Goal: Information Seeking & Learning: Find specific page/section

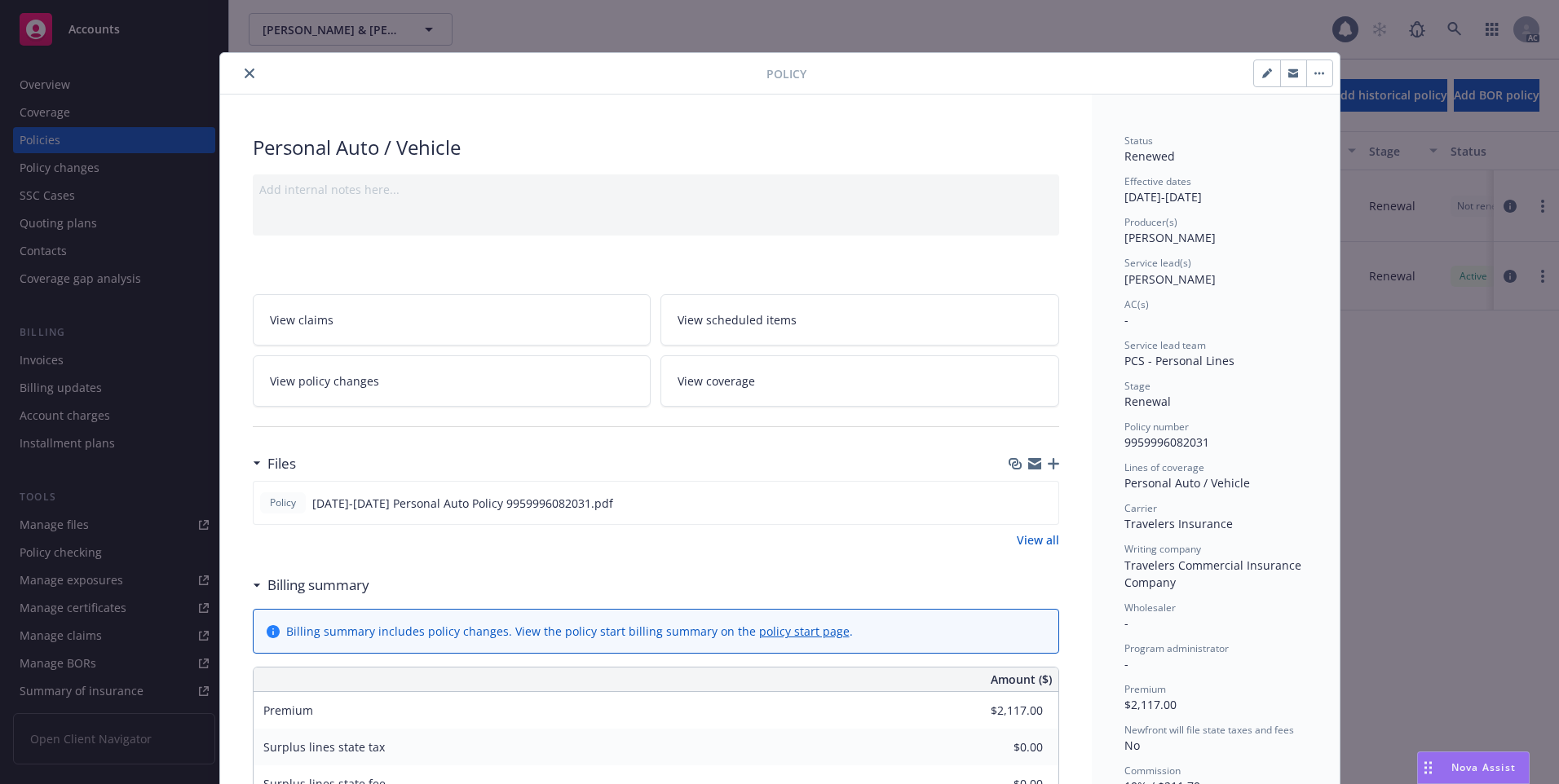
click at [245, 74] on icon "close" at bounding box center [250, 74] width 10 height 10
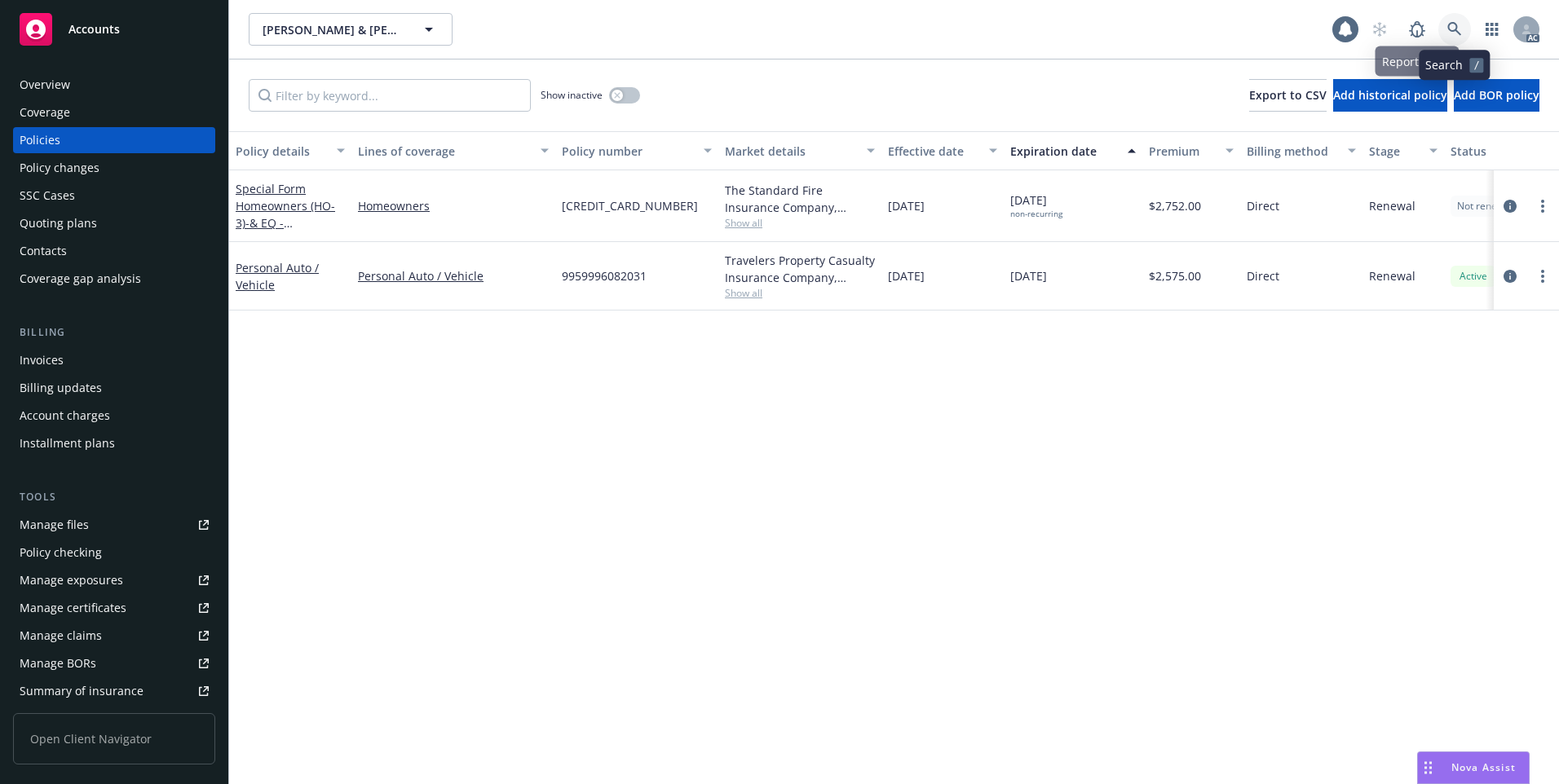
click at [1452, 22] on icon at bounding box center [1454, 29] width 15 height 15
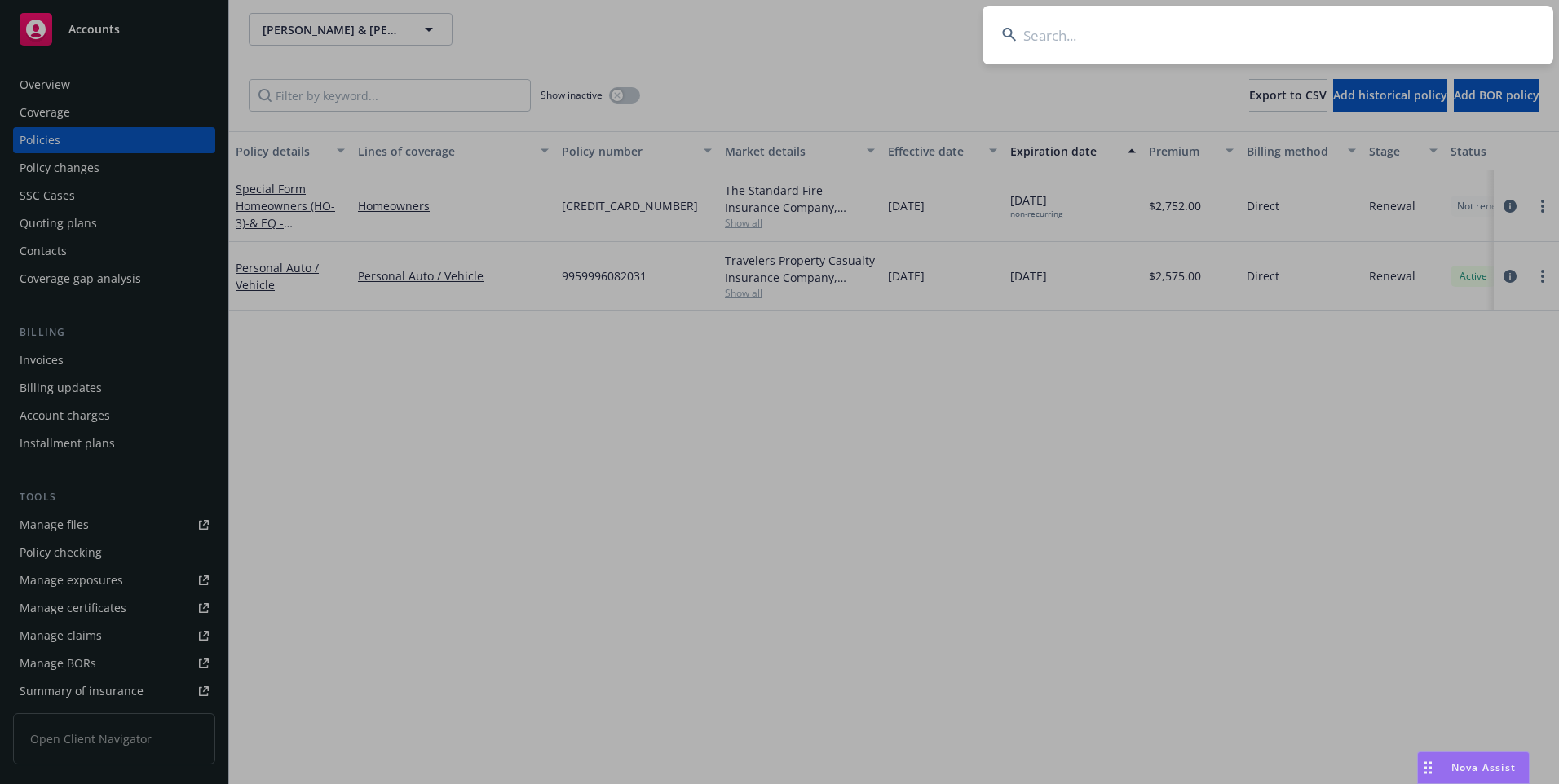
click at [1312, 31] on input at bounding box center [1267, 35] width 570 height 59
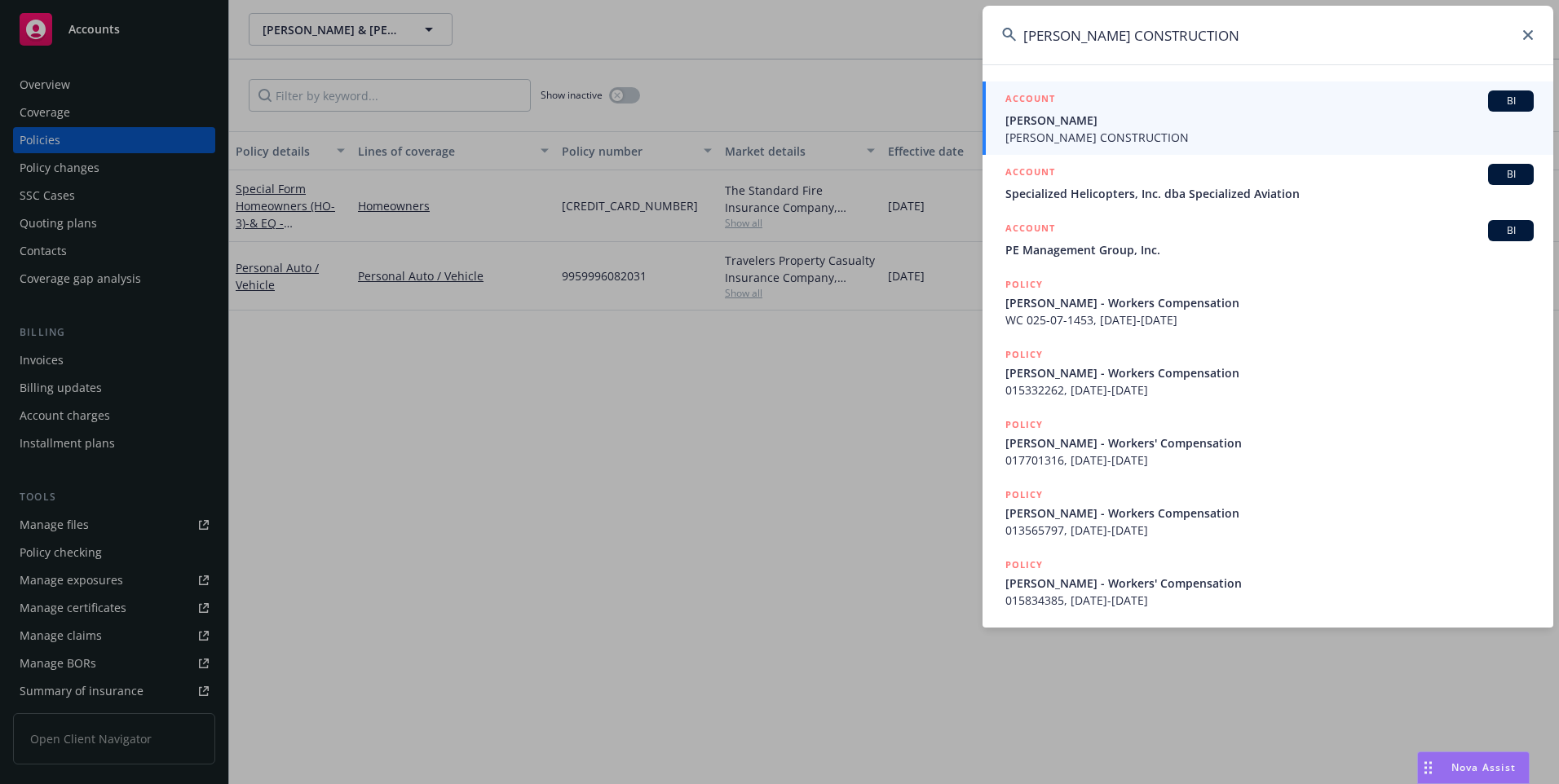
type input "[PERSON_NAME] CONSTRUCTION"
click at [1105, 132] on span "[PERSON_NAME] CONSTRUCTION" at bounding box center [1269, 137] width 529 height 17
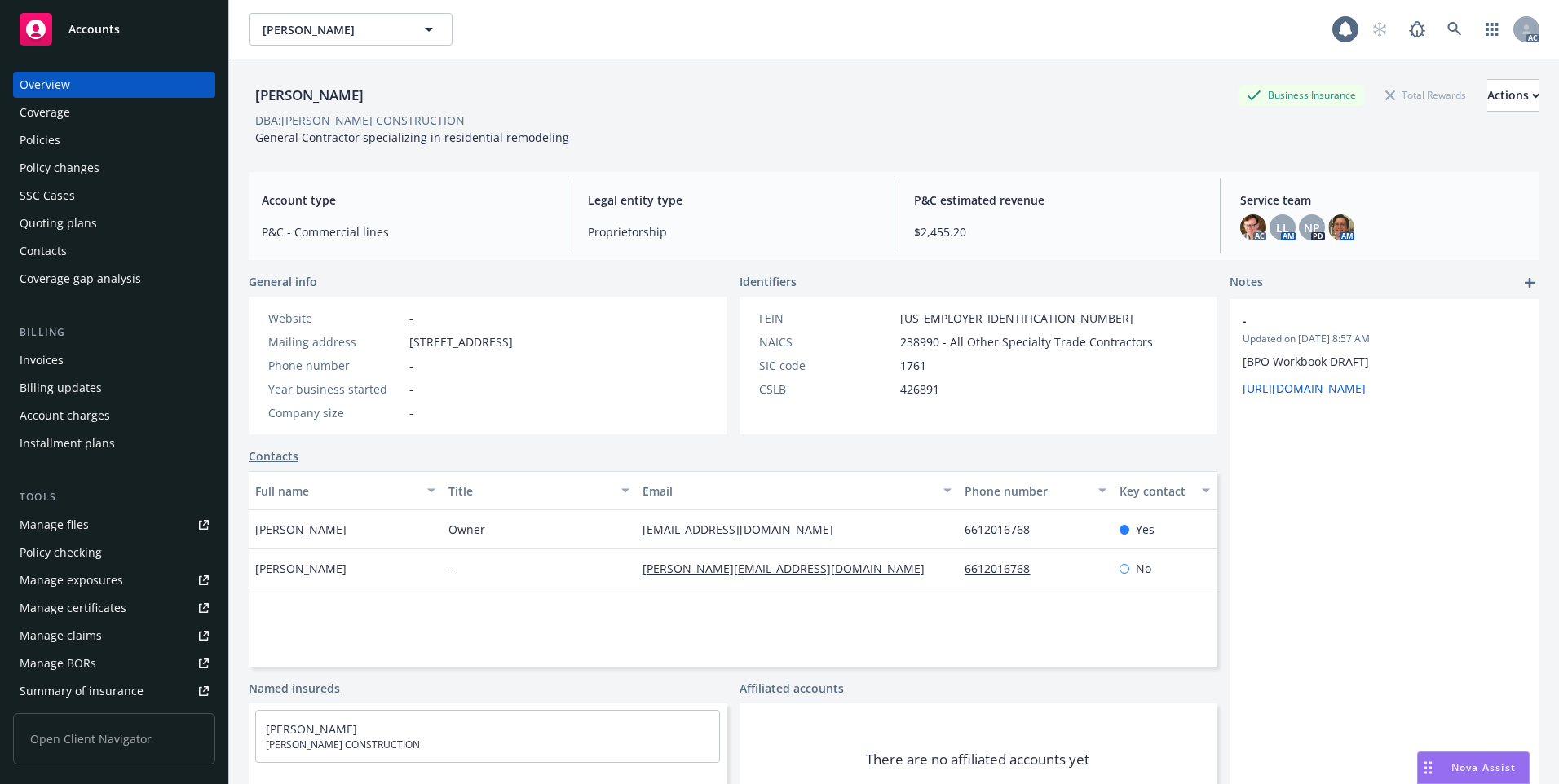
click at [120, 140] on div "Policies" at bounding box center [114, 140] width 189 height 26
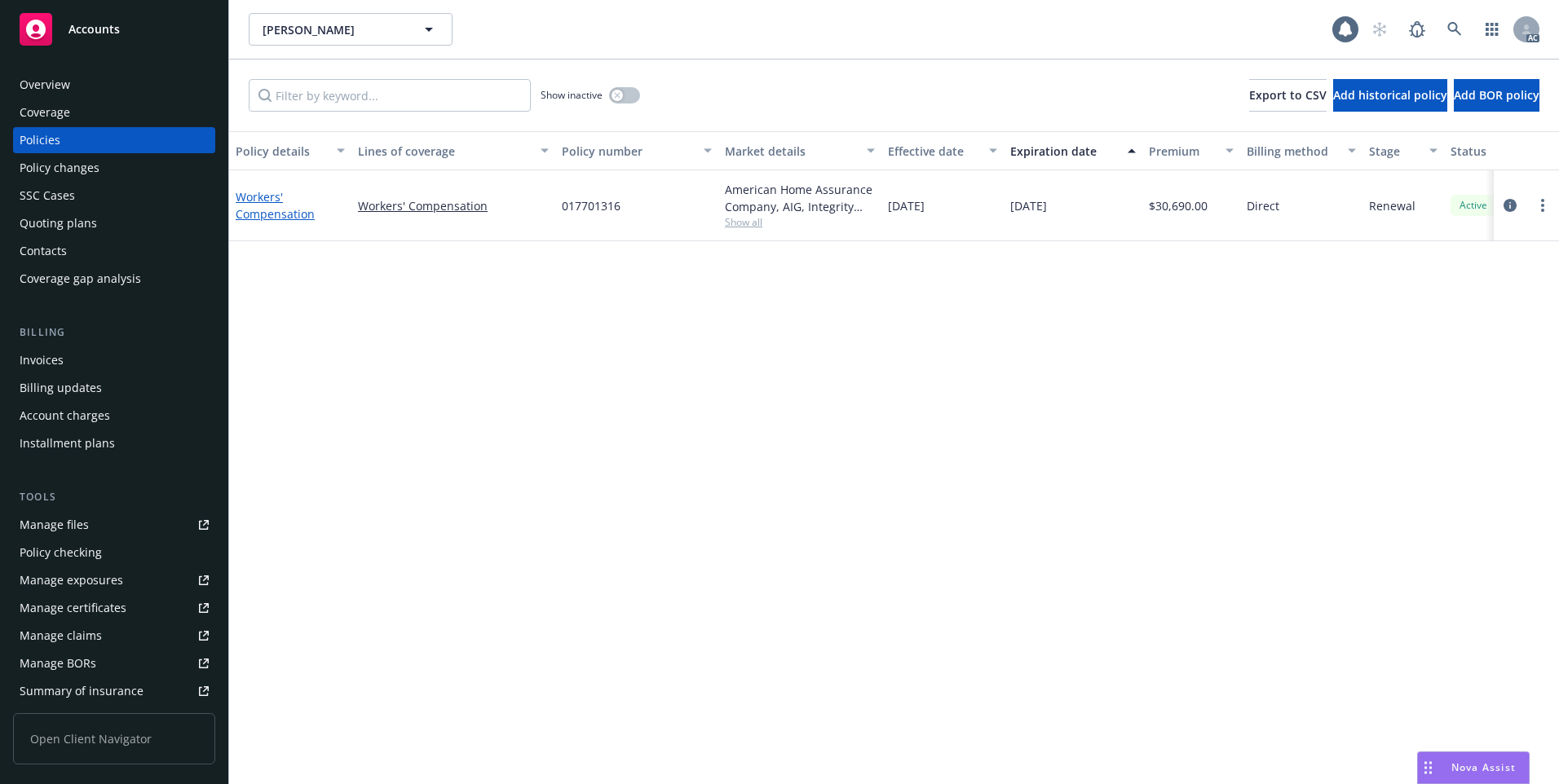
click at [271, 216] on link "Workers' Compensation" at bounding box center [275, 205] width 79 height 33
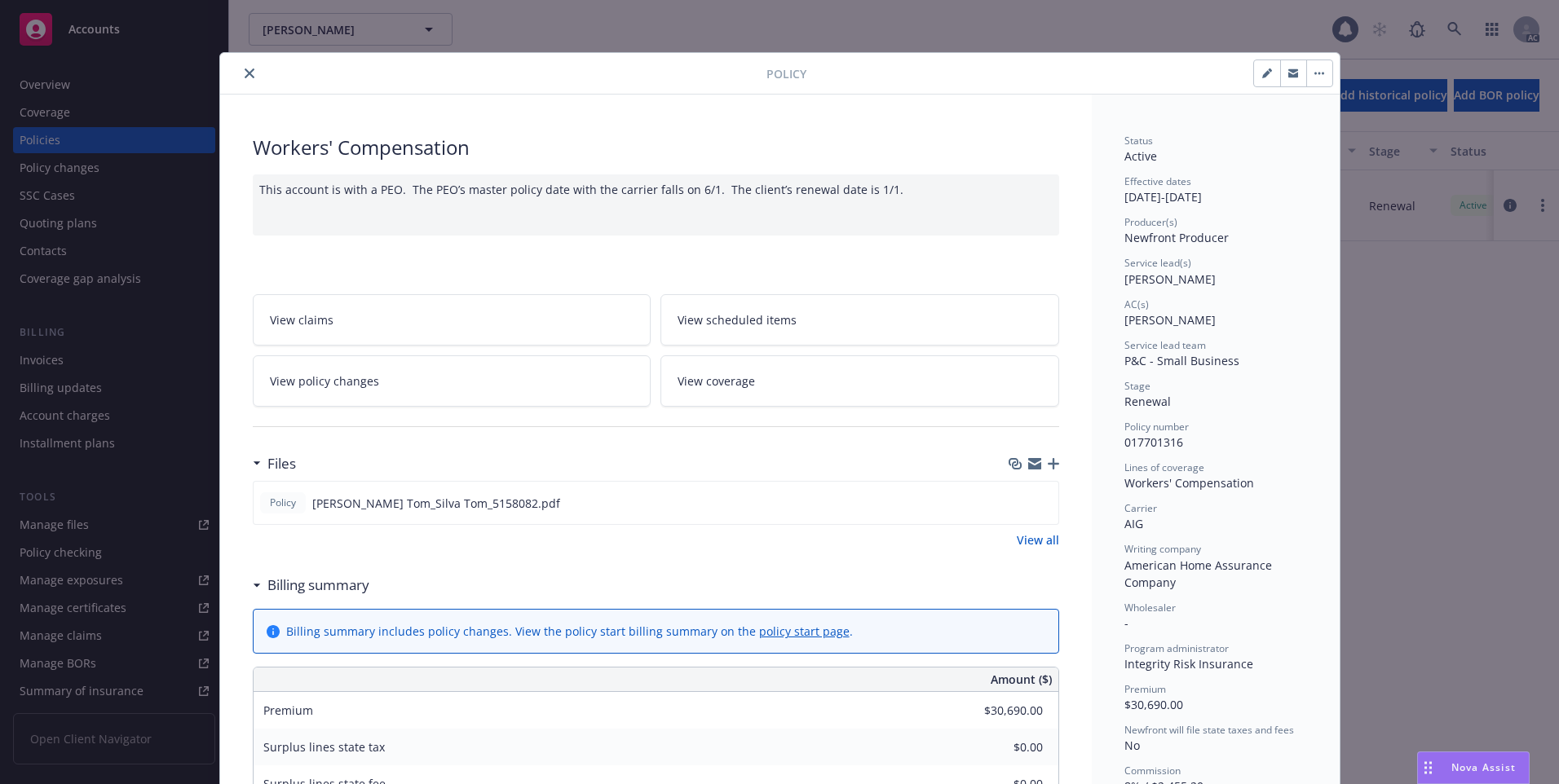
click at [1134, 444] on span "017701316" at bounding box center [1154, 442] width 59 height 16
copy span "017701316"
click at [245, 72] on icon "close" at bounding box center [250, 74] width 10 height 10
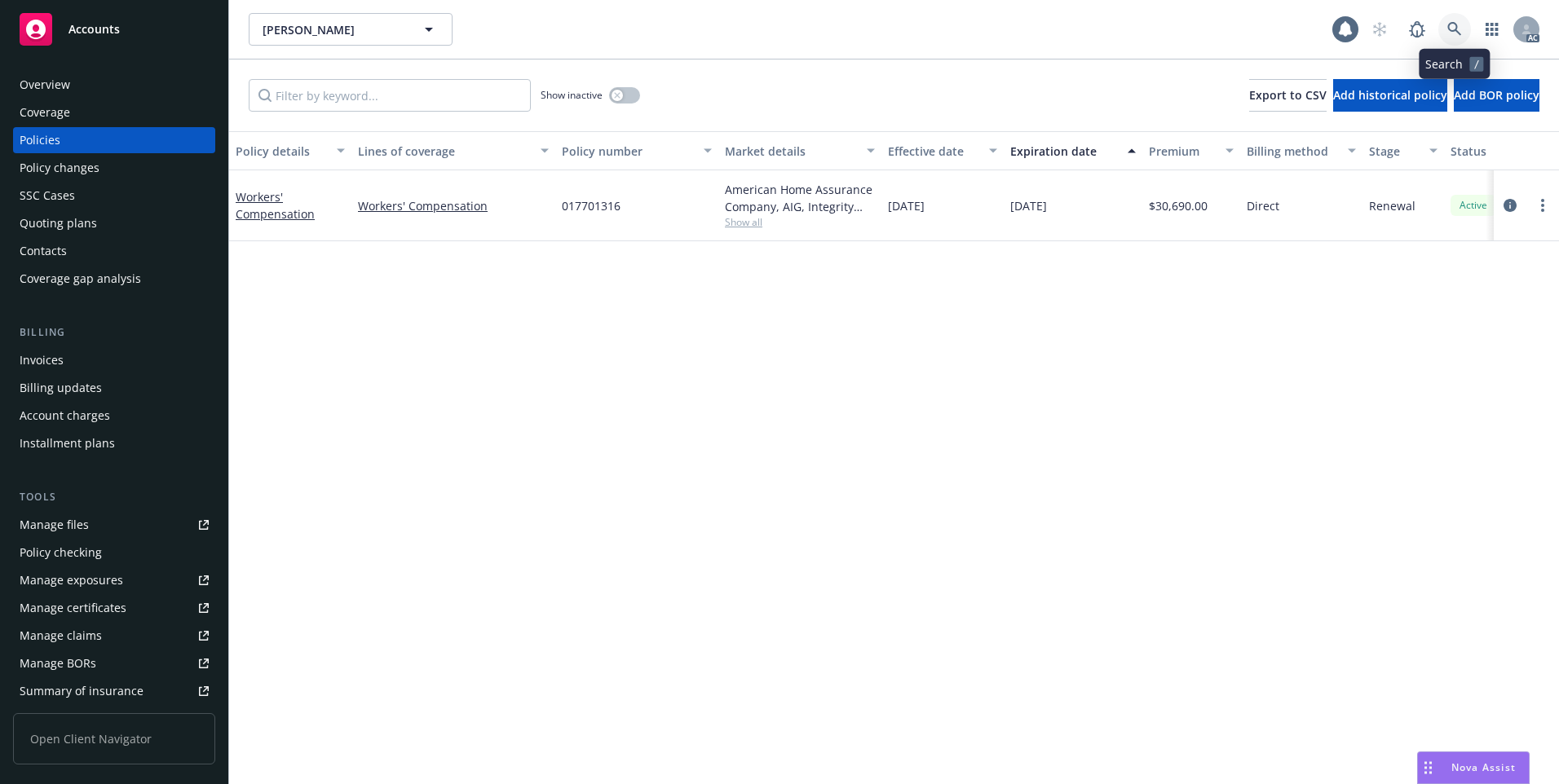
click at [1449, 24] on icon at bounding box center [1454, 29] width 15 height 15
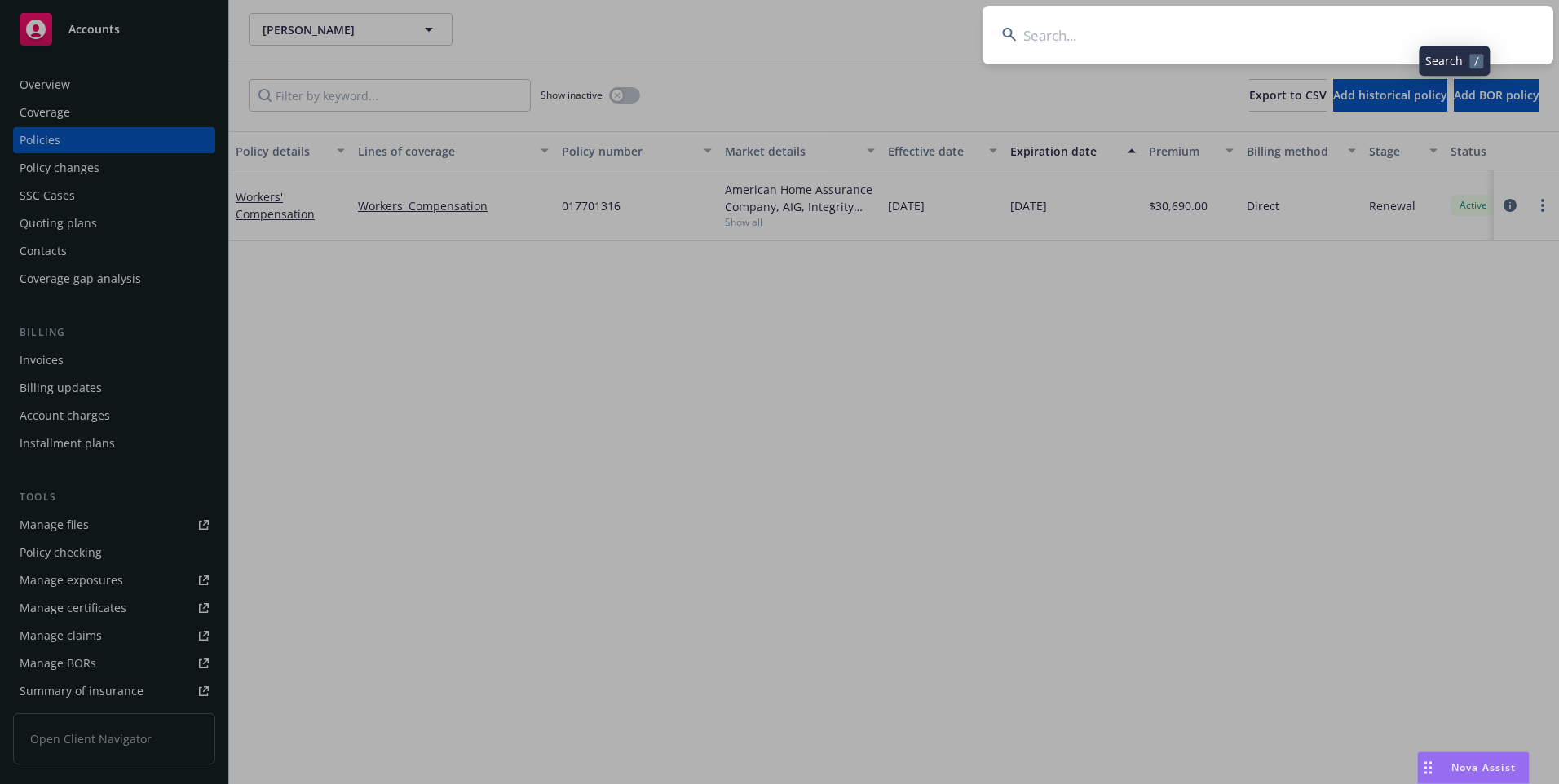
click at [1367, 35] on input at bounding box center [1267, 35] width 570 height 59
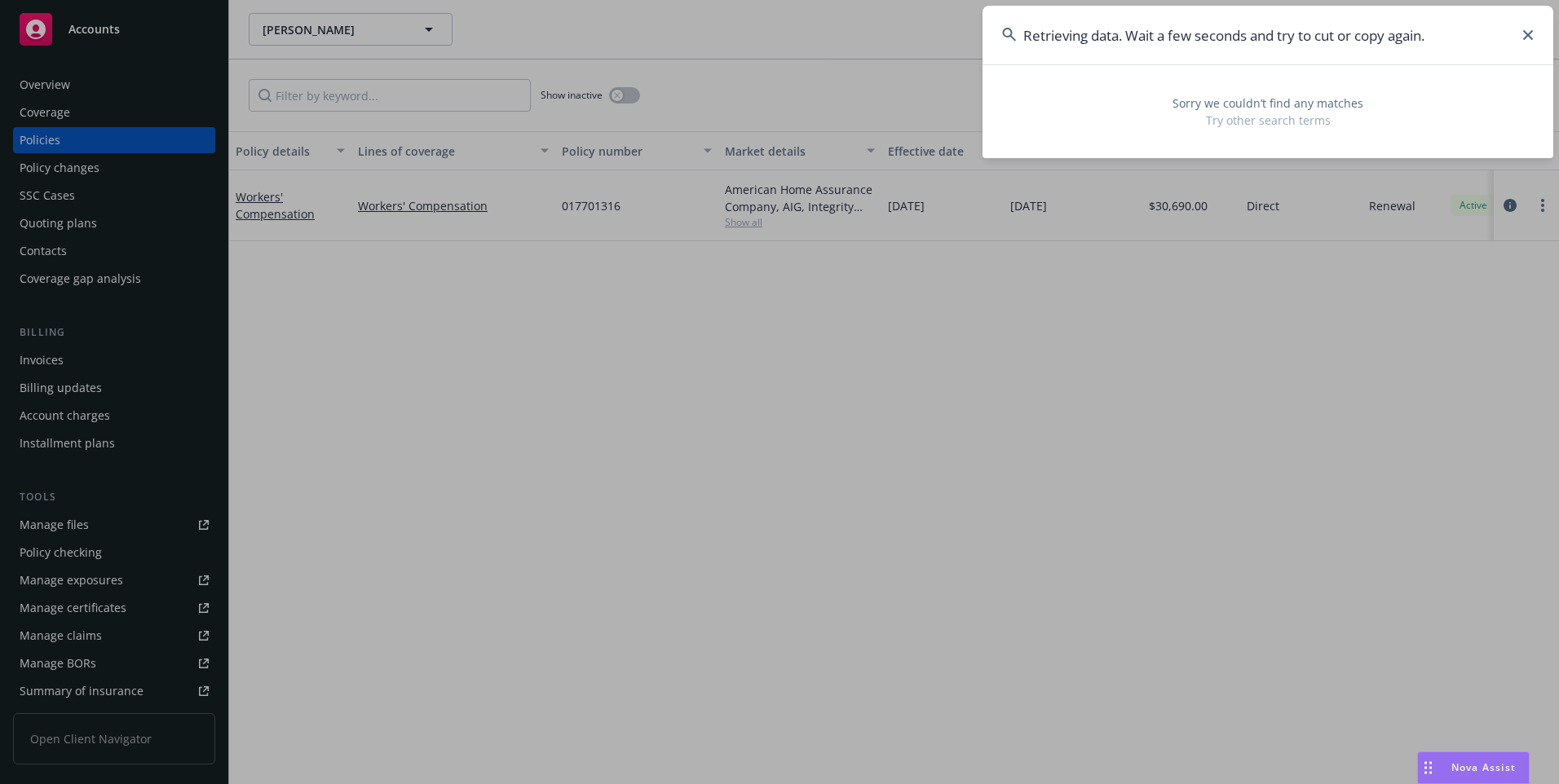
type input "Retrieving data. Wait a few seconds and try to cut or copy again."
drag, startPoint x: 1530, startPoint y: 36, endPoint x: 1519, endPoint y: 36, distance: 11.0
click at [1528, 36] on icon at bounding box center [1528, 35] width 10 height 10
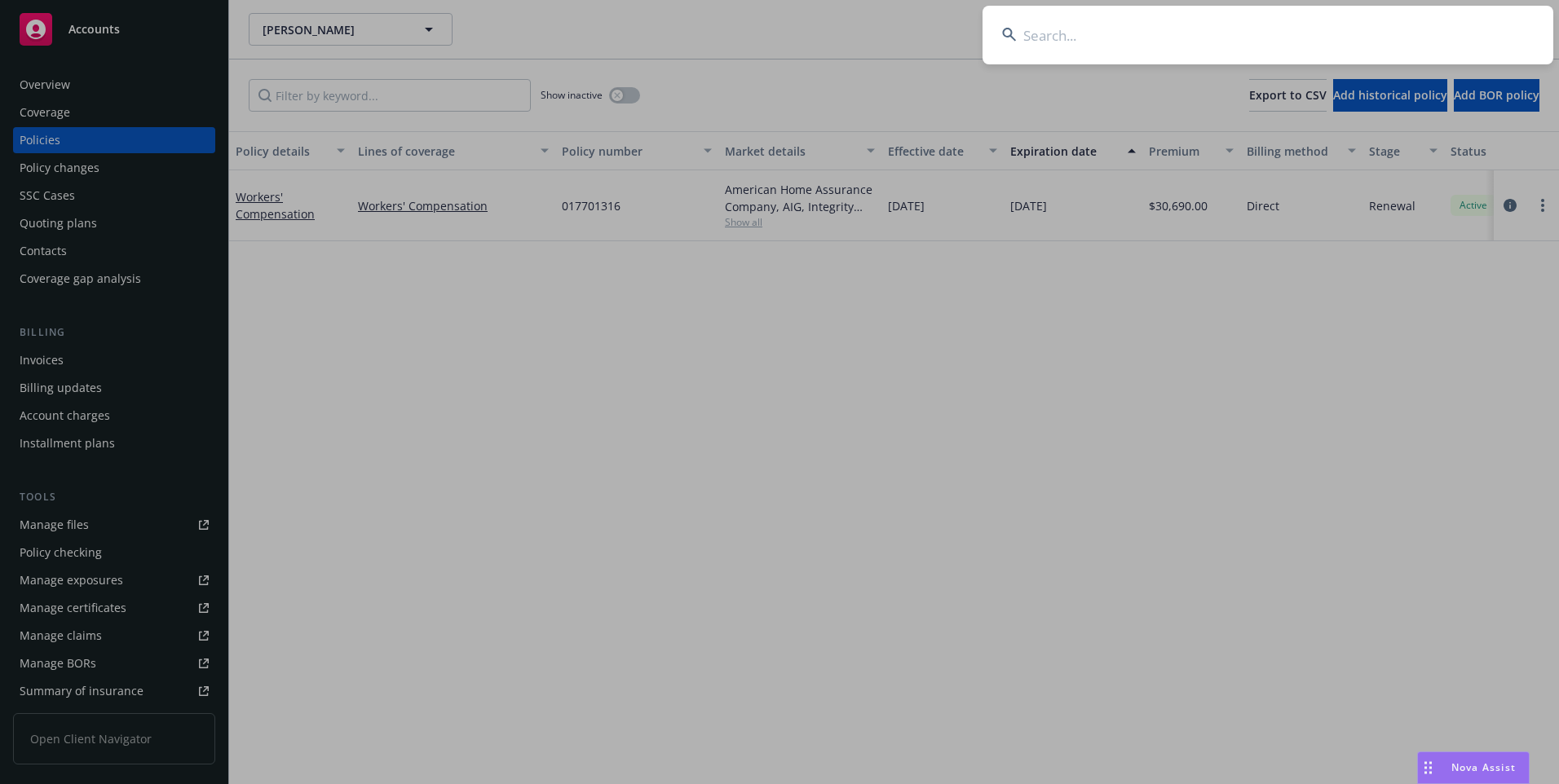
click at [1390, 30] on input at bounding box center [1267, 35] width 570 height 59
paste input "Retrieving data. Wait a few seconds and try to cut or copy again."
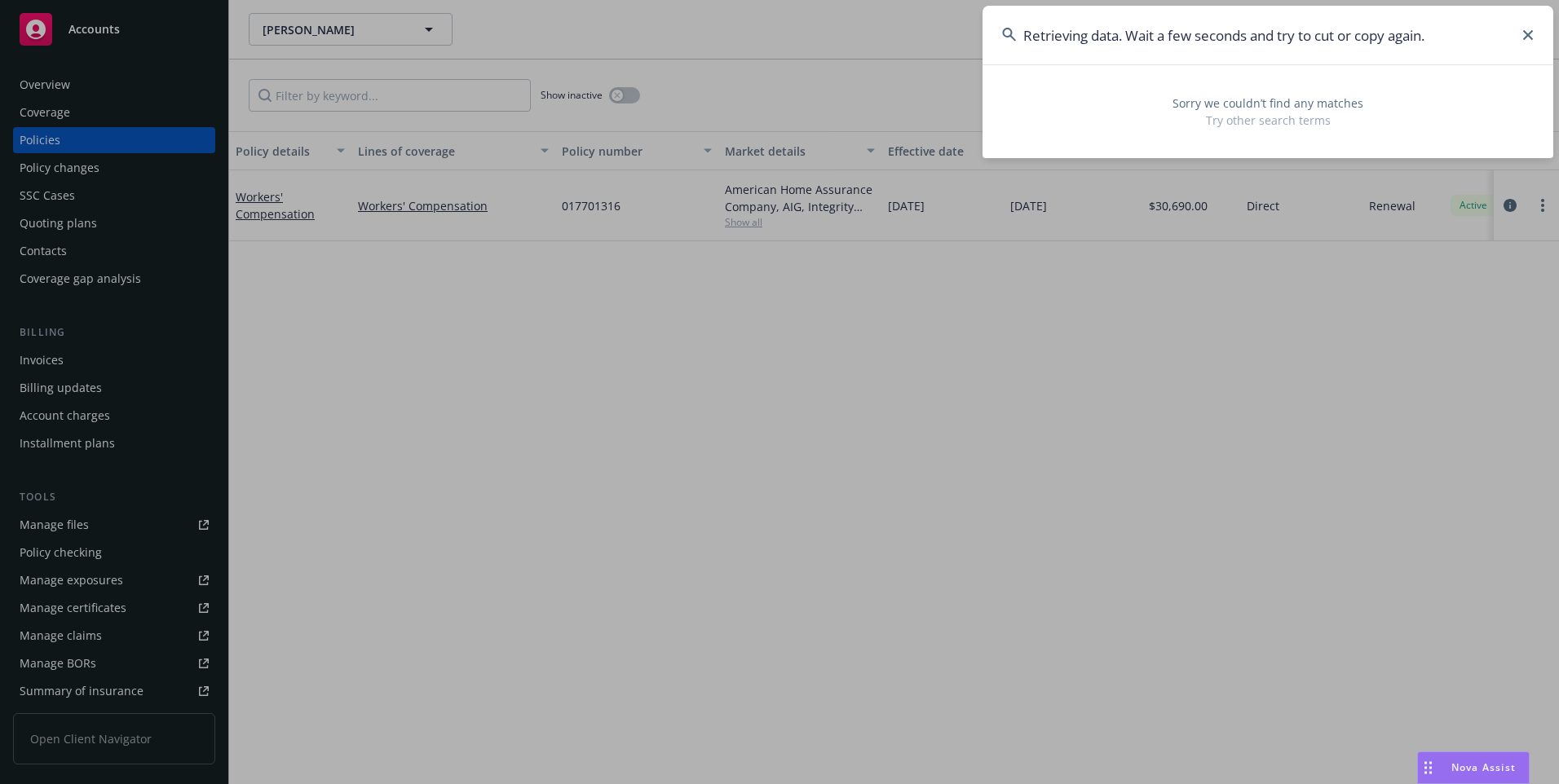
type input "Retrieving data. Wait a few seconds and try to cut or copy again."
drag, startPoint x: 1530, startPoint y: 38, endPoint x: 1519, endPoint y: 38, distance: 11.0
click at [1530, 38] on icon at bounding box center [1528, 35] width 10 height 10
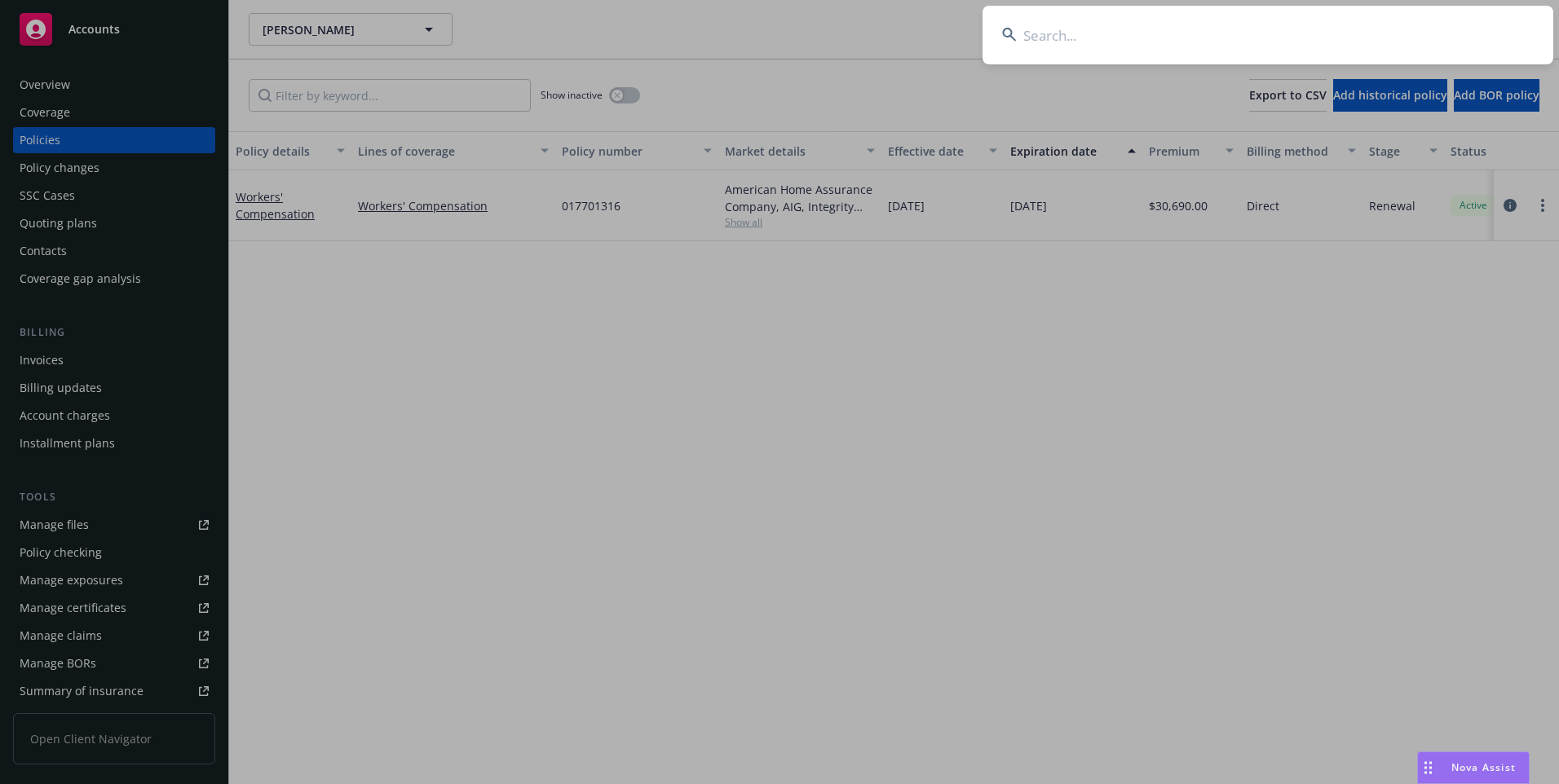
click at [1120, 36] on input at bounding box center [1267, 35] width 570 height 59
paste input "Southwest Mechanical, Inc. - workers_compensation"
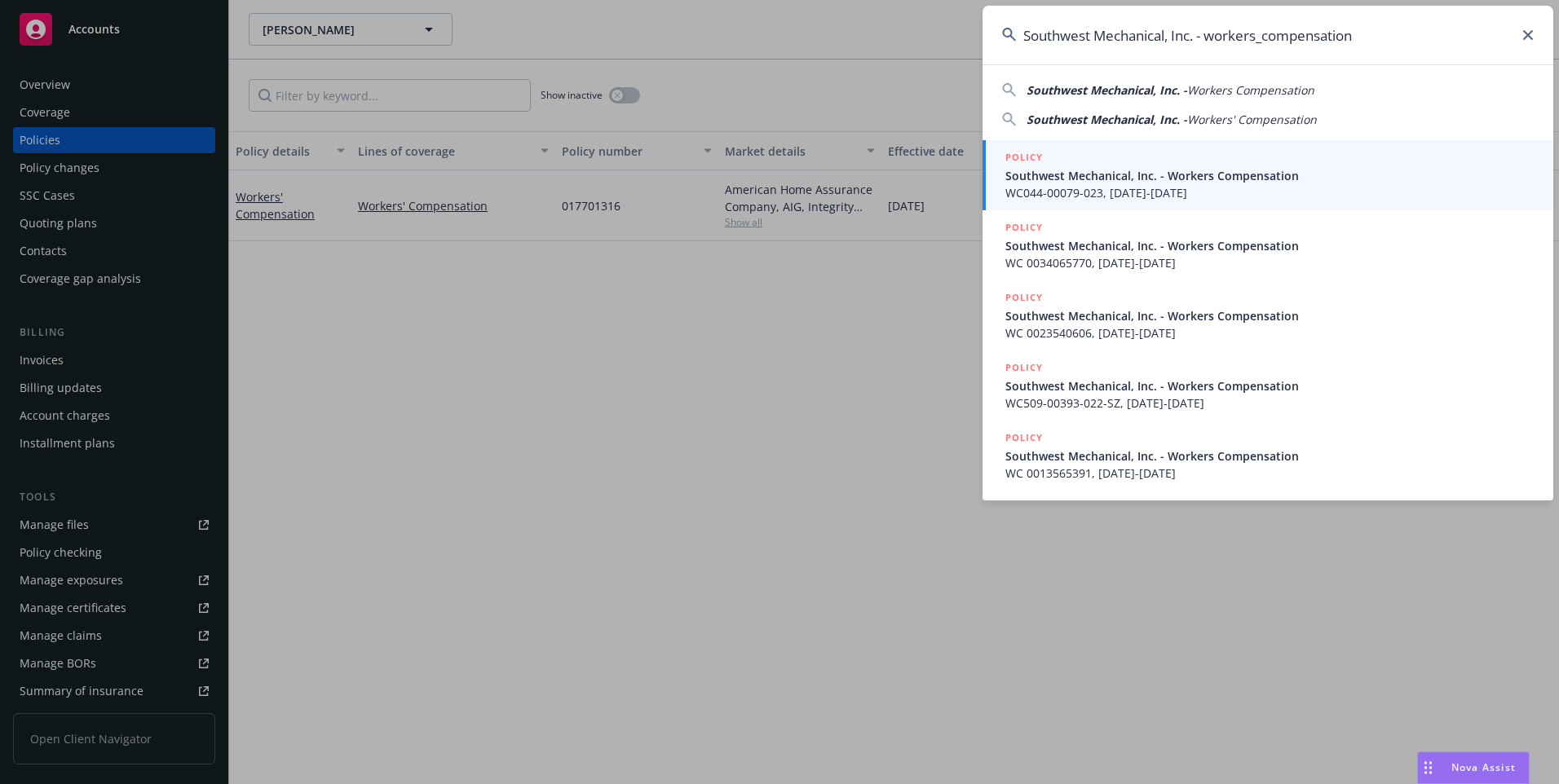
click at [1117, 85] on span "Southwest Mechanical, Inc. -" at bounding box center [1106, 90] width 160 height 16
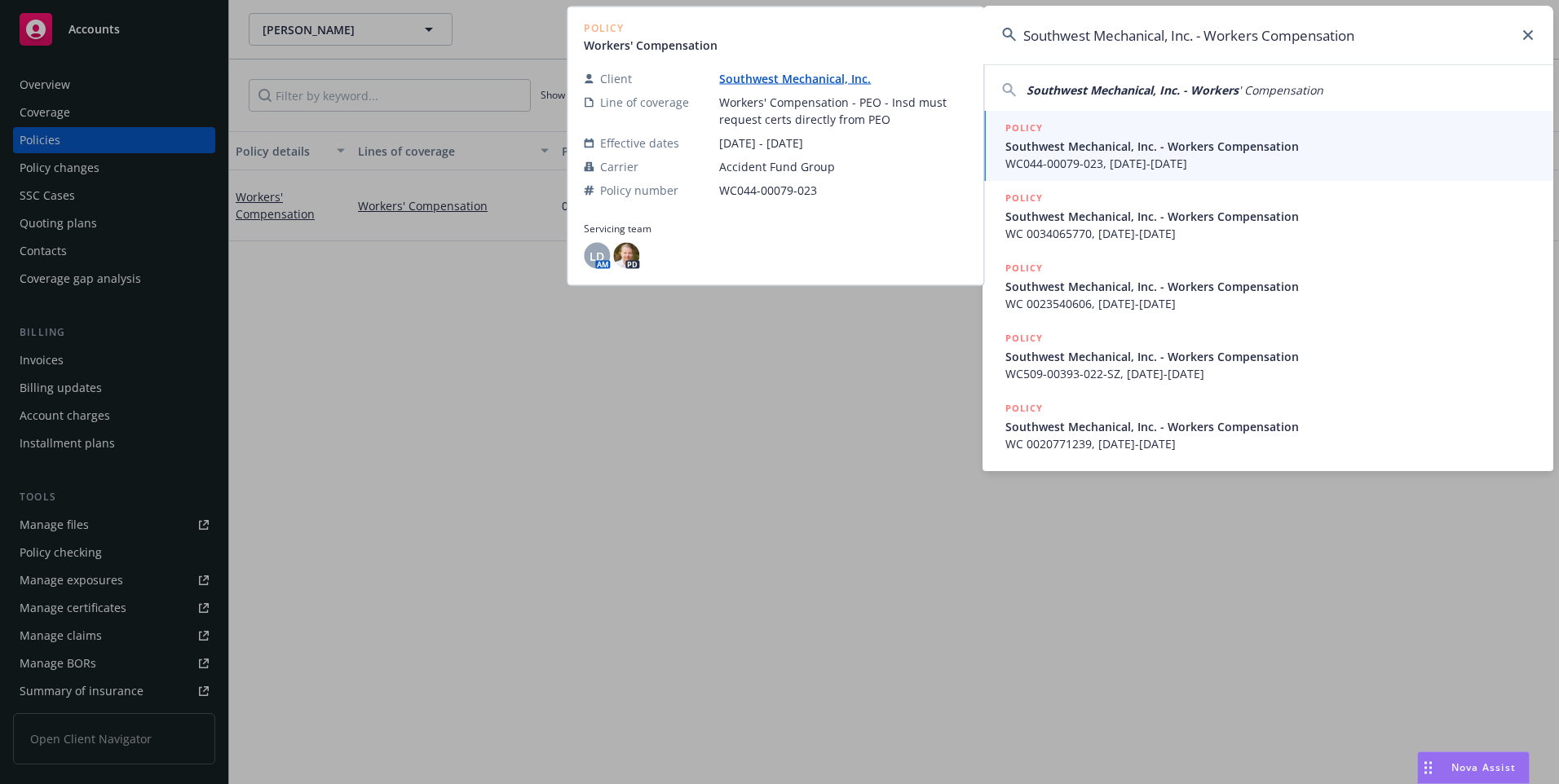
click at [1117, 86] on span "Southwest Mechanical, Inc. - Workers" at bounding box center [1132, 90] width 212 height 16
type input "Southwest Mechanical, Inc. - Workers' Compensation"
click at [833, 81] on link "Southwest Mechanical, Inc." at bounding box center [794, 79] width 164 height 16
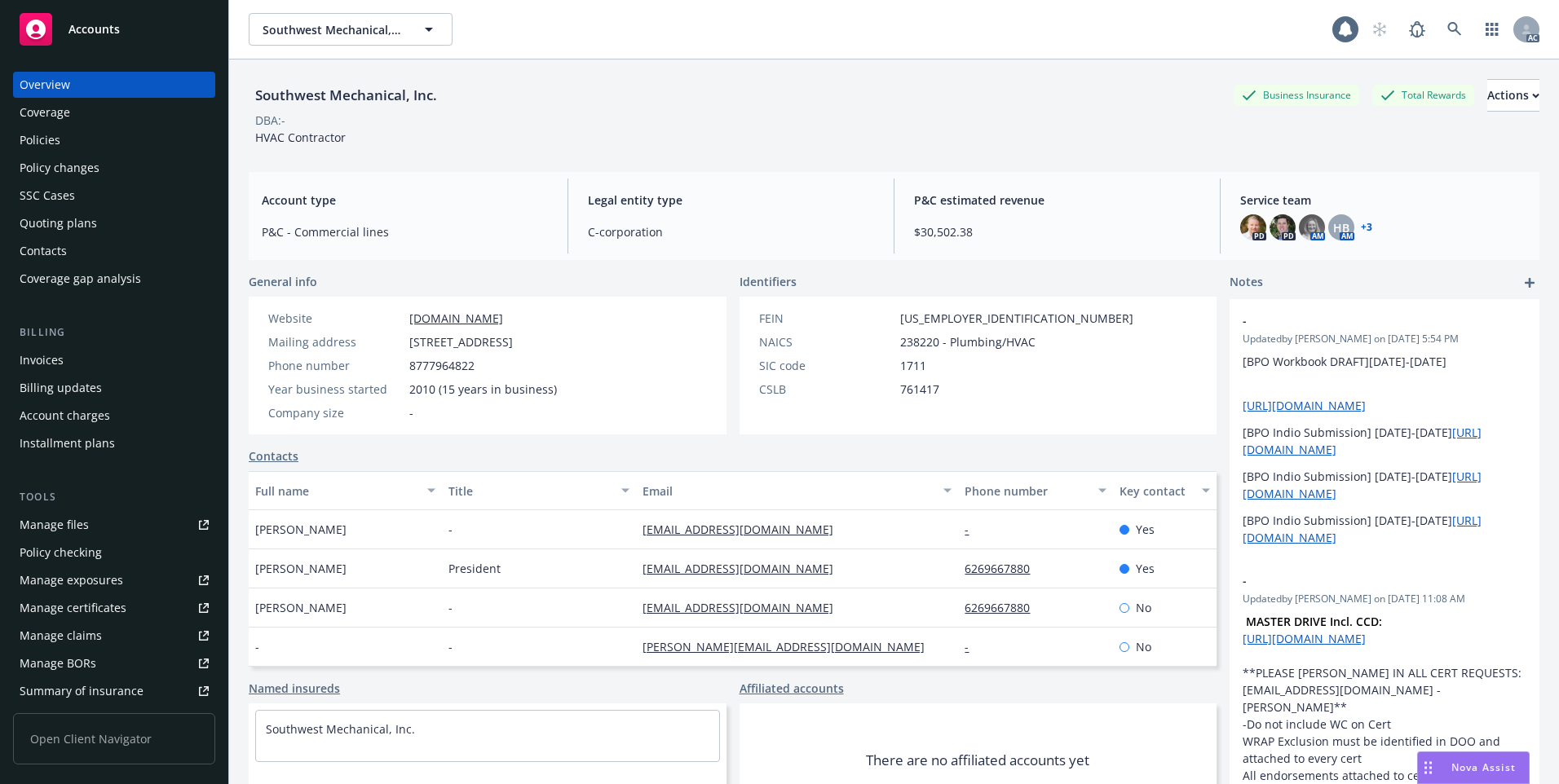
click at [81, 142] on div "Policies" at bounding box center [114, 140] width 189 height 26
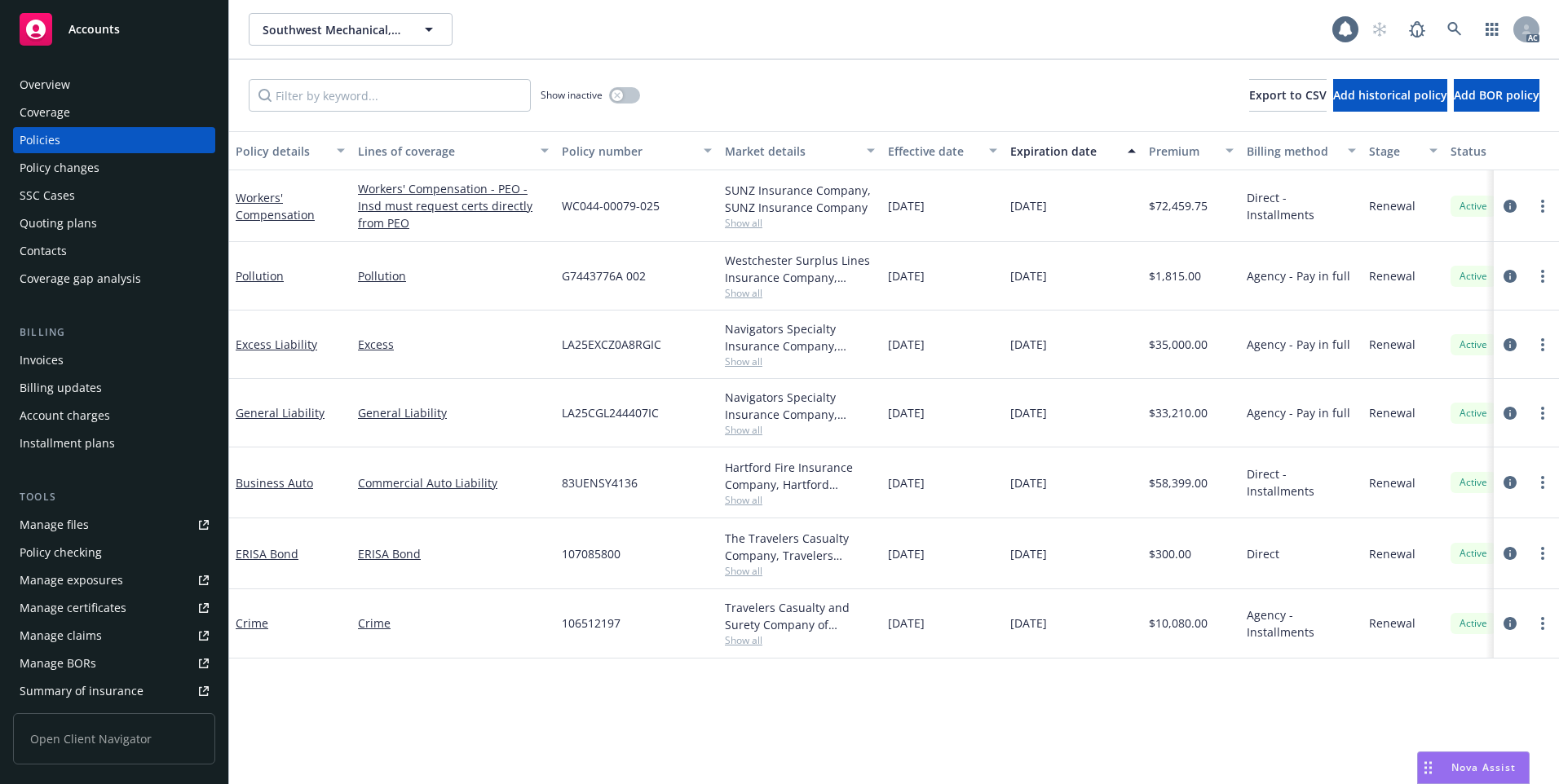
click at [917, 150] on div "Effective date" at bounding box center [934, 151] width 92 height 17
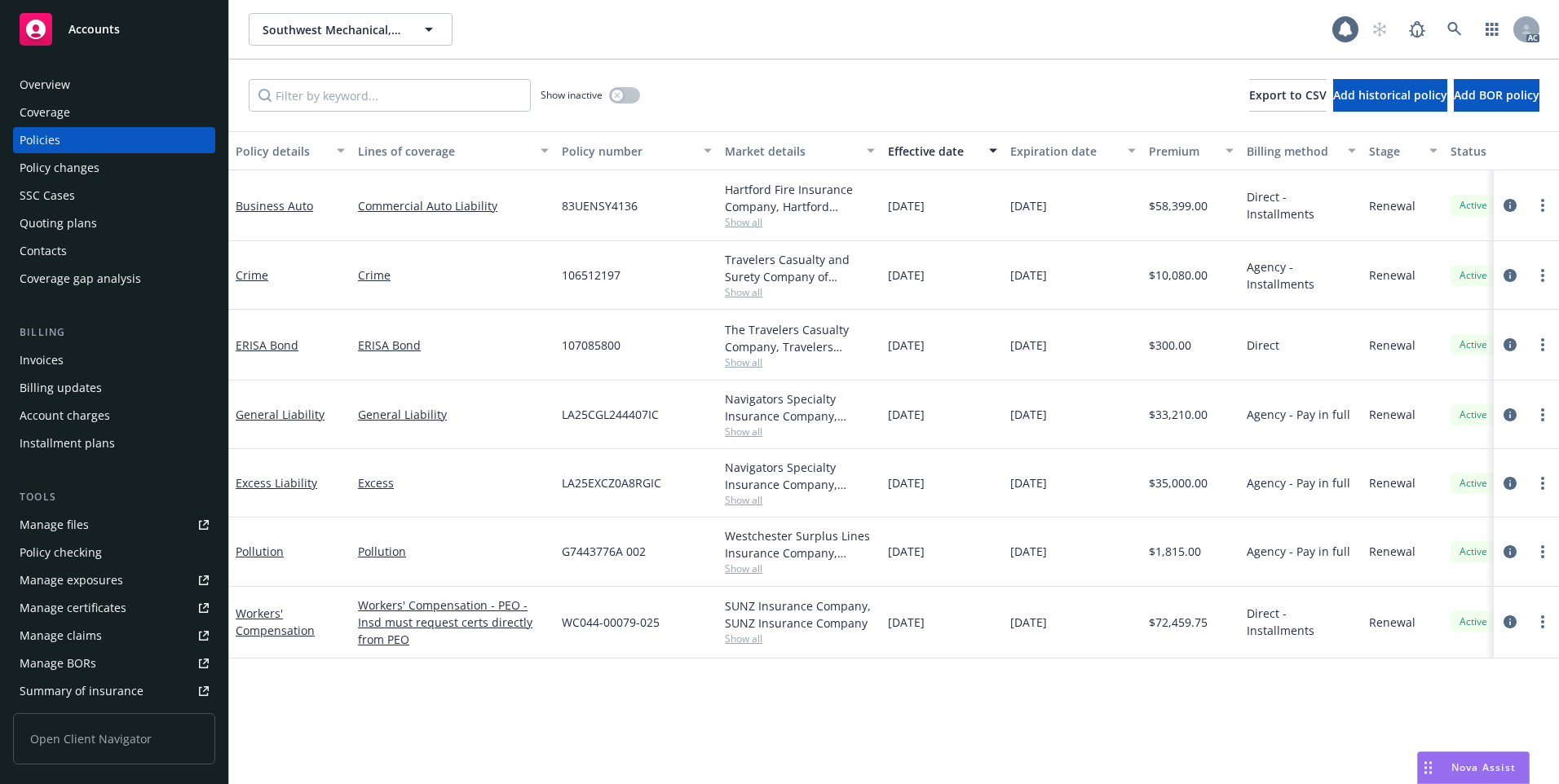
click at [917, 150] on div "Effective date" at bounding box center [934, 151] width 92 height 17
click at [274, 628] on link "Workers' Compensation" at bounding box center [275, 622] width 79 height 33
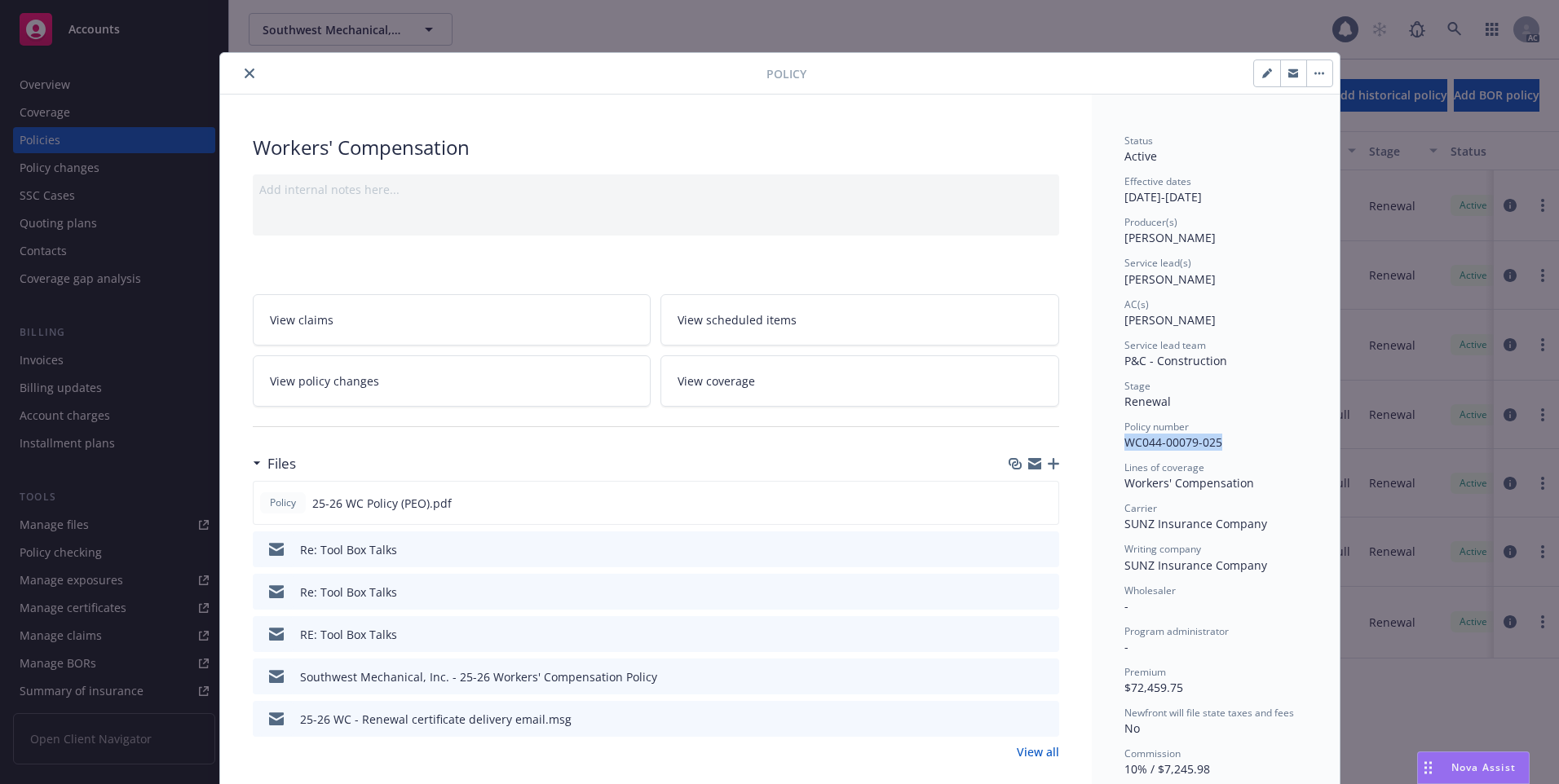
drag, startPoint x: 1231, startPoint y: 433, endPoint x: 1229, endPoint y: 450, distance: 17.1
click at [1229, 450] on div "Policy number WC044-00079-025" at bounding box center [1215, 435] width 182 height 31
copy div "WC044-00079-025"
click at [241, 81] on button "close" at bounding box center [250, 74] width 20 height 20
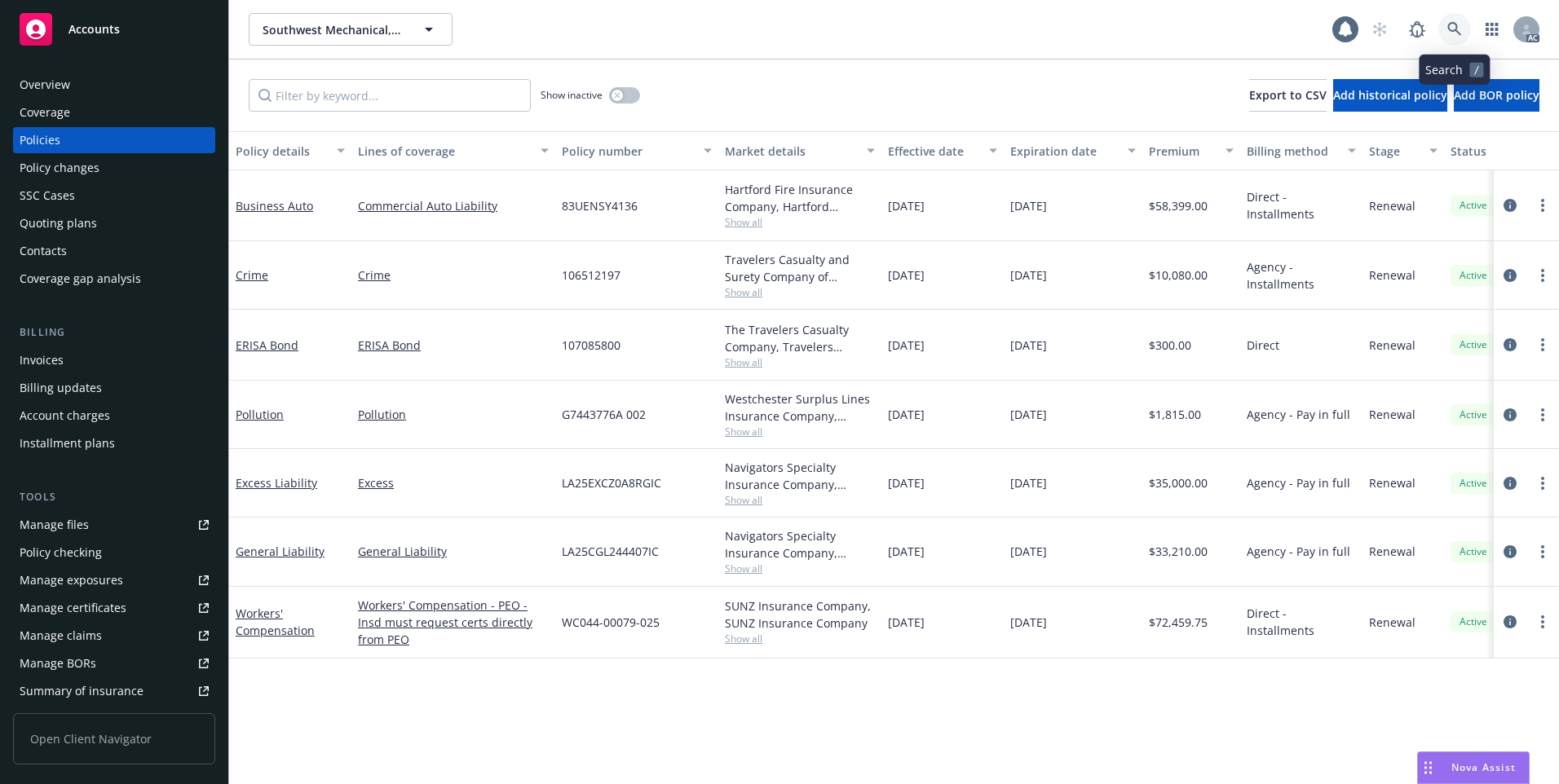
click at [1453, 22] on icon at bounding box center [1454, 29] width 15 height 15
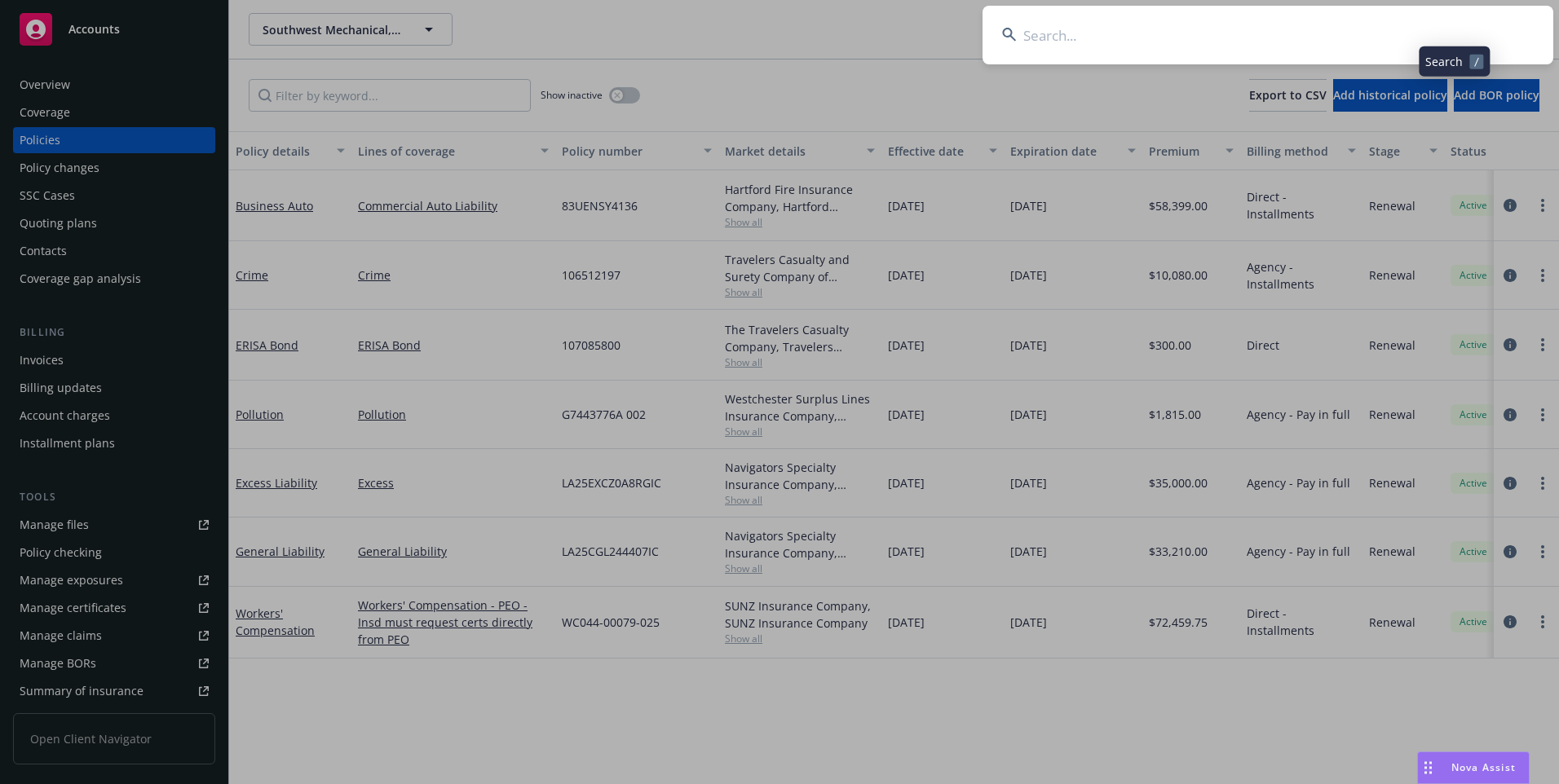
click at [1324, 47] on input at bounding box center [1267, 35] width 570 height 59
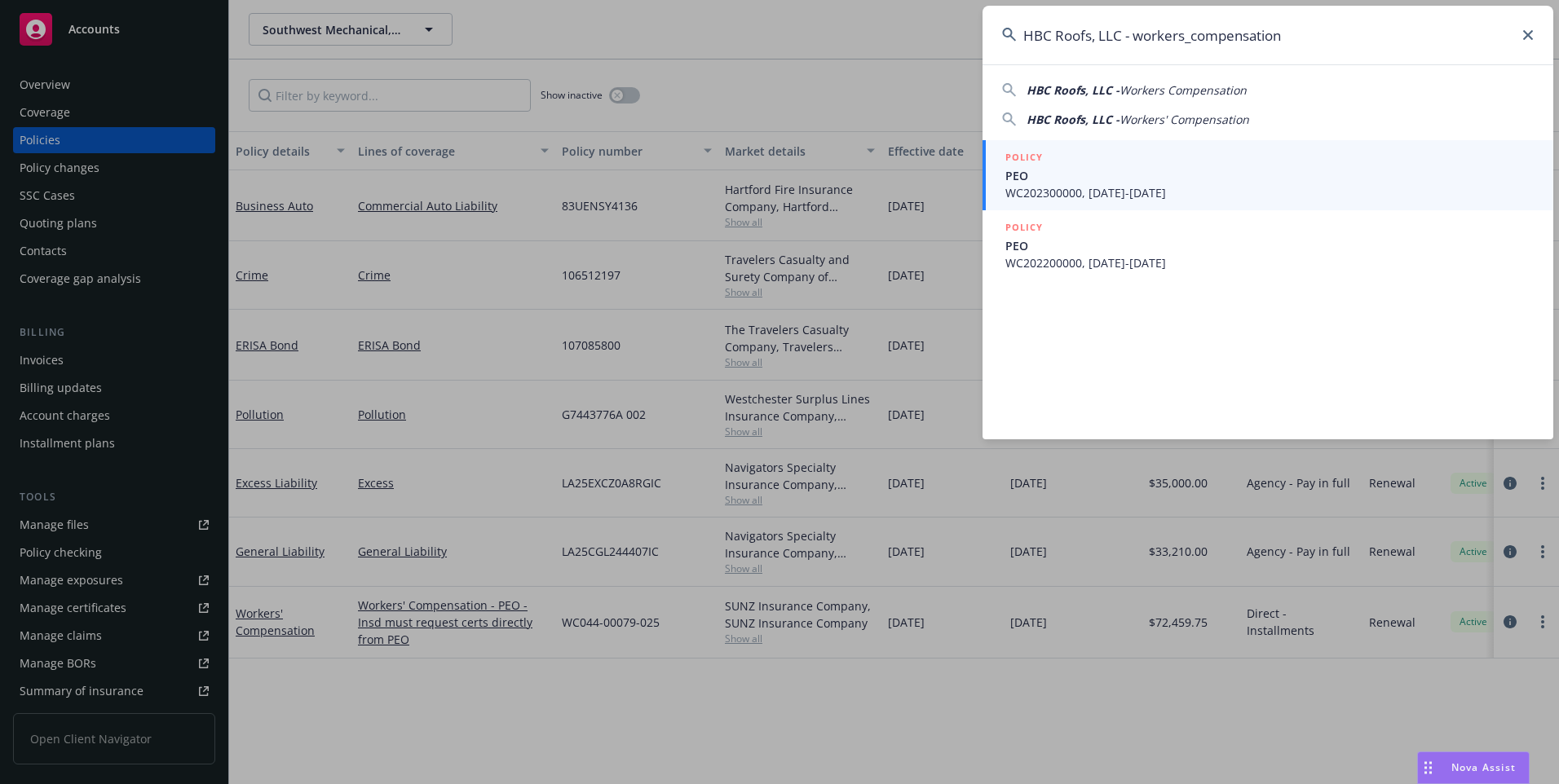
click at [1102, 92] on span "HBC Roofs, LLC -" at bounding box center [1073, 90] width 93 height 16
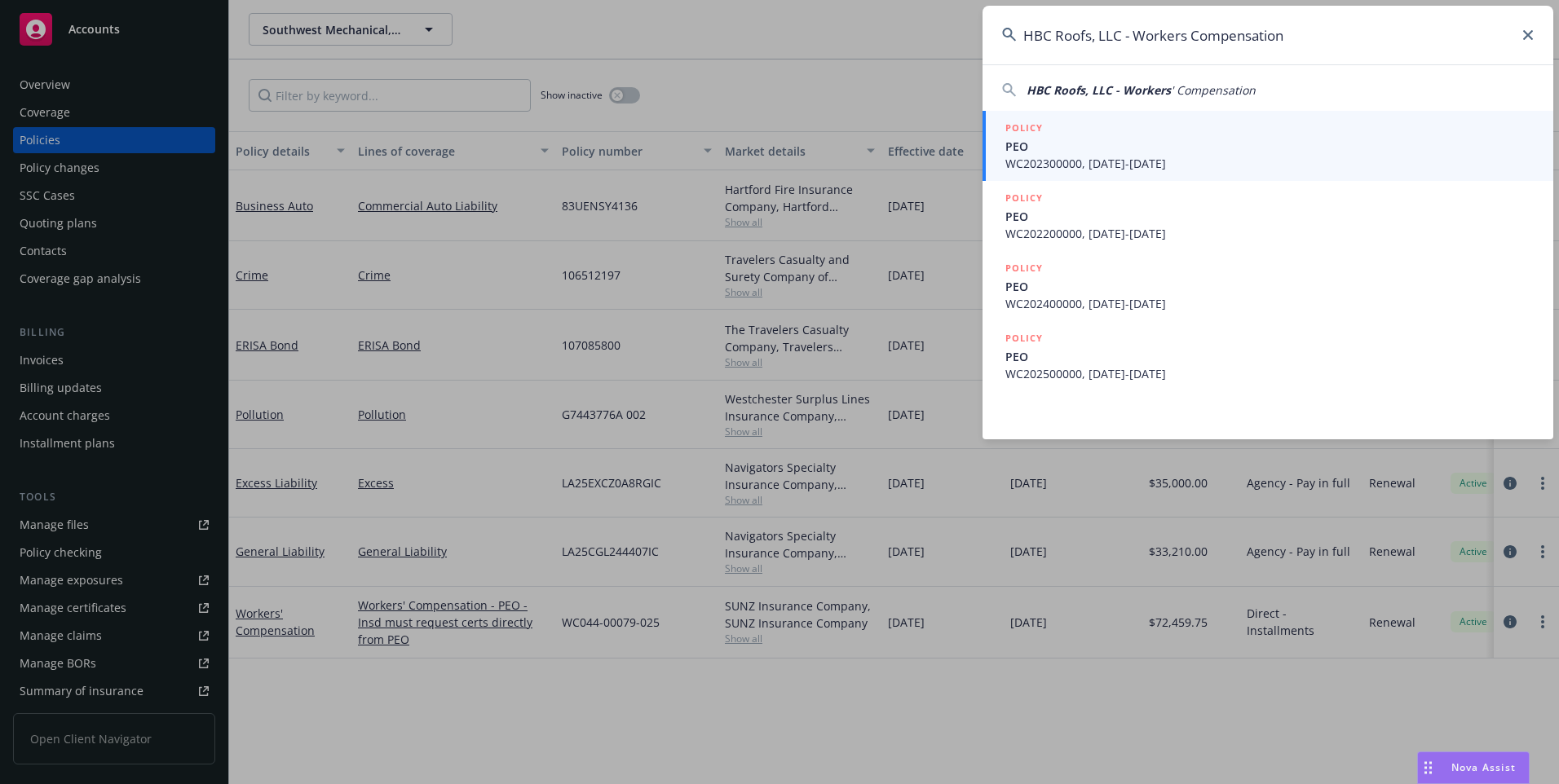
click at [1053, 88] on span "HBC Roofs, LLC - Workers" at bounding box center [1098, 90] width 144 height 16
type input "HBC Roofs, LLC - Workers' Compensation"
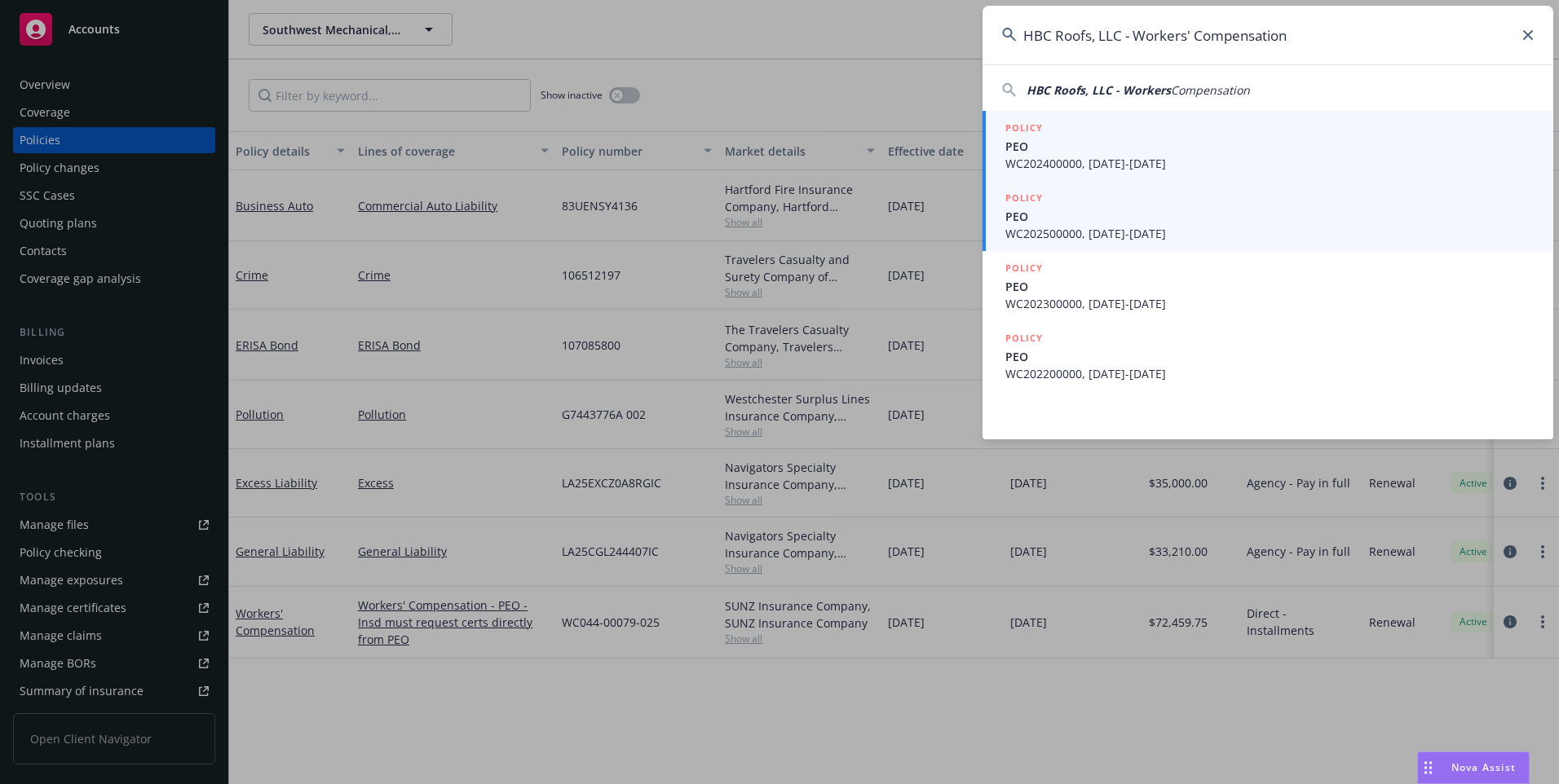
click at [1093, 228] on span "WC202500000, [DATE]-[DATE]" at bounding box center [1269, 233] width 529 height 17
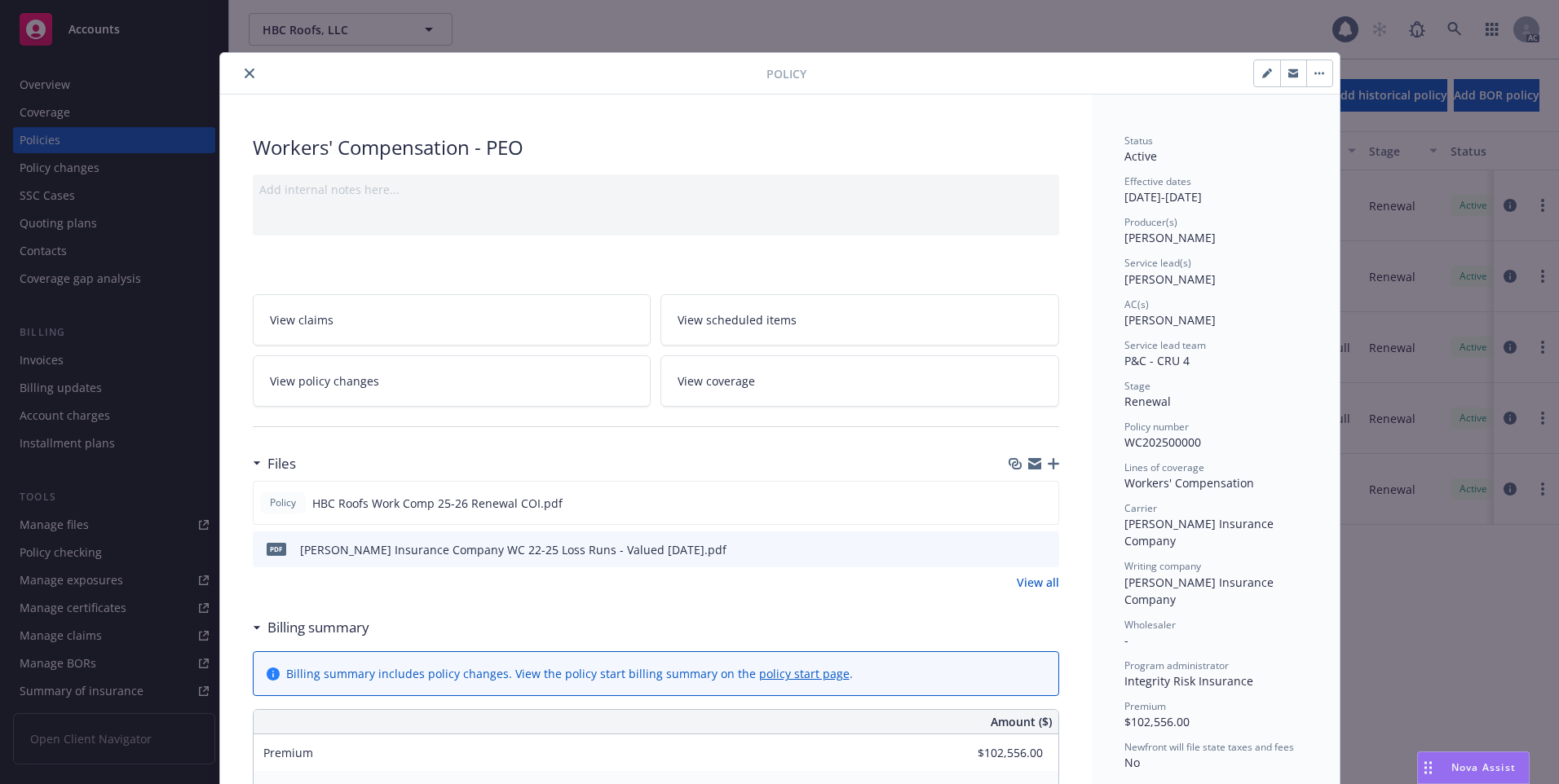
click at [245, 76] on icon "close" at bounding box center [250, 74] width 10 height 10
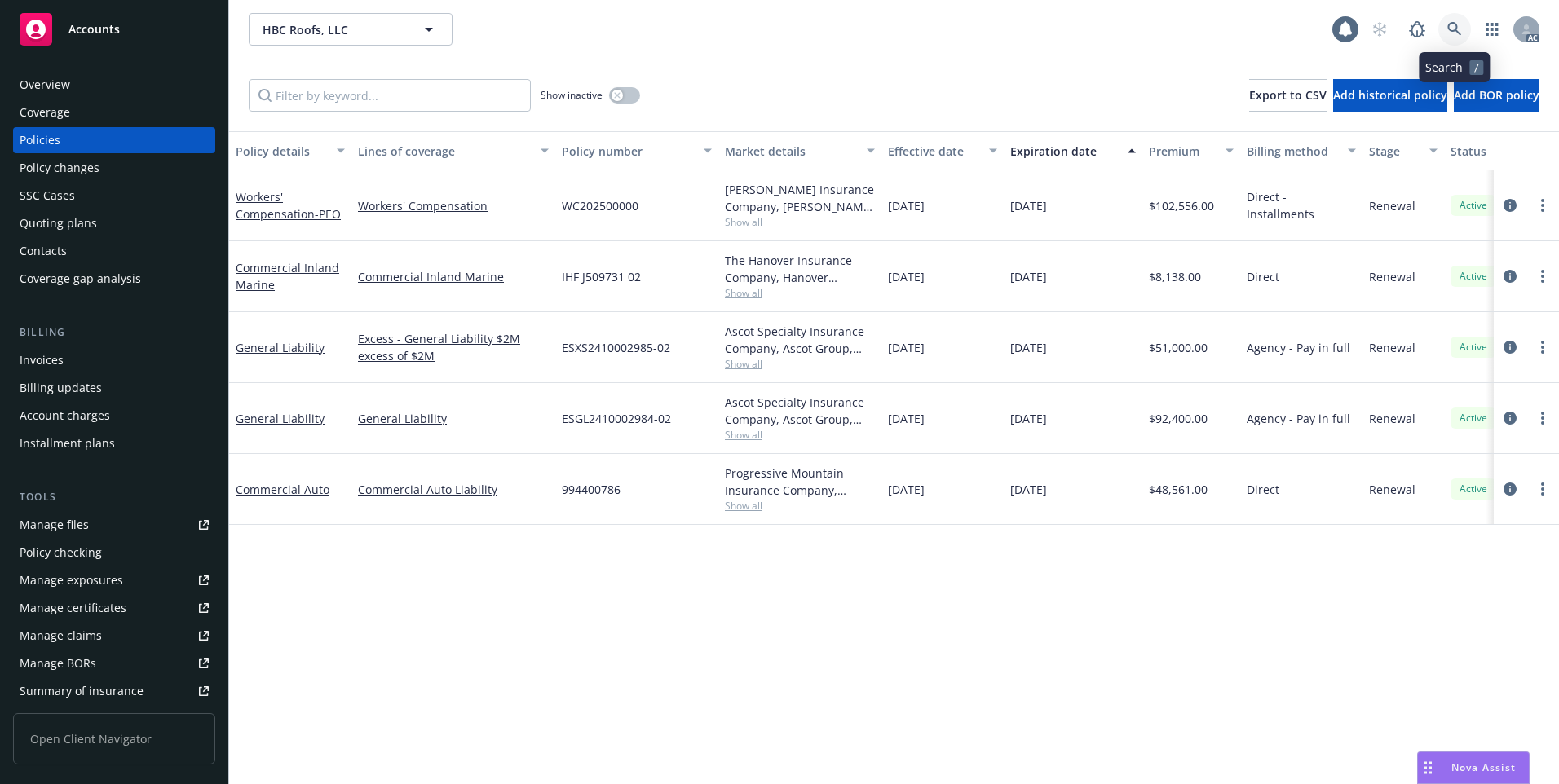
click at [1453, 36] on icon at bounding box center [1454, 29] width 15 height 15
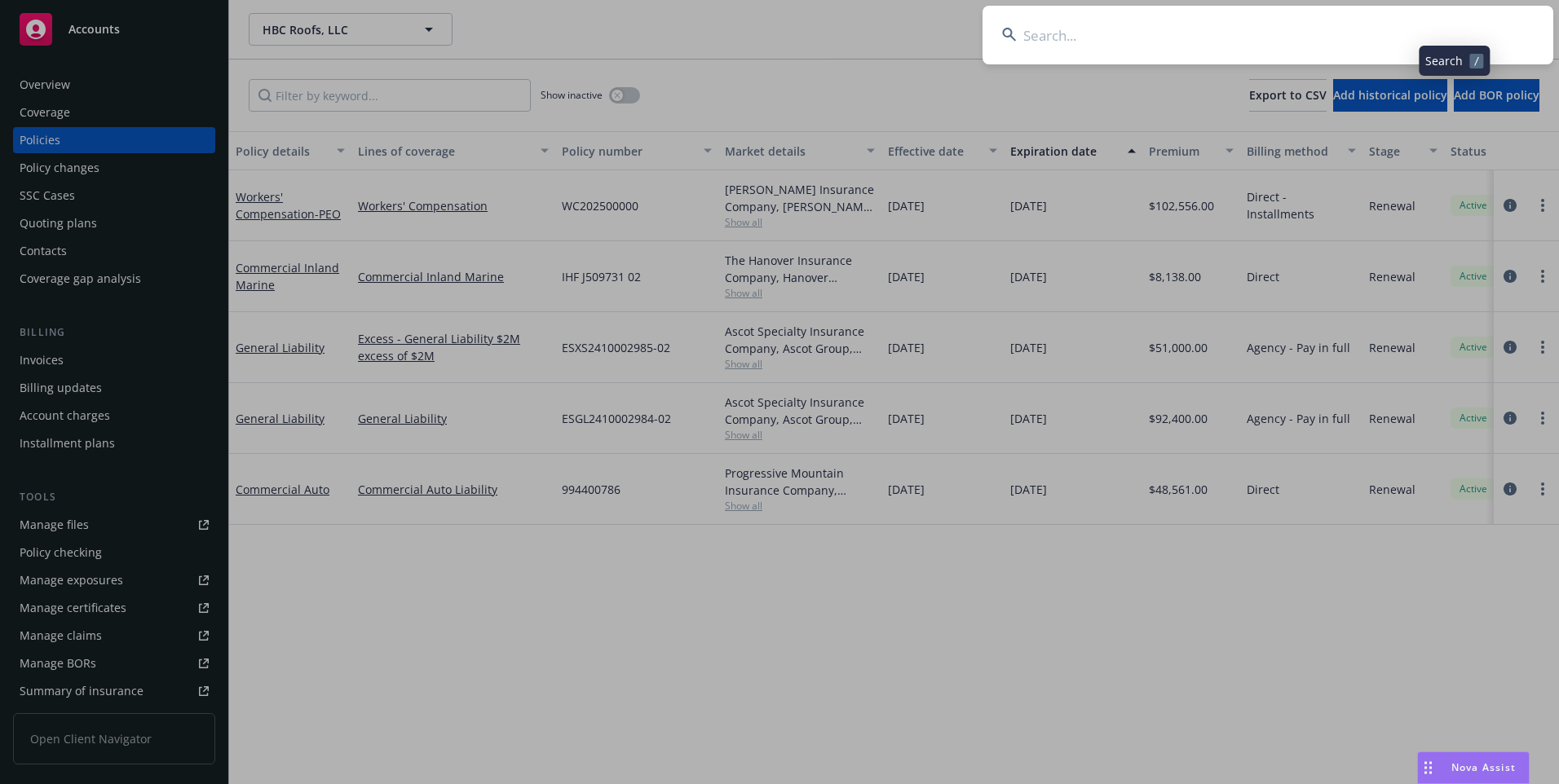
click at [1313, 39] on input at bounding box center [1267, 35] width 570 height 59
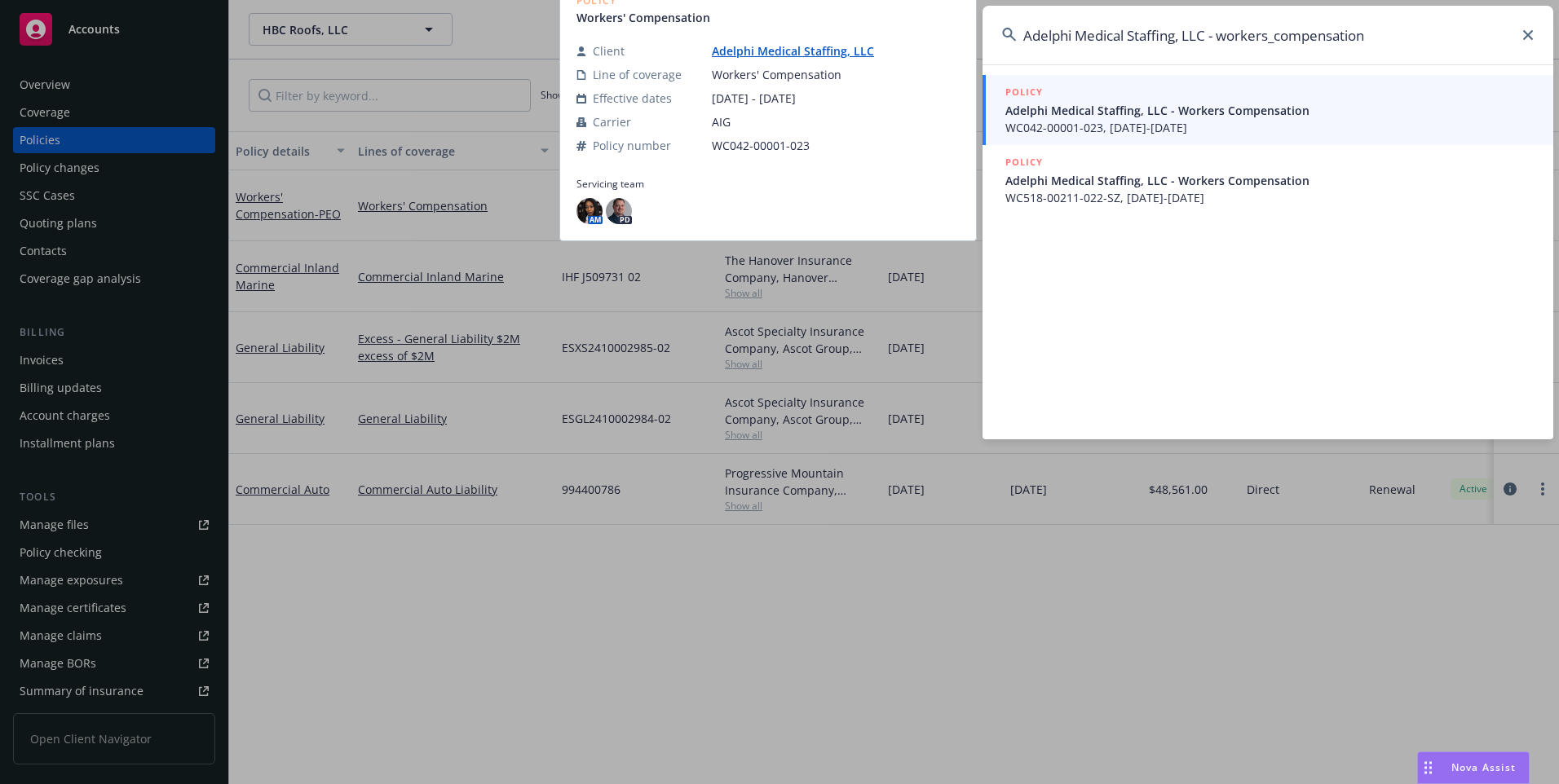
type input "Adelphi Medical Staffing, LLC - workers_compensation"
click at [1188, 111] on span "Adelphi Medical Staffing, LLC - Workers Compensation" at bounding box center [1269, 110] width 529 height 17
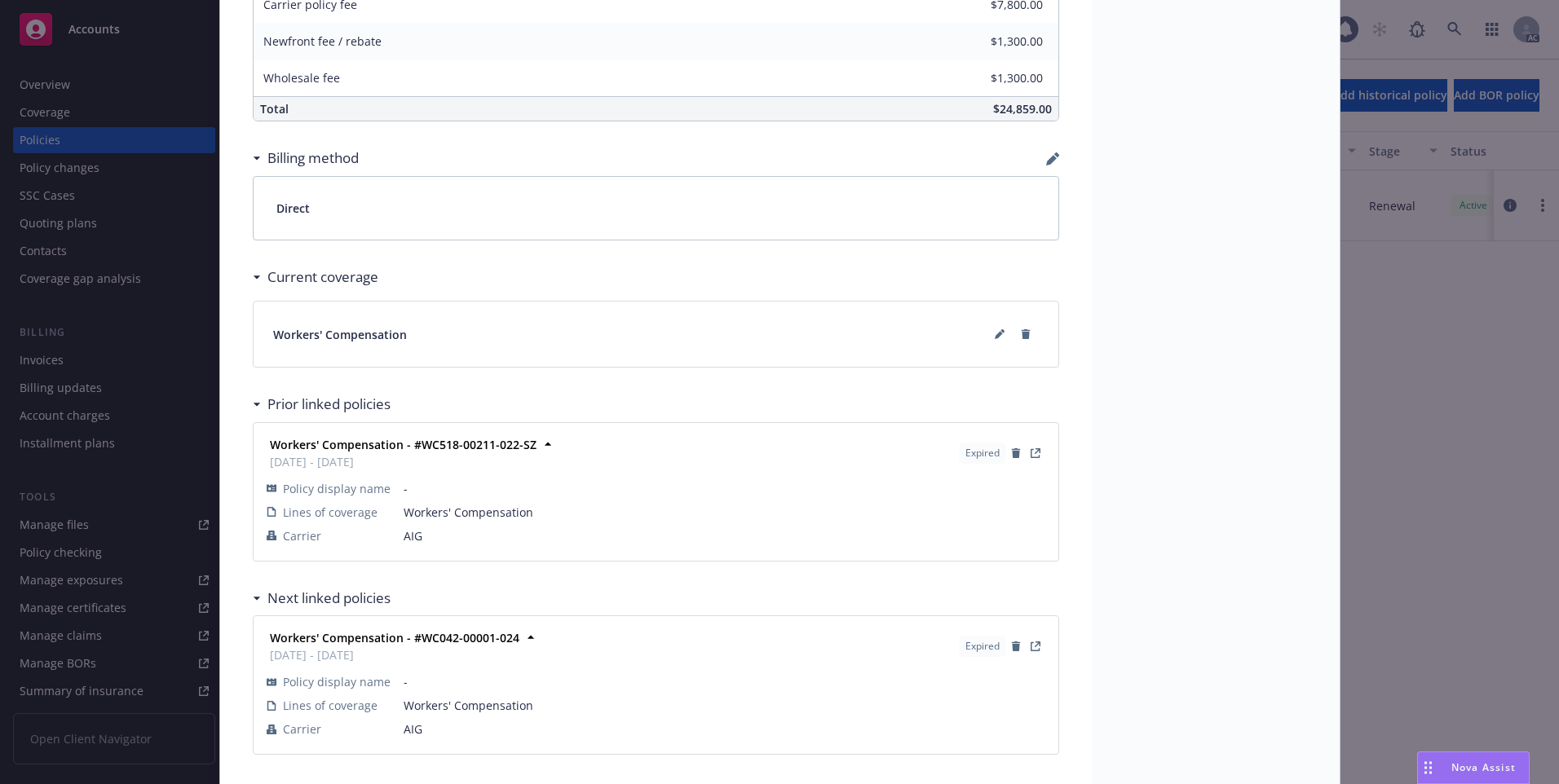
scroll to position [958, 0]
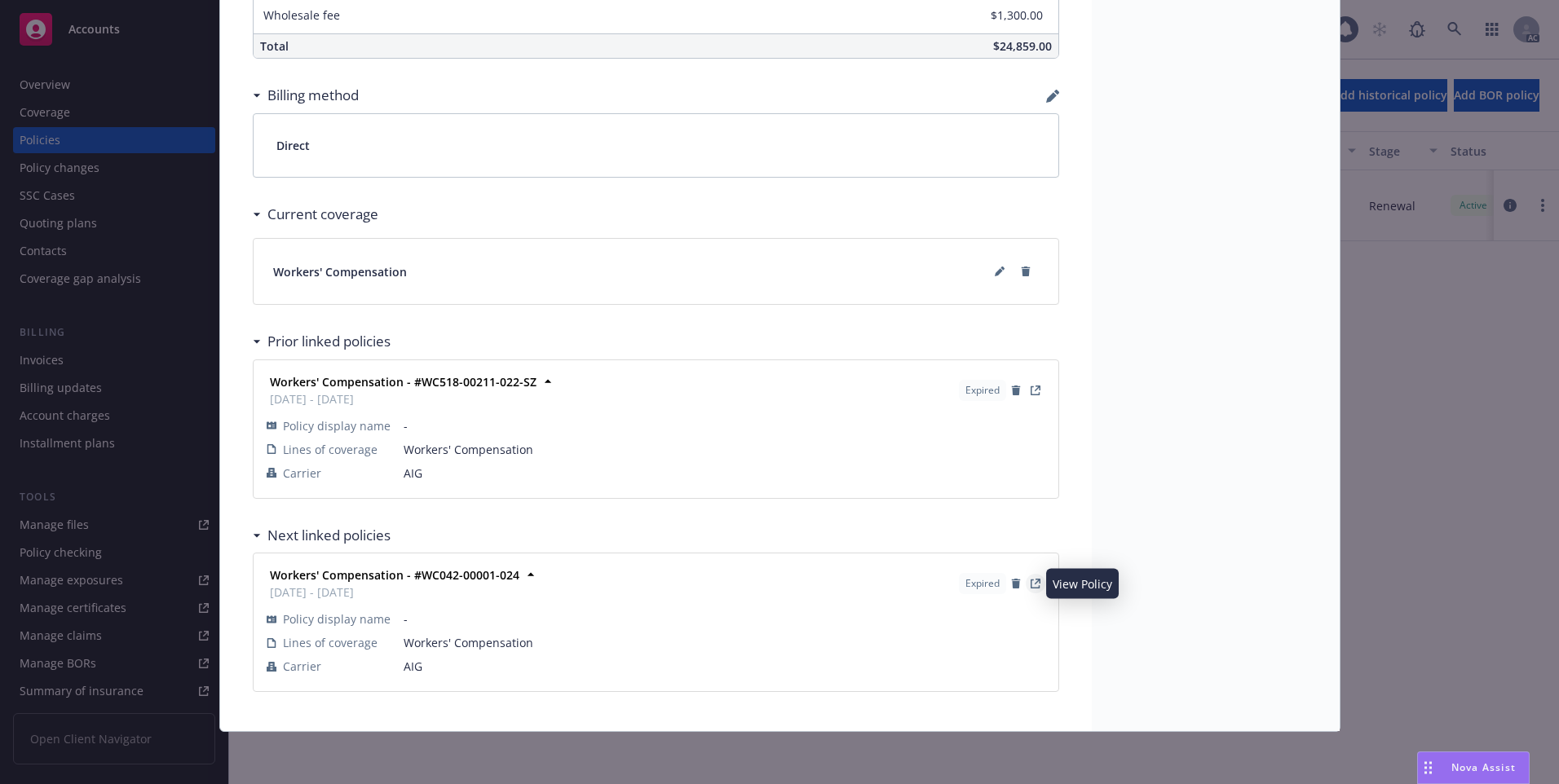
click at [1030, 587] on icon "View Policy" at bounding box center [1035, 583] width 10 height 10
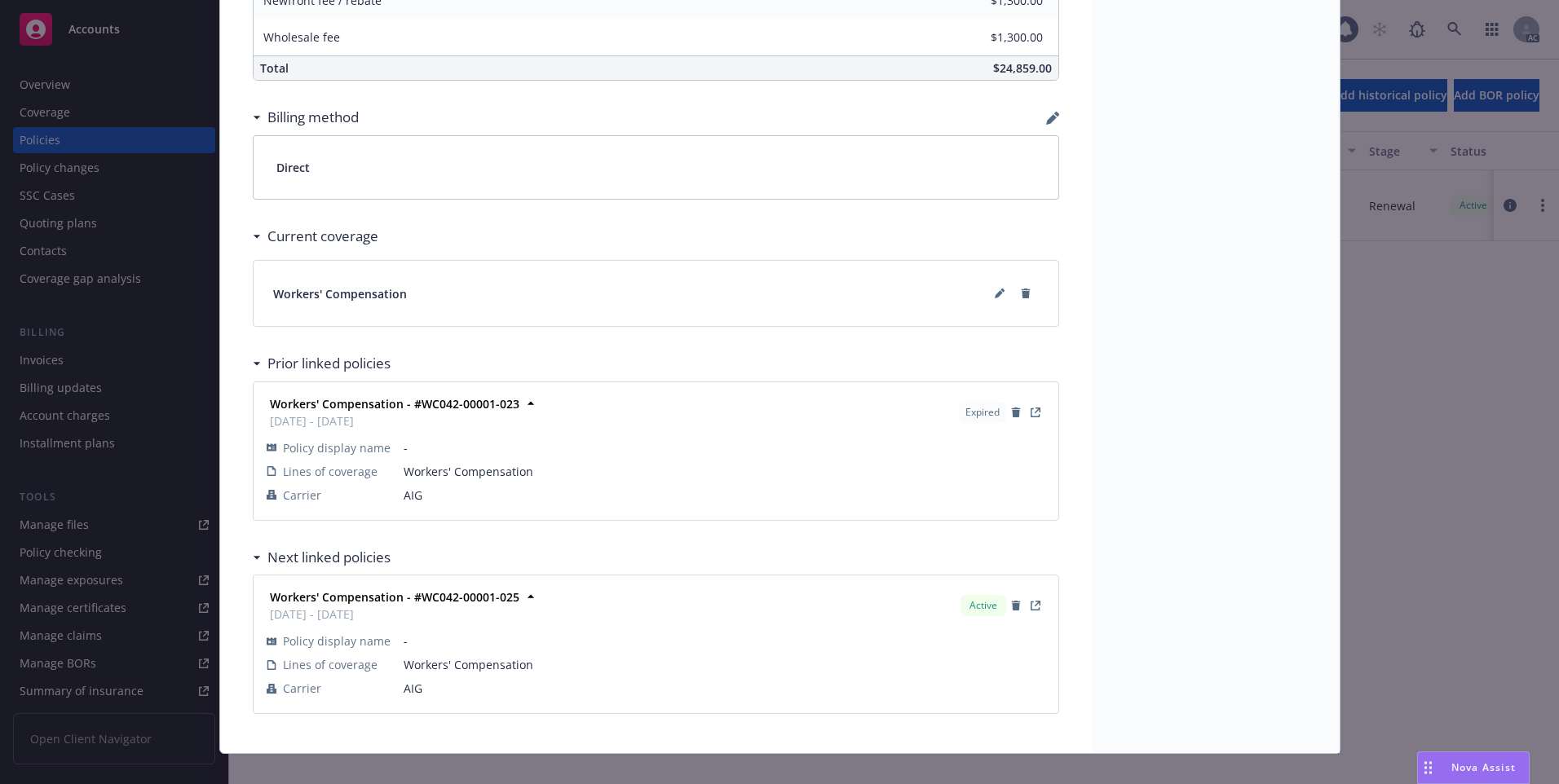
scroll to position [1000, 0]
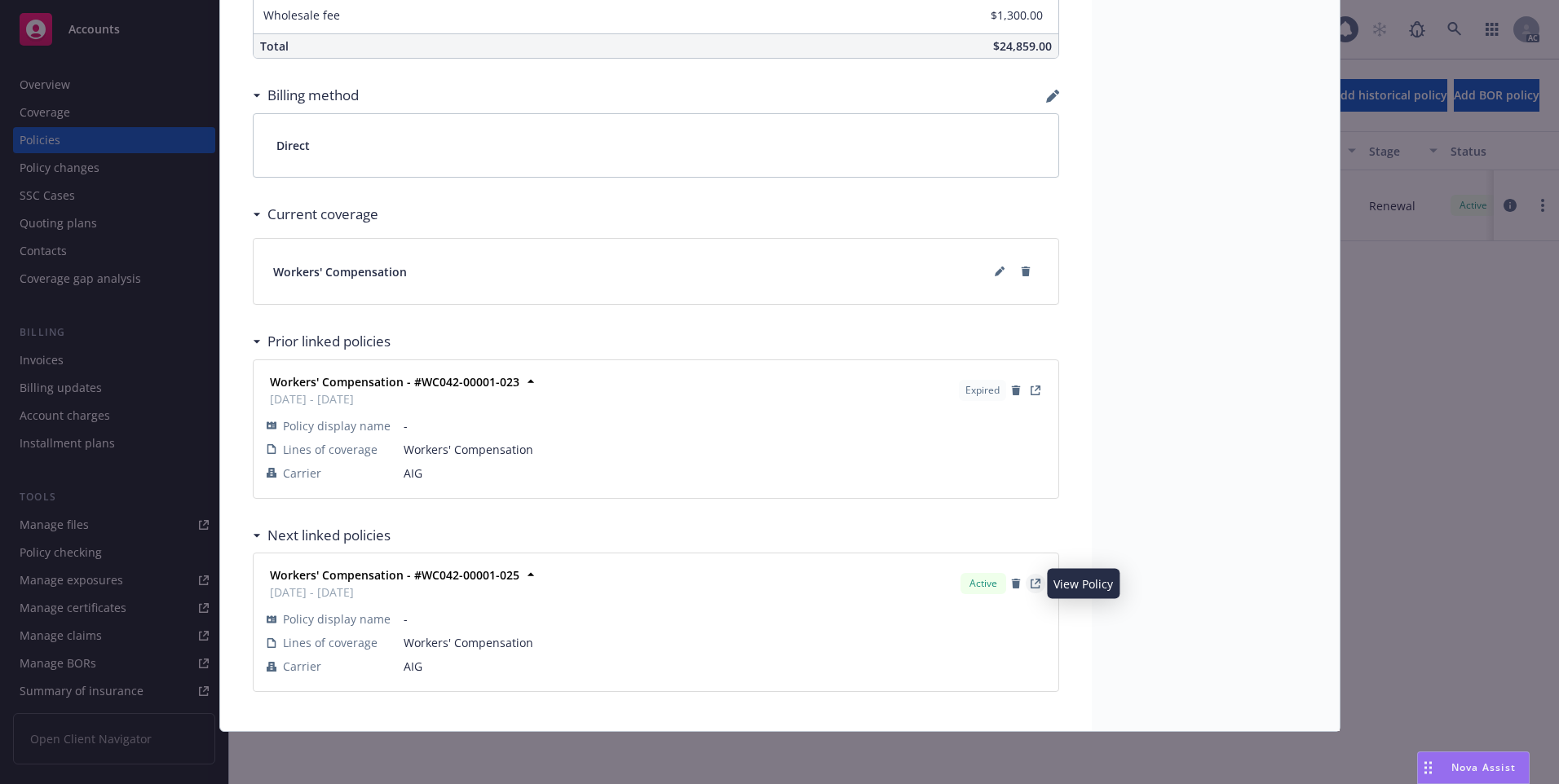
click at [1030, 588] on icon "View Policy" at bounding box center [1034, 583] width 9 height 9
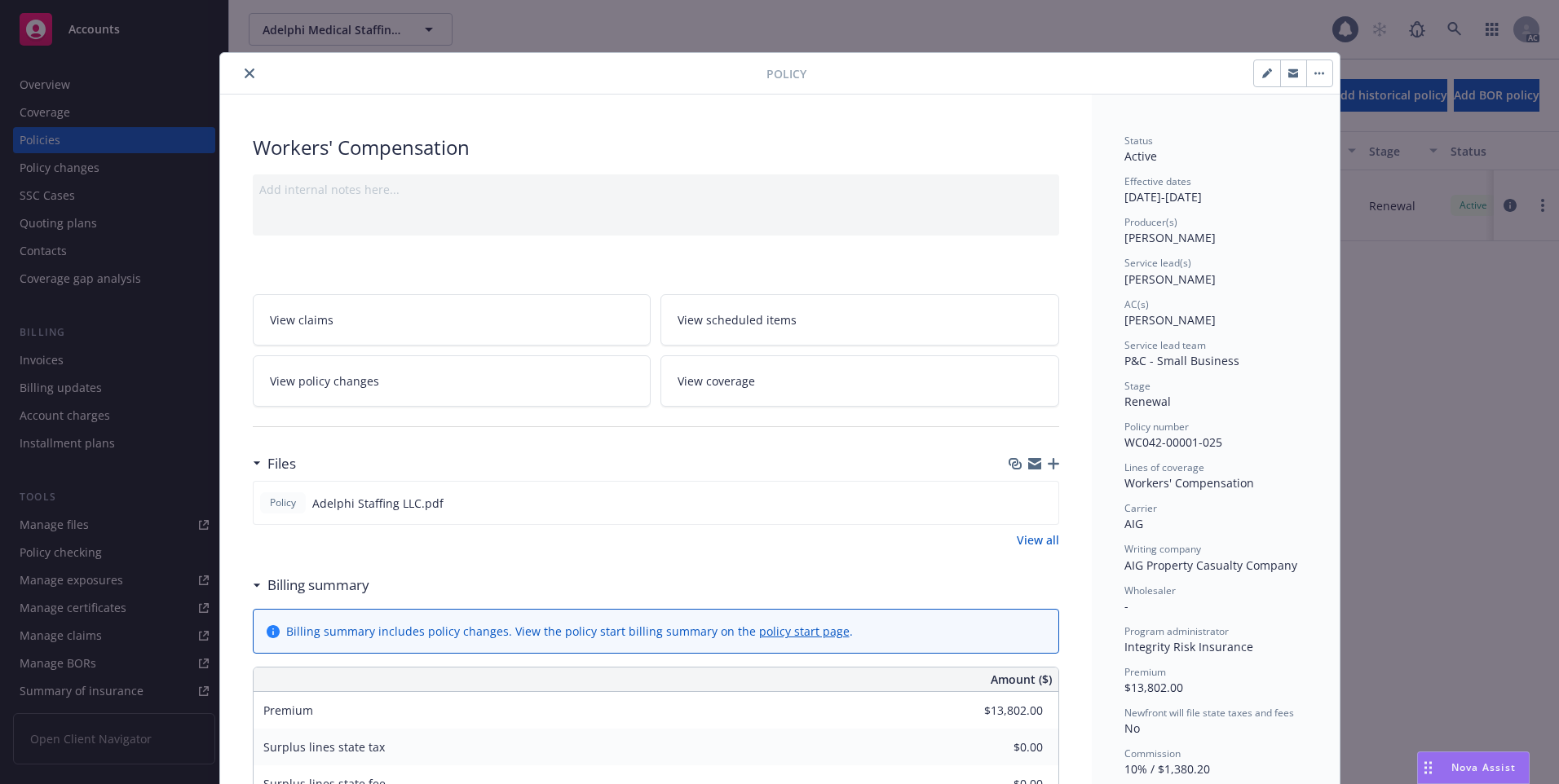
click at [1310, 359] on div "Status Active Effective dates [DATE] - [DATE] Producer(s) [PERSON_NAME] Service…" at bounding box center [1215, 792] width 248 height 1395
click at [246, 71] on icon "close" at bounding box center [250, 74] width 10 height 10
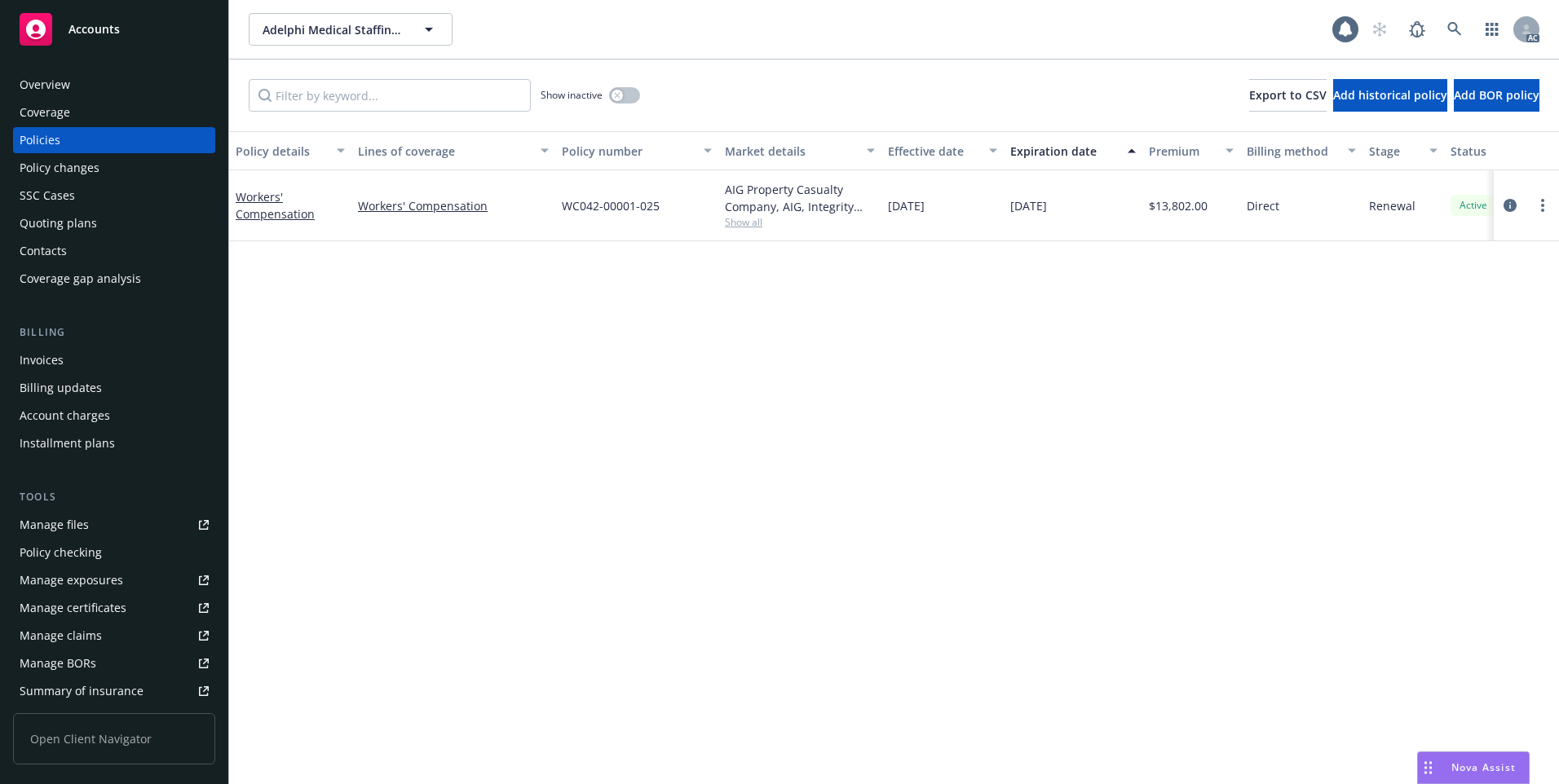
click at [131, 143] on div "Policies" at bounding box center [114, 140] width 189 height 26
click at [1453, 30] on icon at bounding box center [1453, 29] width 14 height 14
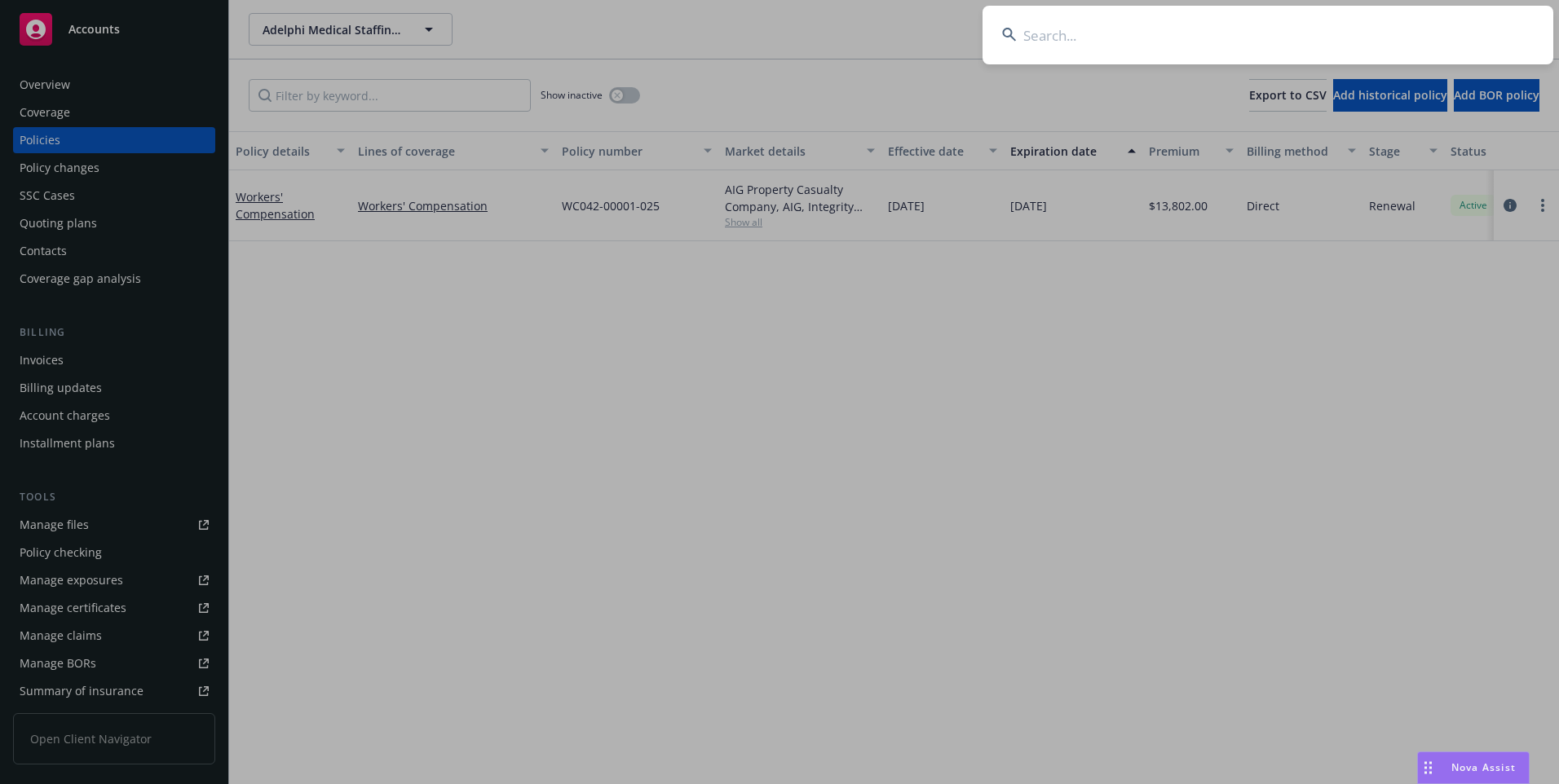
click at [1267, 33] on input at bounding box center [1267, 35] width 570 height 59
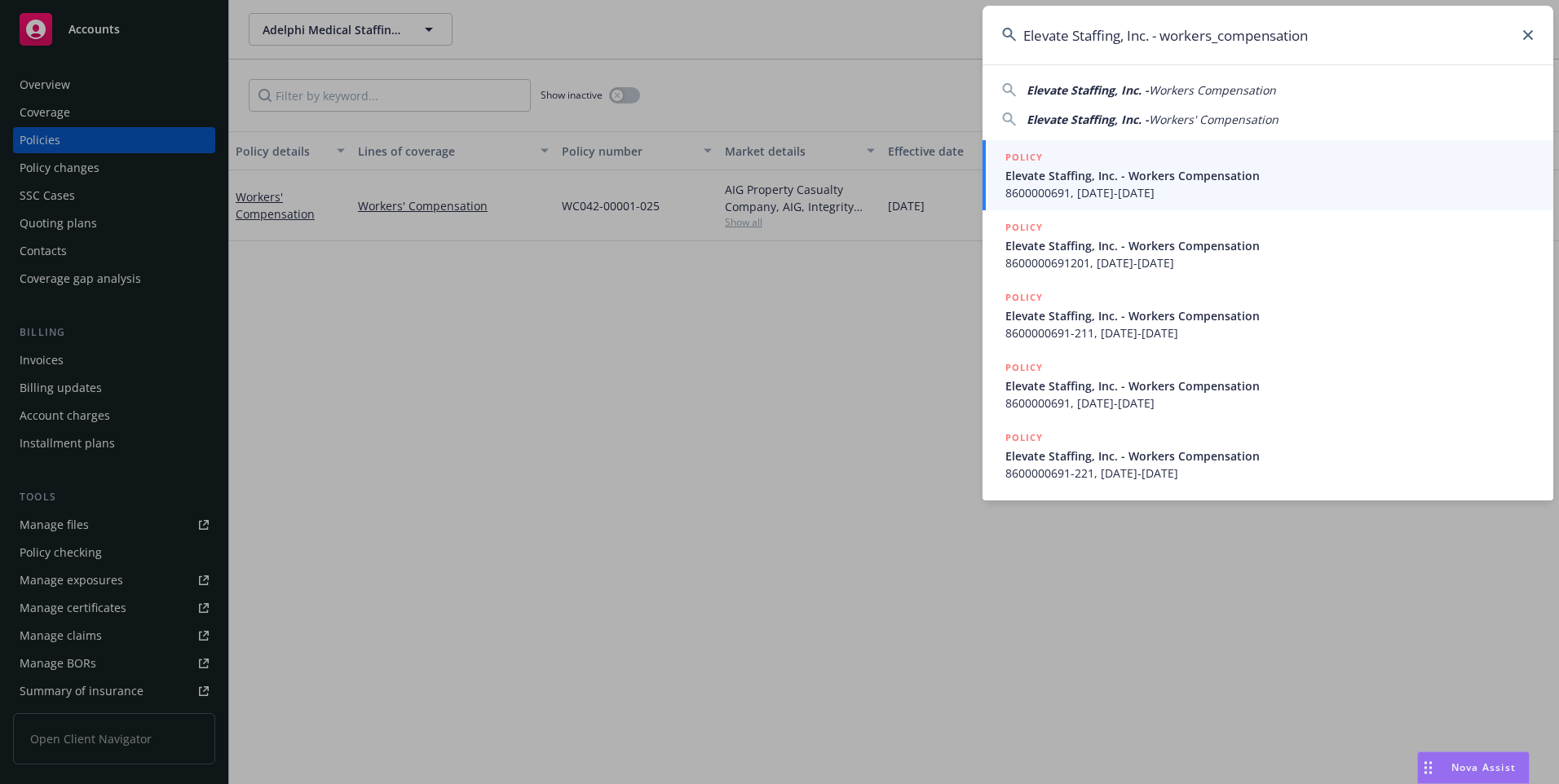
click at [1196, 92] on span "Workers Compensation" at bounding box center [1212, 90] width 127 height 16
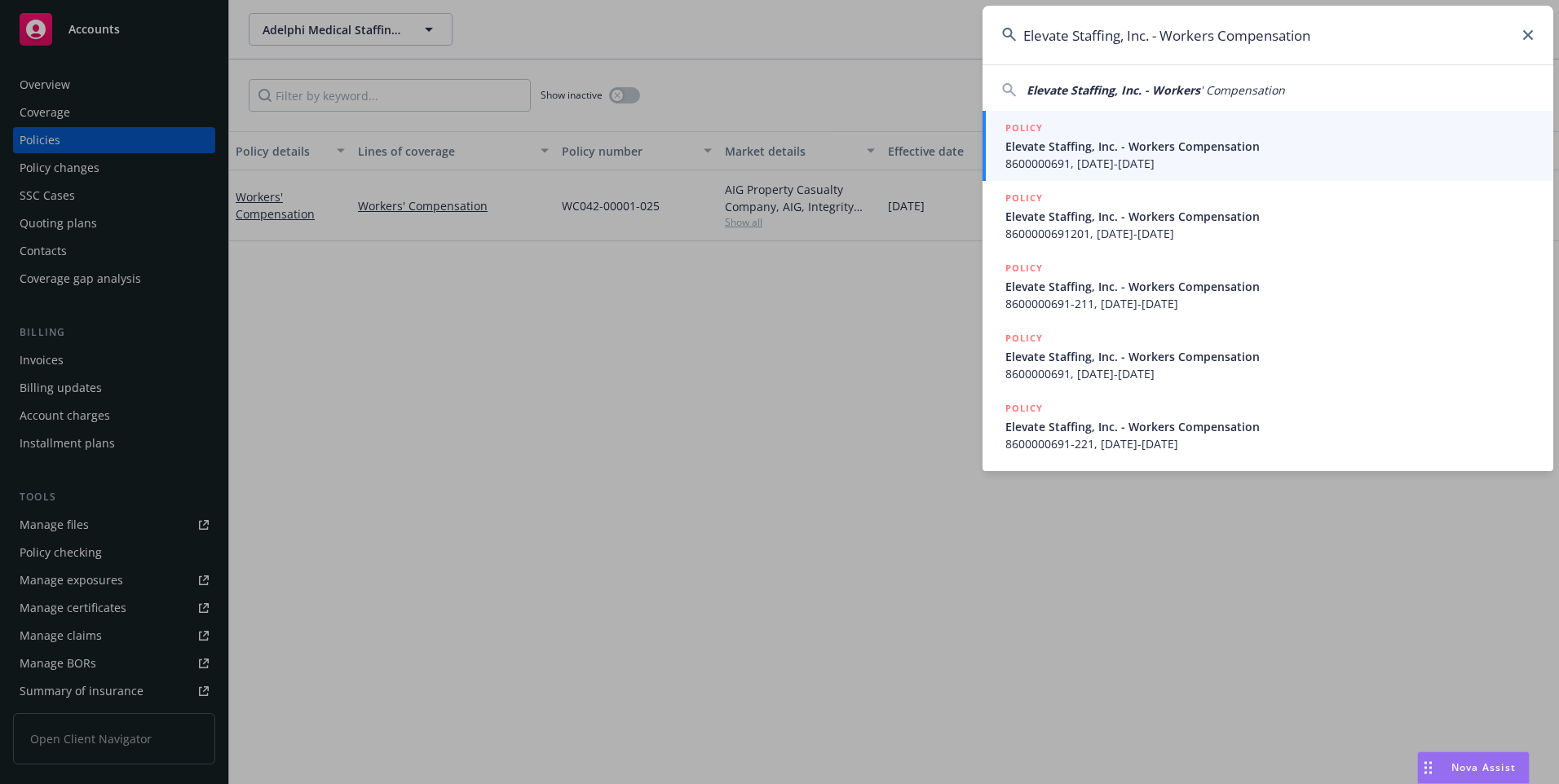
click at [1090, 89] on span "Elevate Staffing, Inc. - Workers" at bounding box center [1113, 90] width 173 height 16
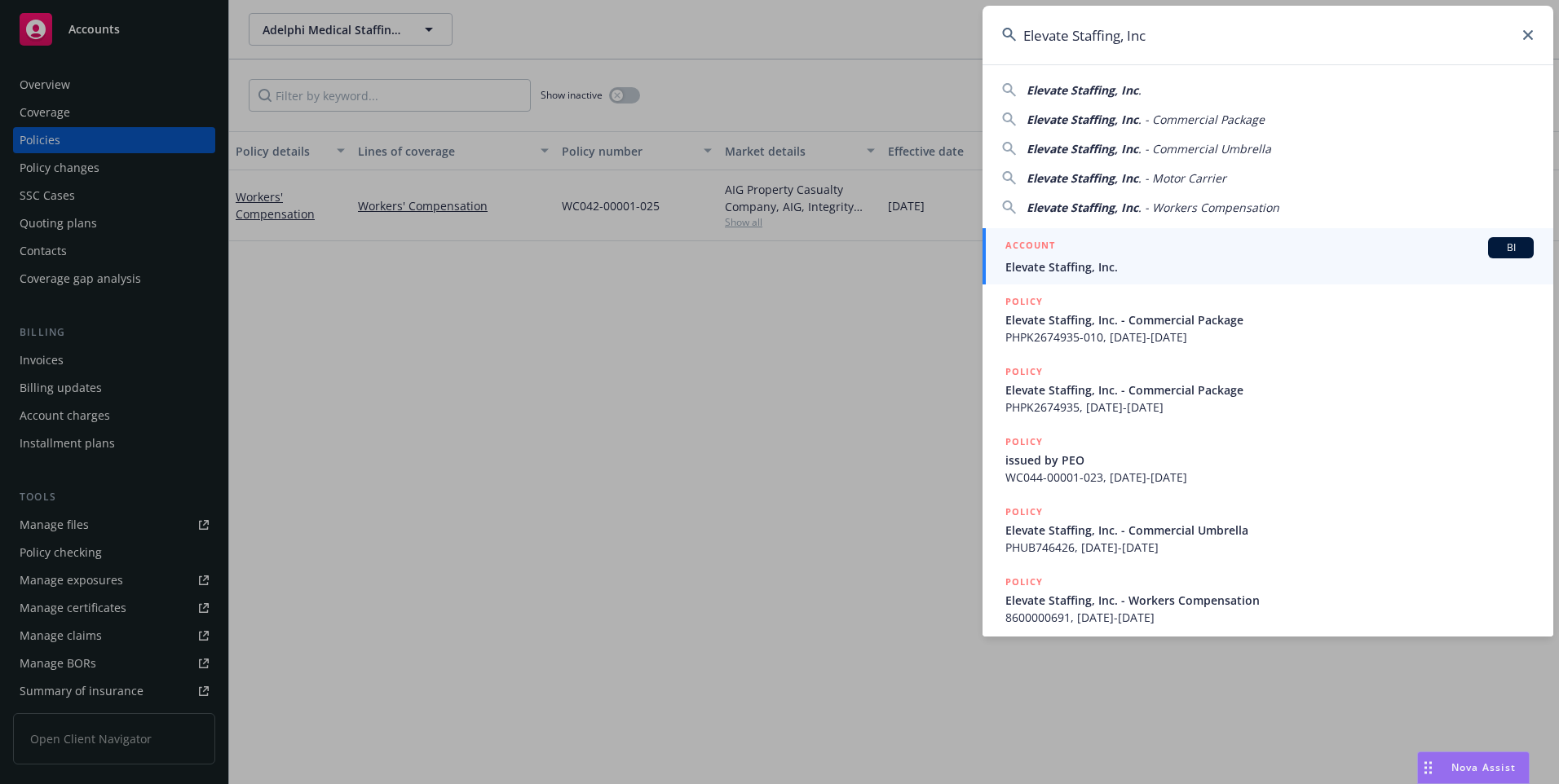
type input "Elevate Staffing, Inc"
click at [1059, 253] on div "ACCOUNT BI" at bounding box center [1269, 248] width 529 height 21
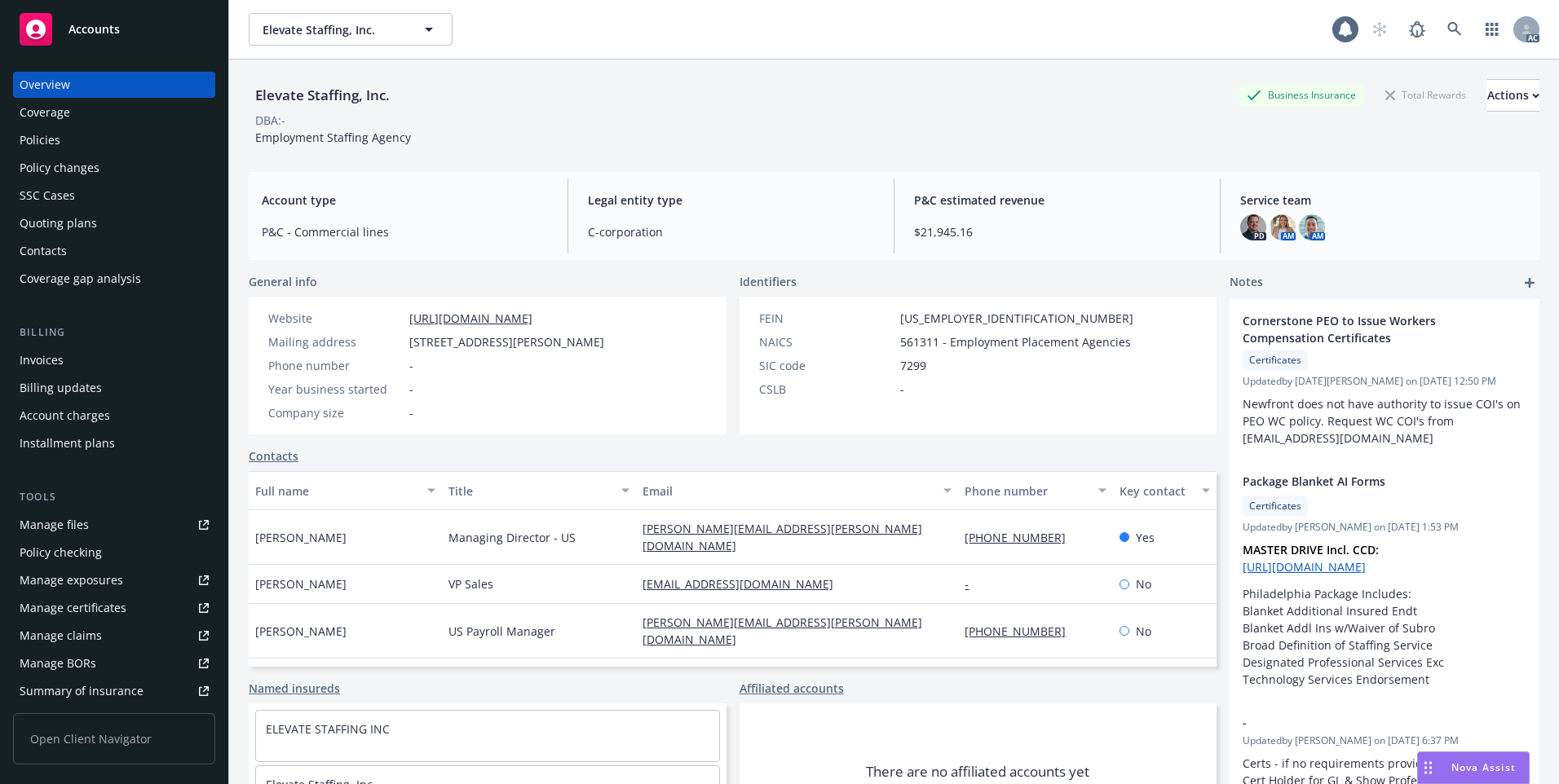
click at [107, 146] on div "Policies" at bounding box center [114, 140] width 189 height 26
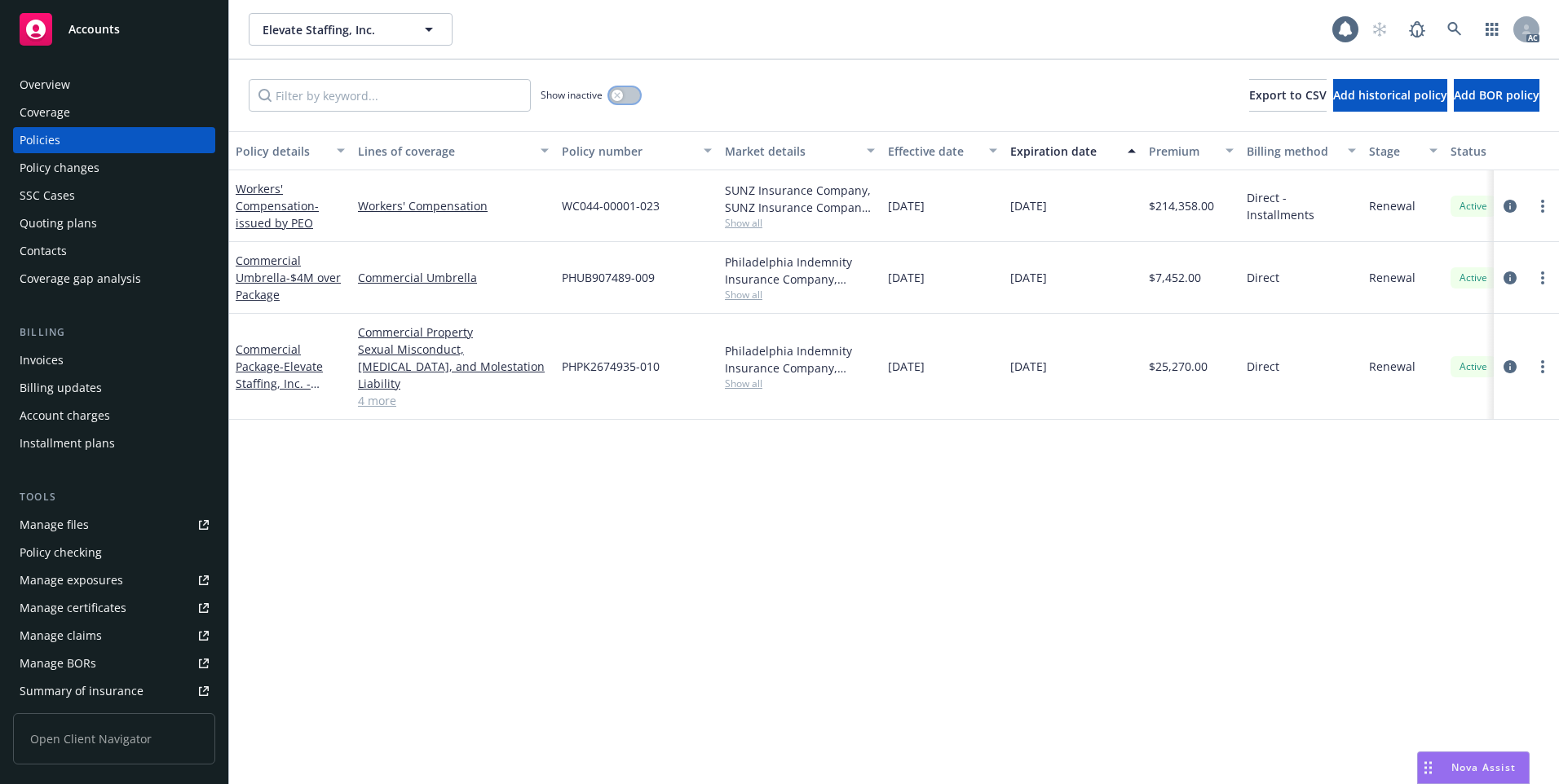
click at [617, 98] on icon "button" at bounding box center [617, 96] width 7 height 7
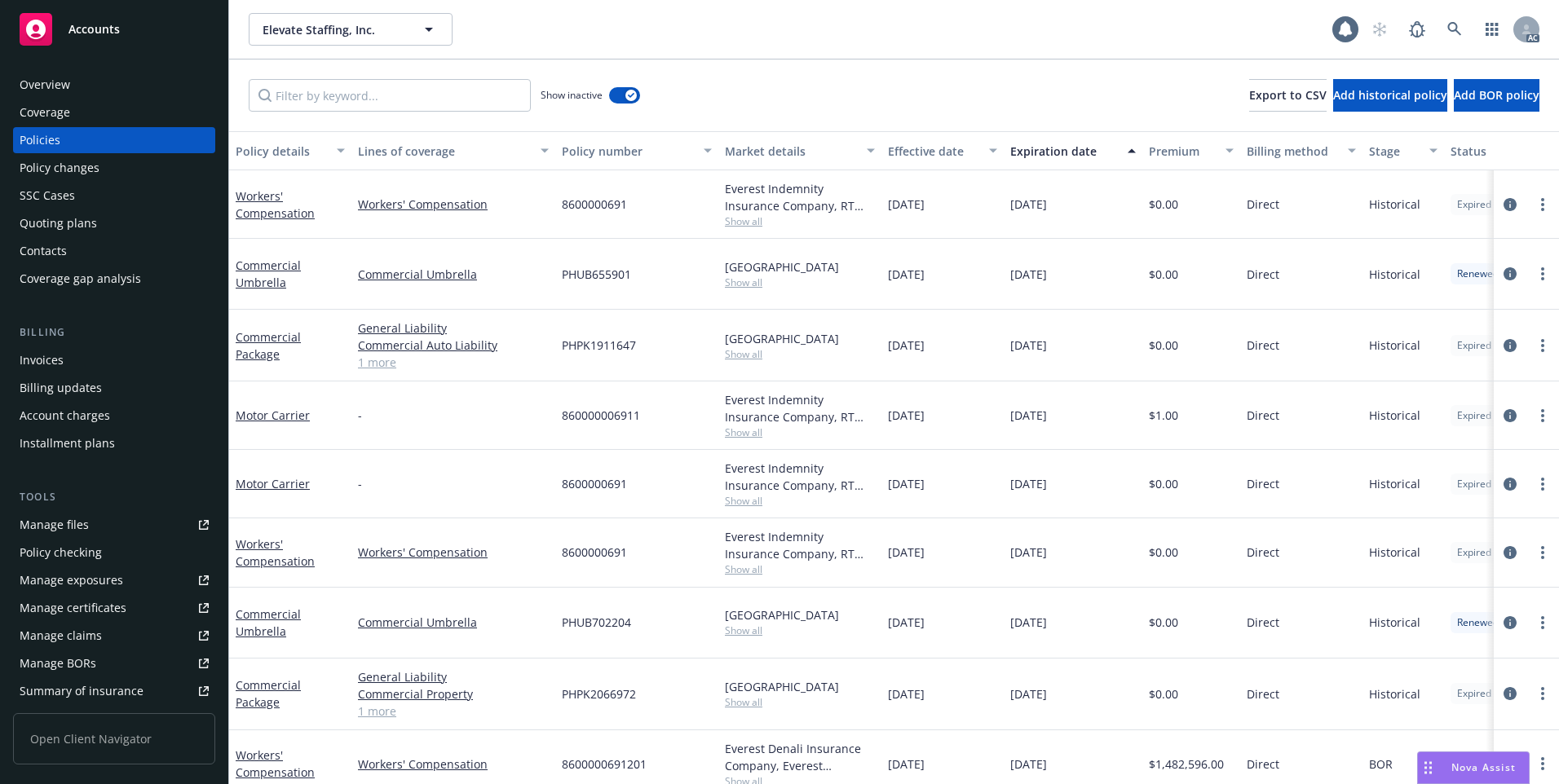
click at [936, 148] on div "Effective date" at bounding box center [934, 151] width 92 height 17
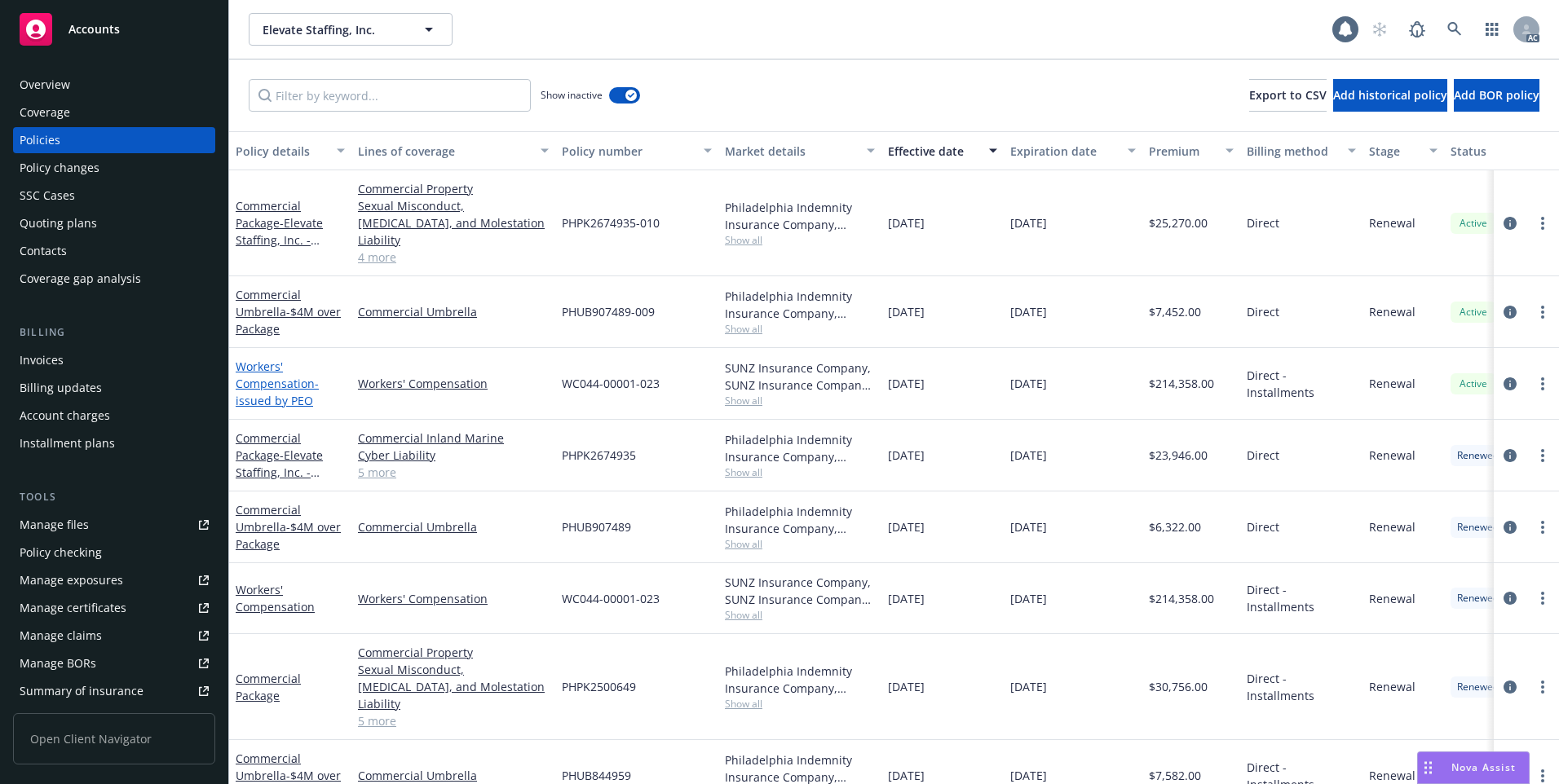
click at [268, 368] on link "Workers' Compensation - issued by PEO" at bounding box center [277, 383] width 83 height 50
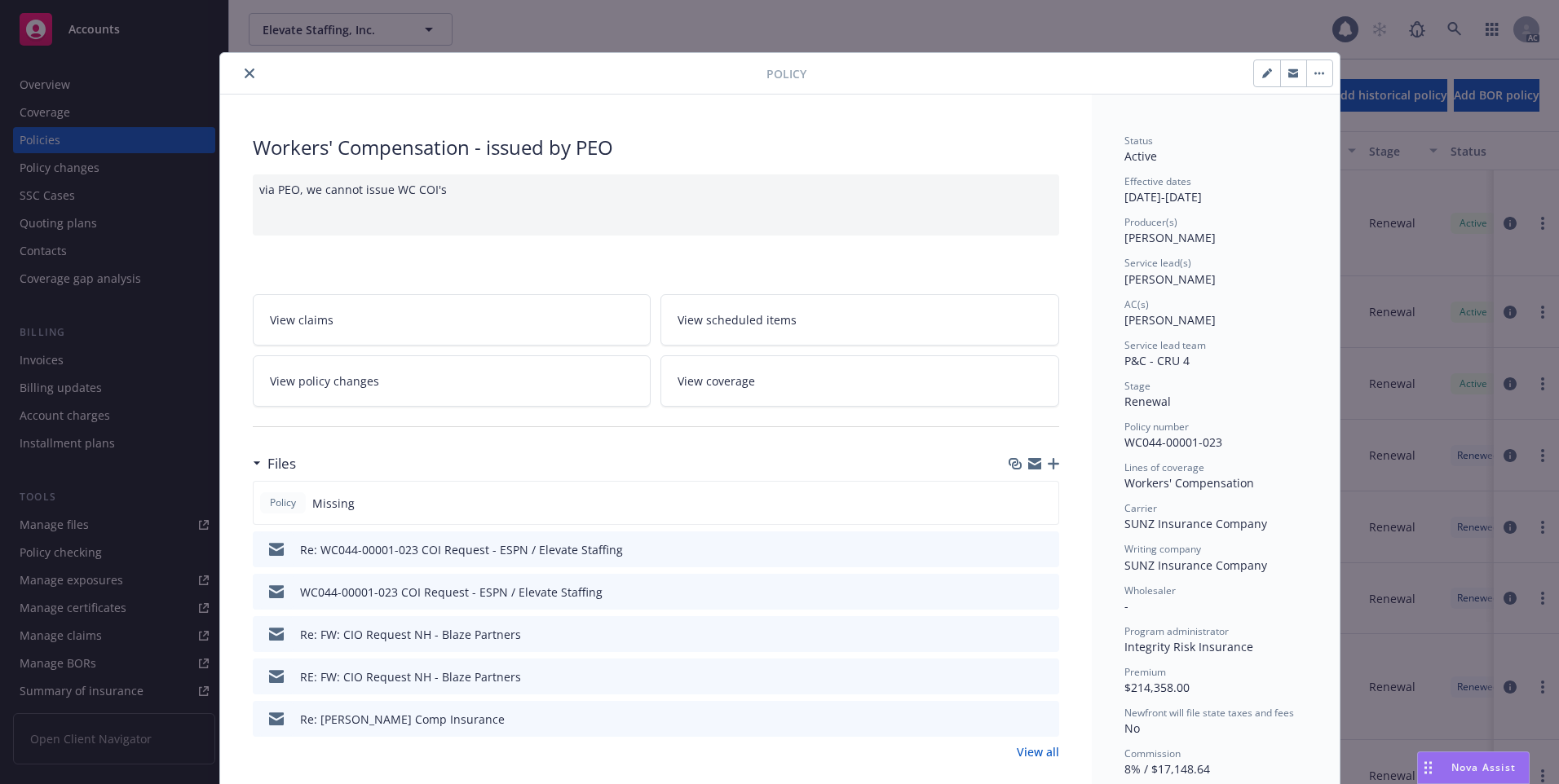
click at [245, 78] on icon "close" at bounding box center [250, 74] width 10 height 10
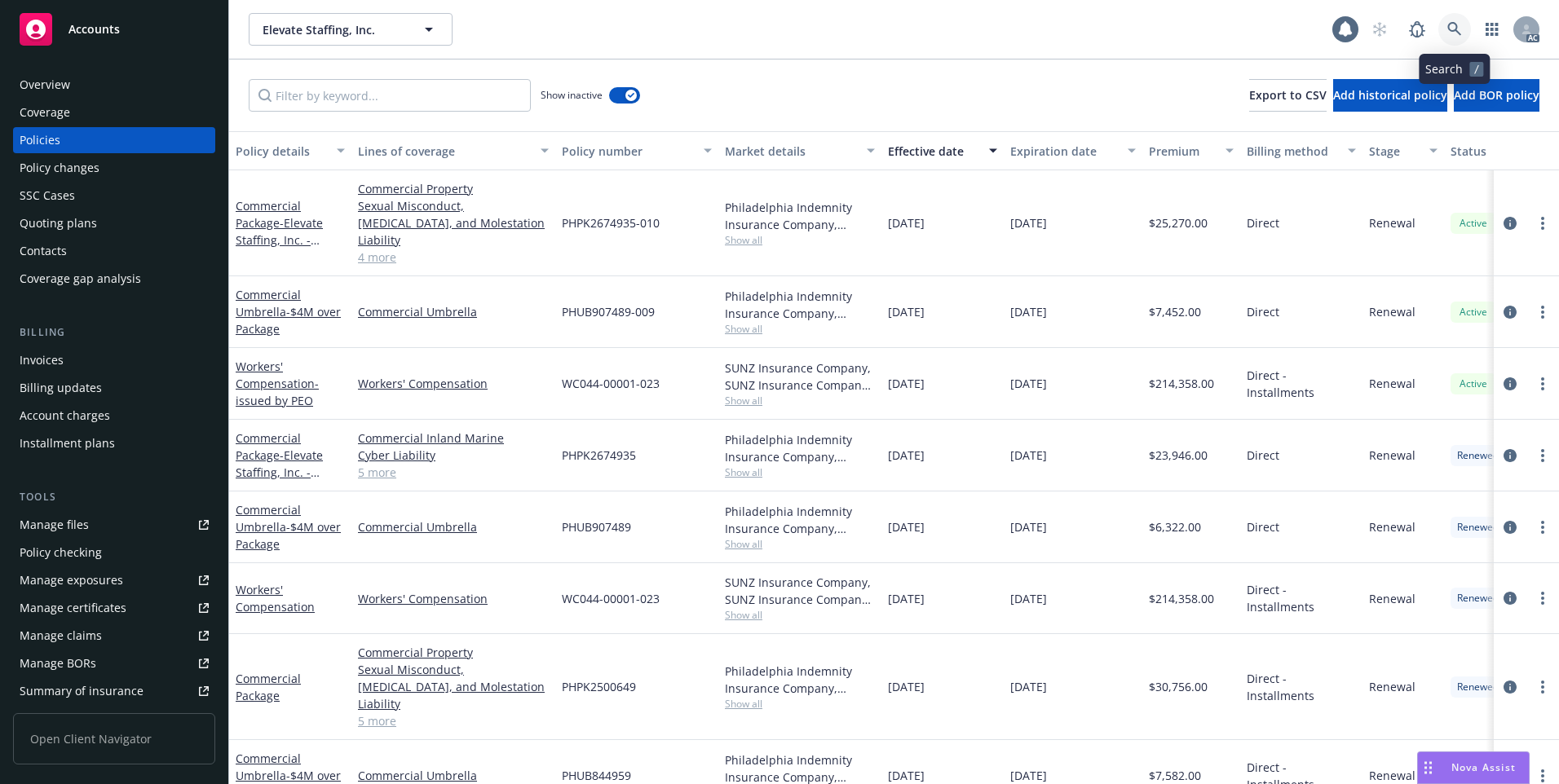
click at [1454, 24] on icon at bounding box center [1453, 29] width 14 height 14
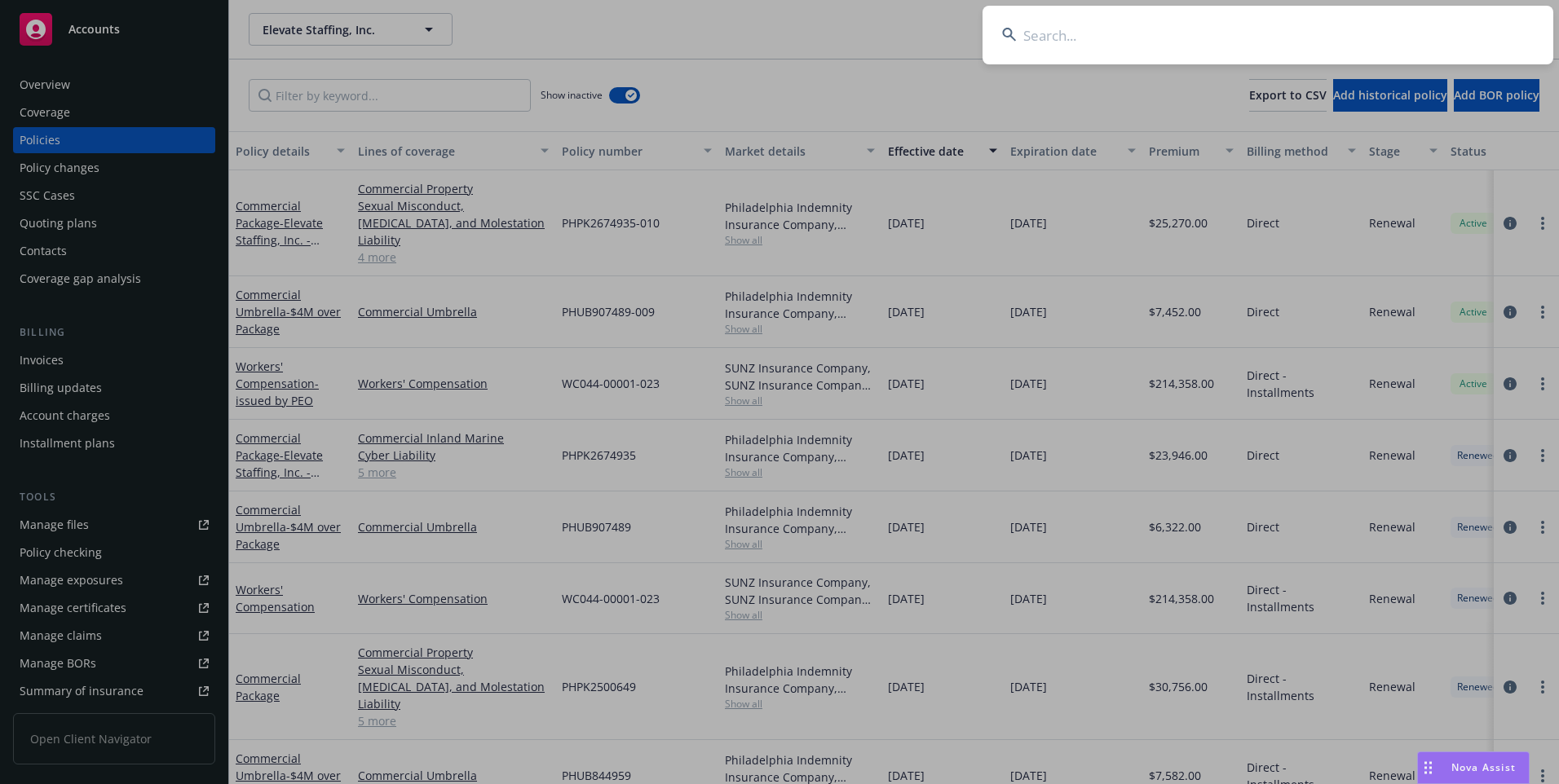
click at [1386, 42] on input at bounding box center [1267, 35] width 570 height 59
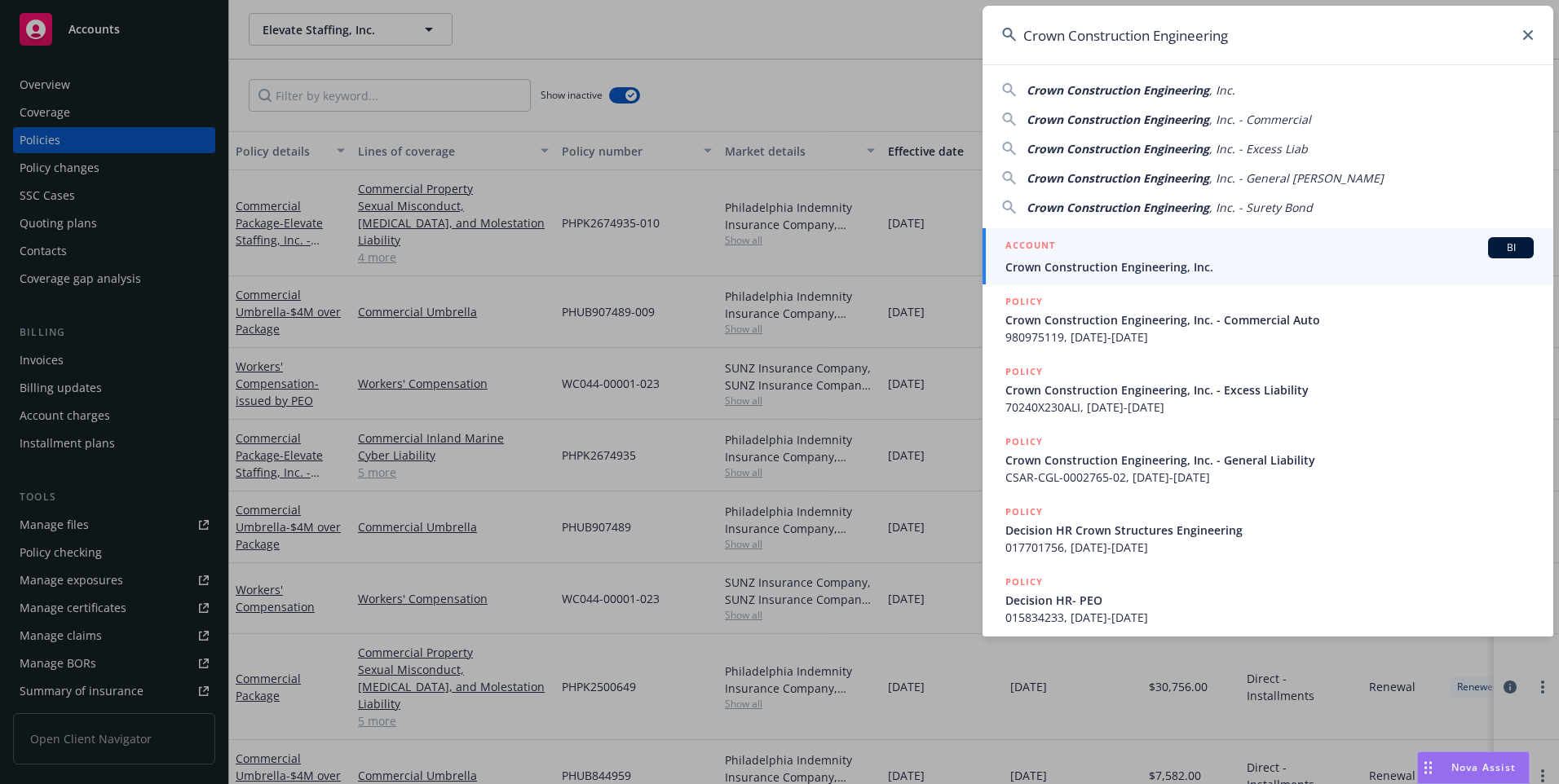
type input "Crown Construction Engineering"
click at [1135, 261] on span "Crown Construction Engineering, Inc." at bounding box center [1269, 267] width 529 height 17
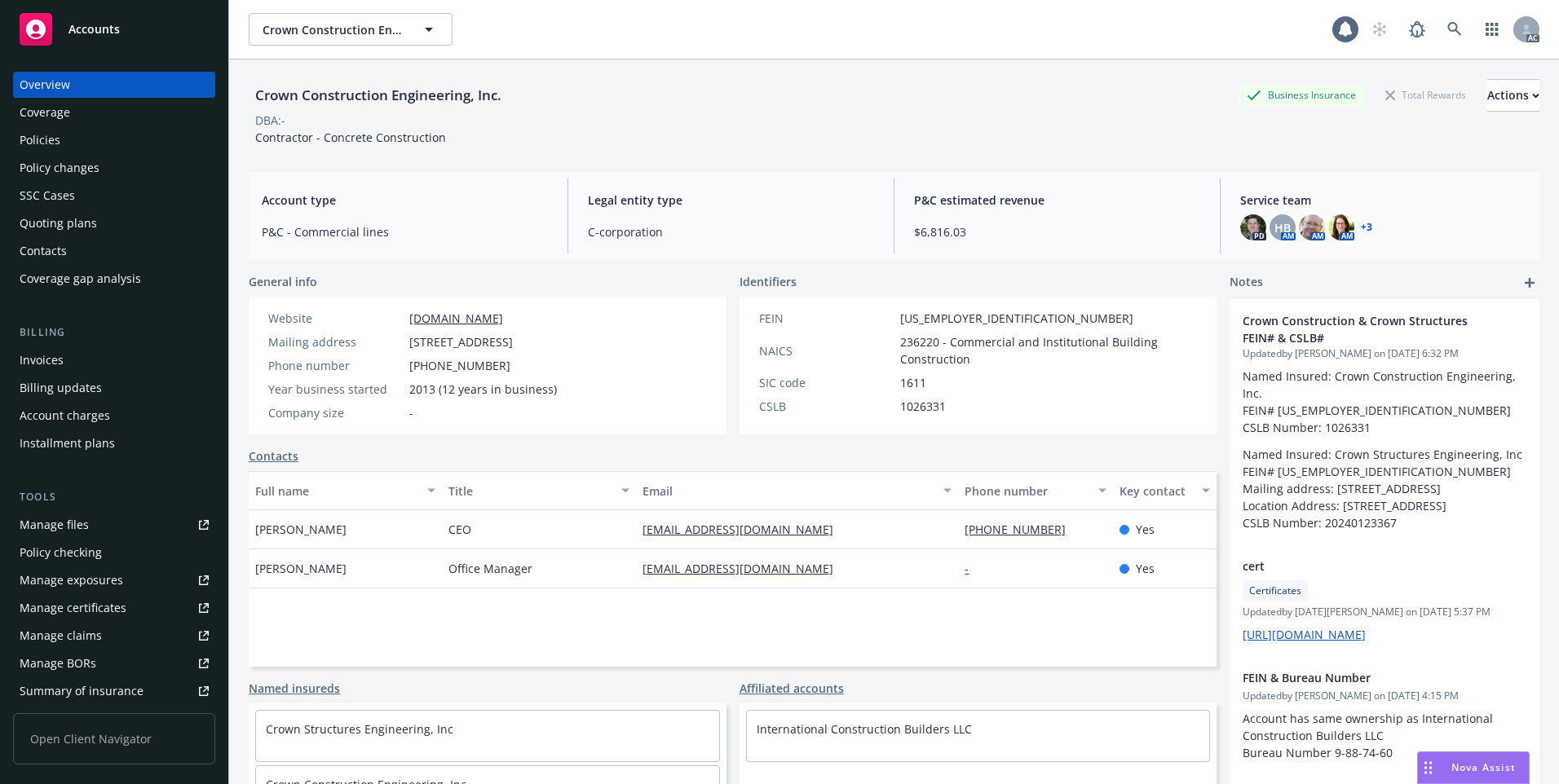
click at [83, 145] on div "Policies" at bounding box center [114, 140] width 189 height 26
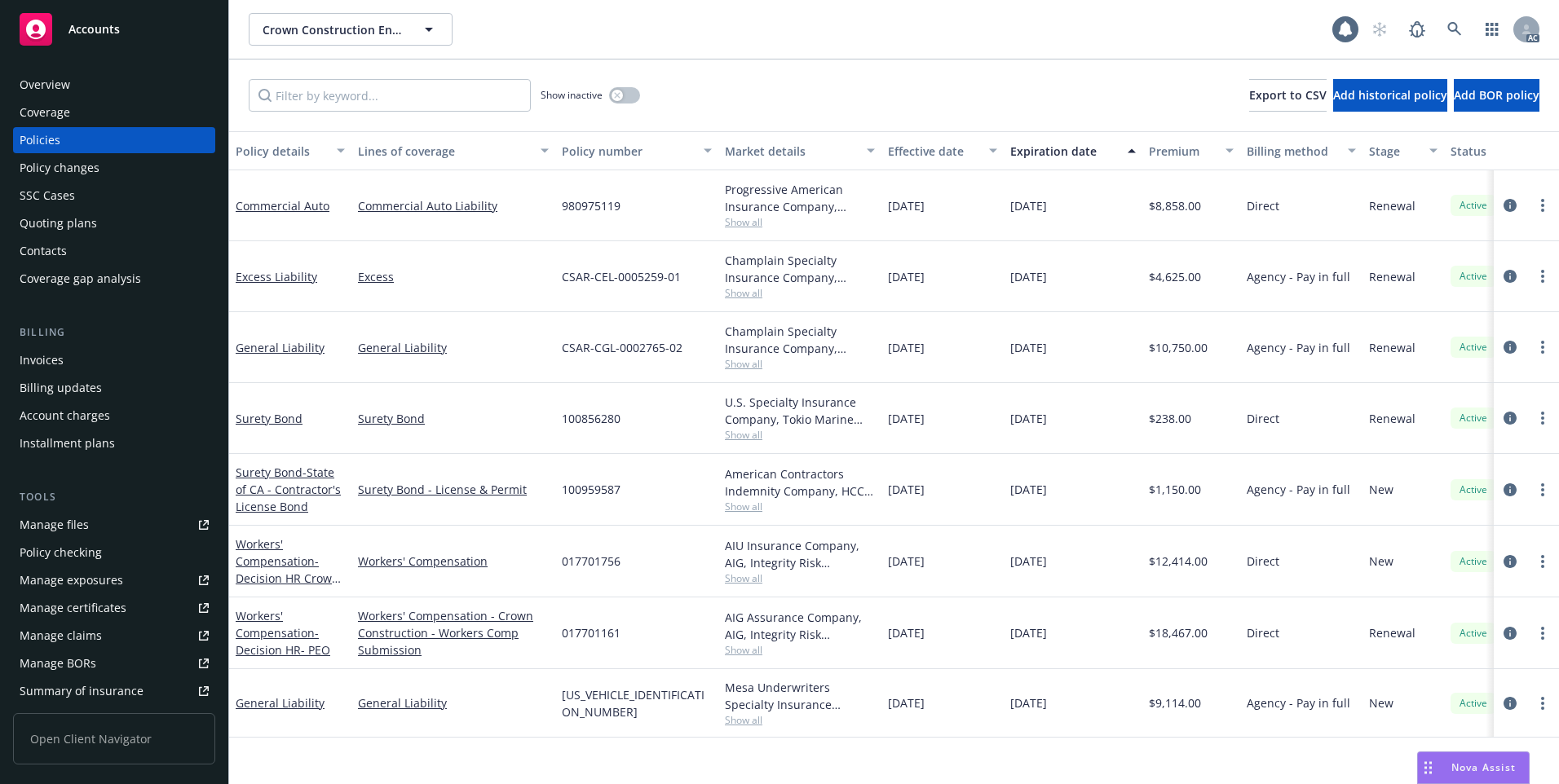
click at [917, 149] on div "Effective date" at bounding box center [934, 151] width 92 height 17
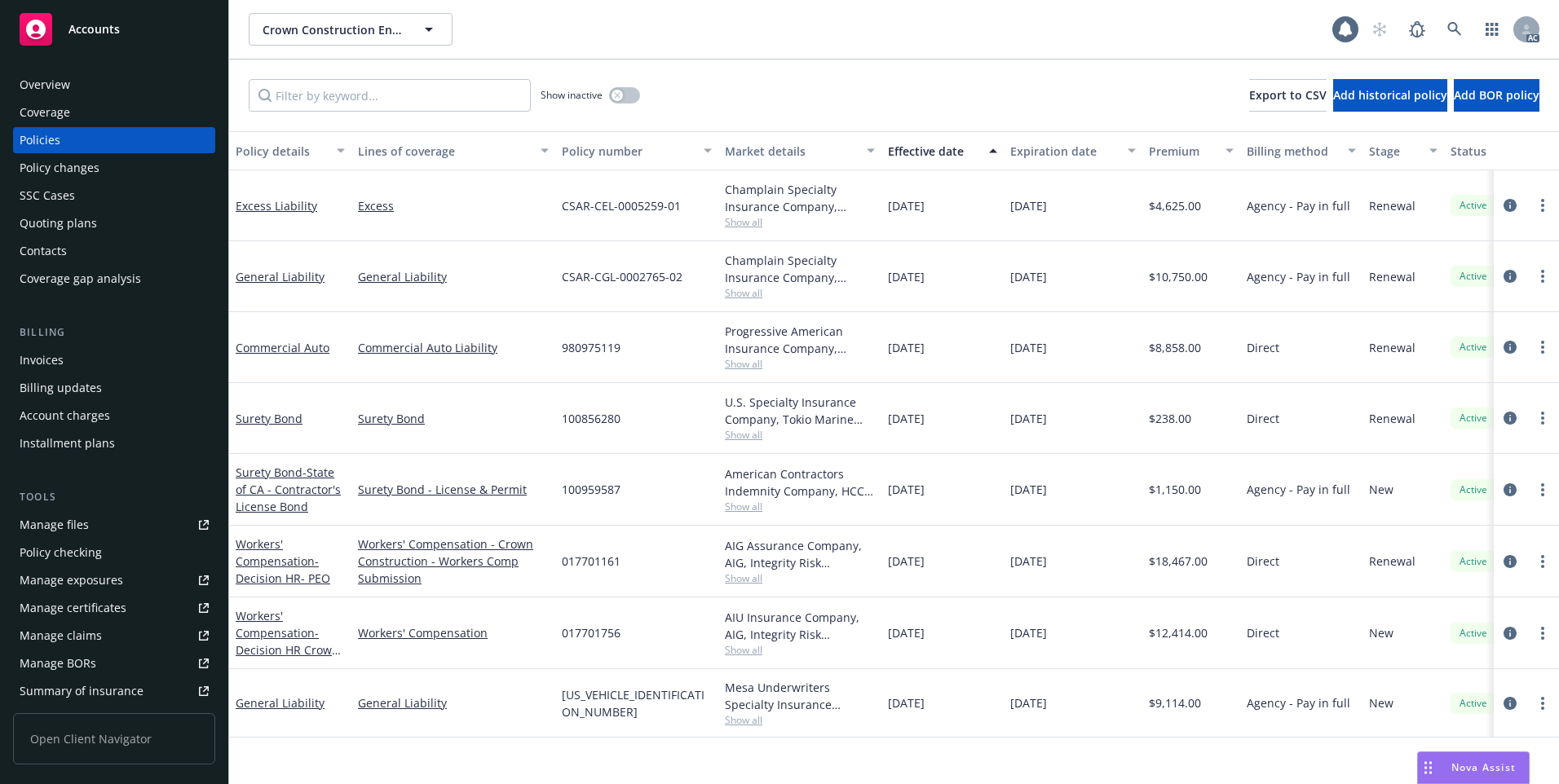
click at [917, 149] on div "Effective date" at bounding box center [934, 151] width 92 height 17
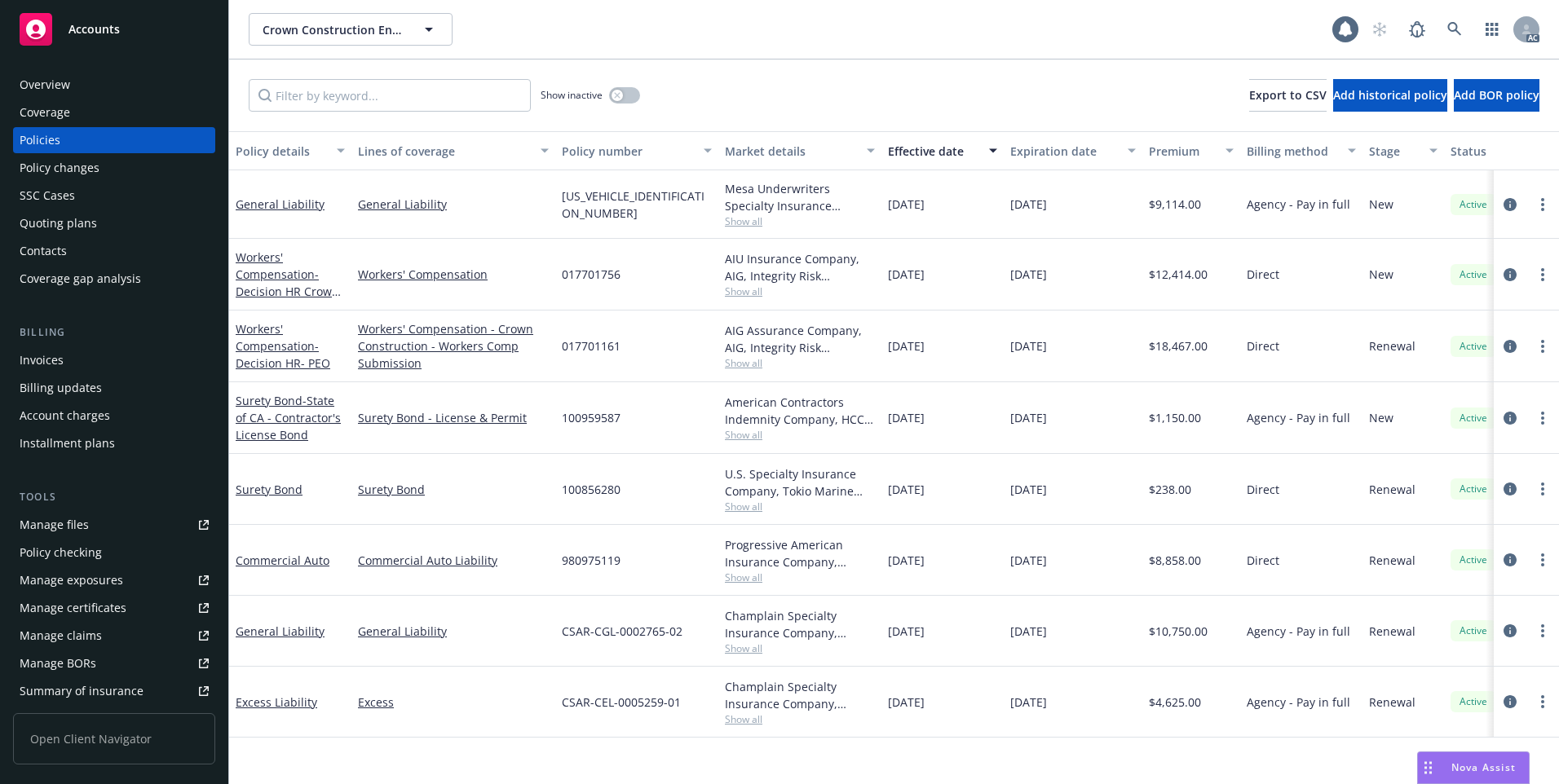
click at [257, 265] on div "Workers' Compensation - Decision HR Crown Structures Engineering" at bounding box center [290, 274] width 109 height 52
click at [292, 291] on span "- Decision HR Crown Structures Engineering" at bounding box center [288, 300] width 106 height 67
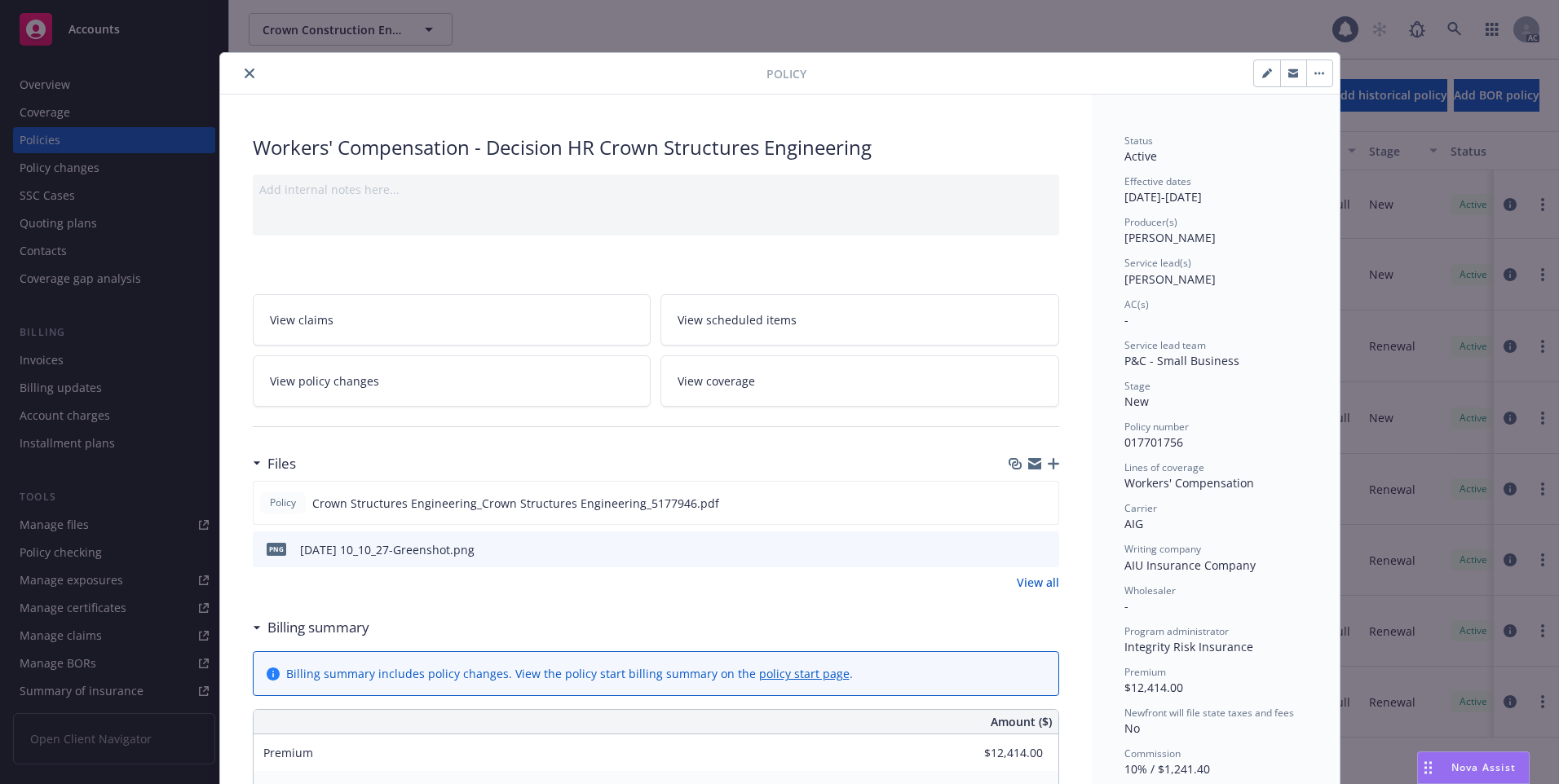
click at [1161, 441] on span "017701756" at bounding box center [1154, 442] width 59 height 16
copy span "017701756"
drag, startPoint x: 236, startPoint y: 76, endPoint x: 245, endPoint y: 79, distance: 9.5
click at [240, 76] on button "close" at bounding box center [250, 74] width 20 height 20
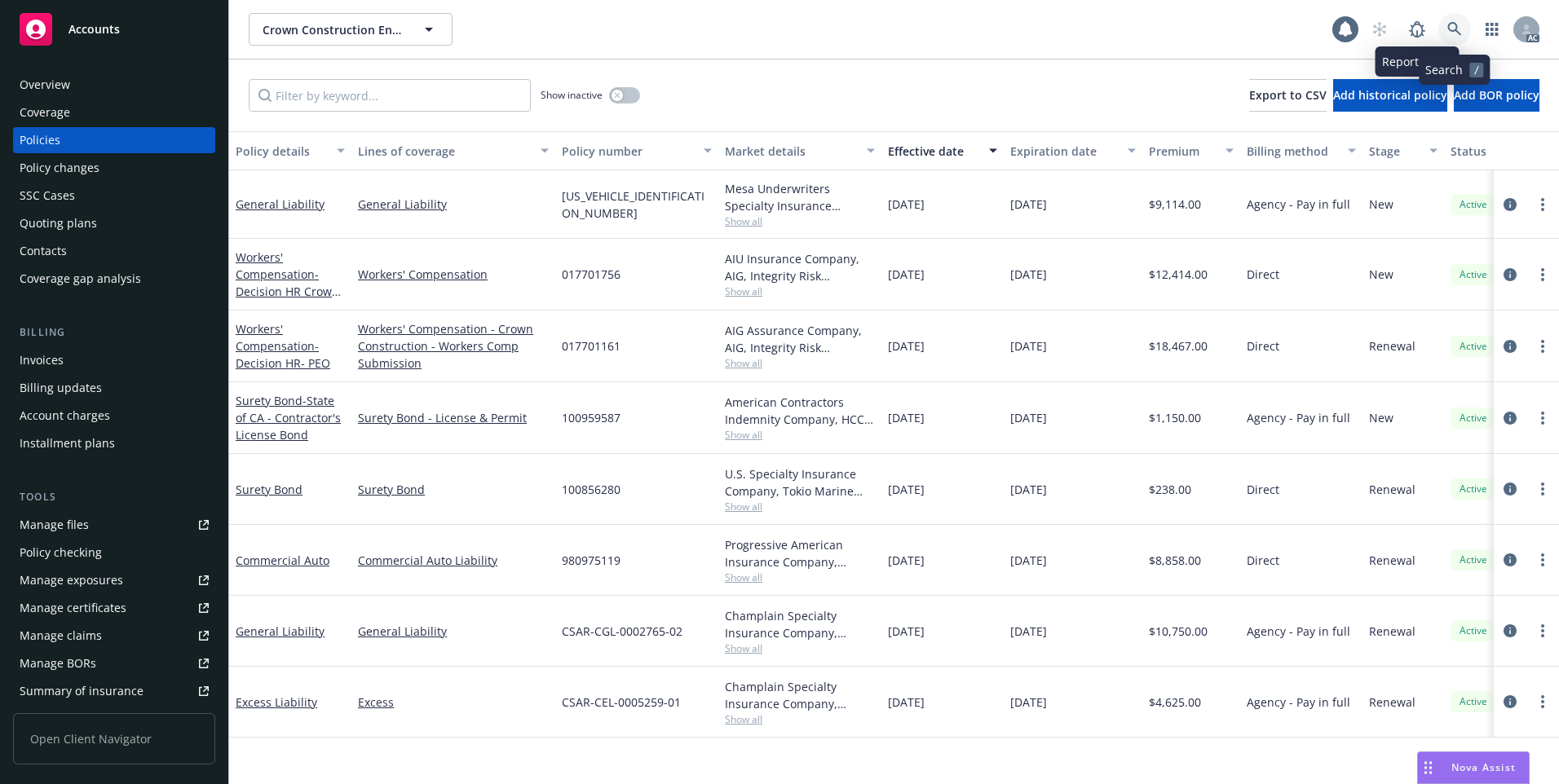
click at [1446, 28] on link at bounding box center [1454, 29] width 33 height 33
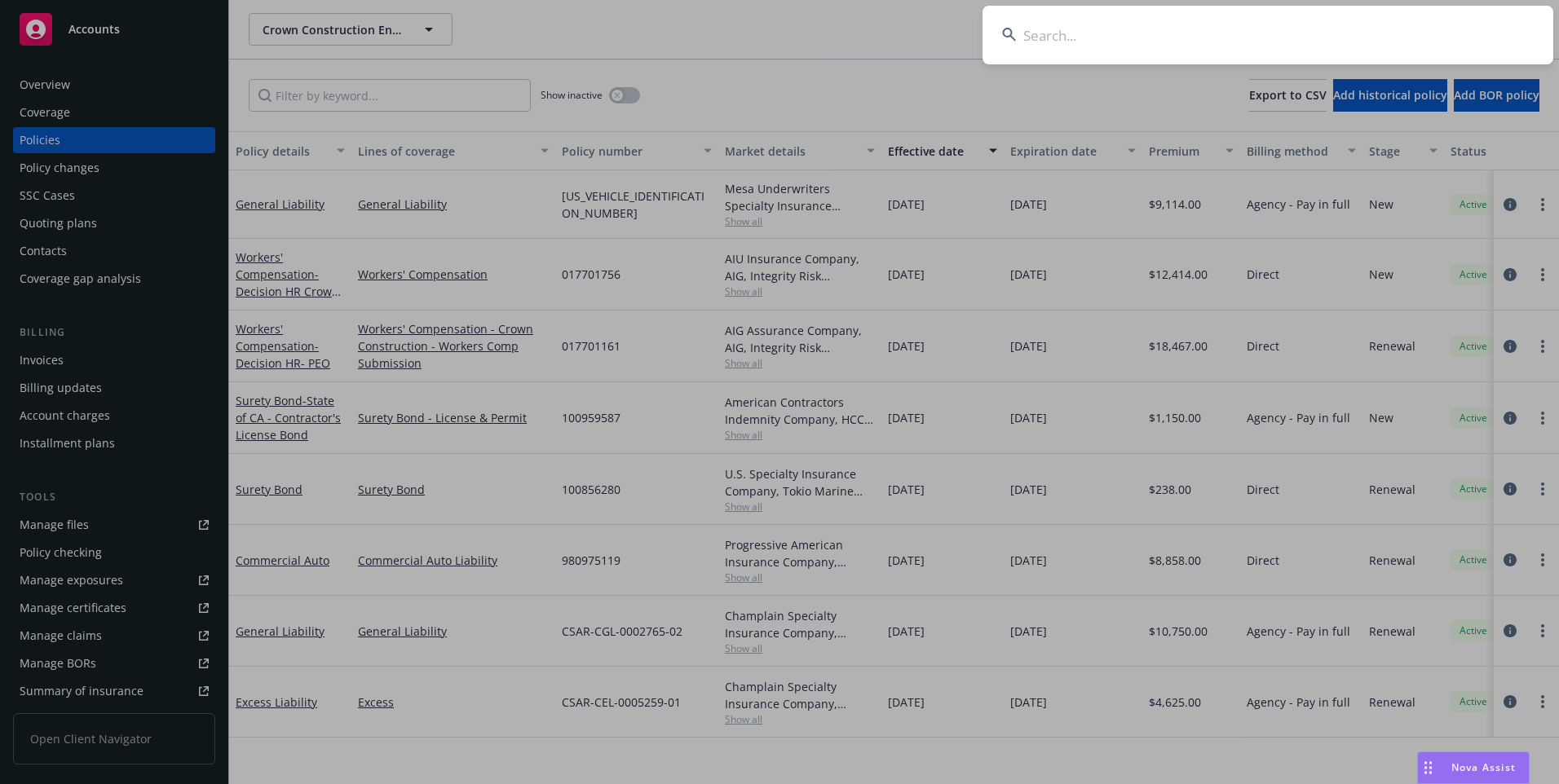
click at [1376, 36] on input at bounding box center [1267, 35] width 570 height 59
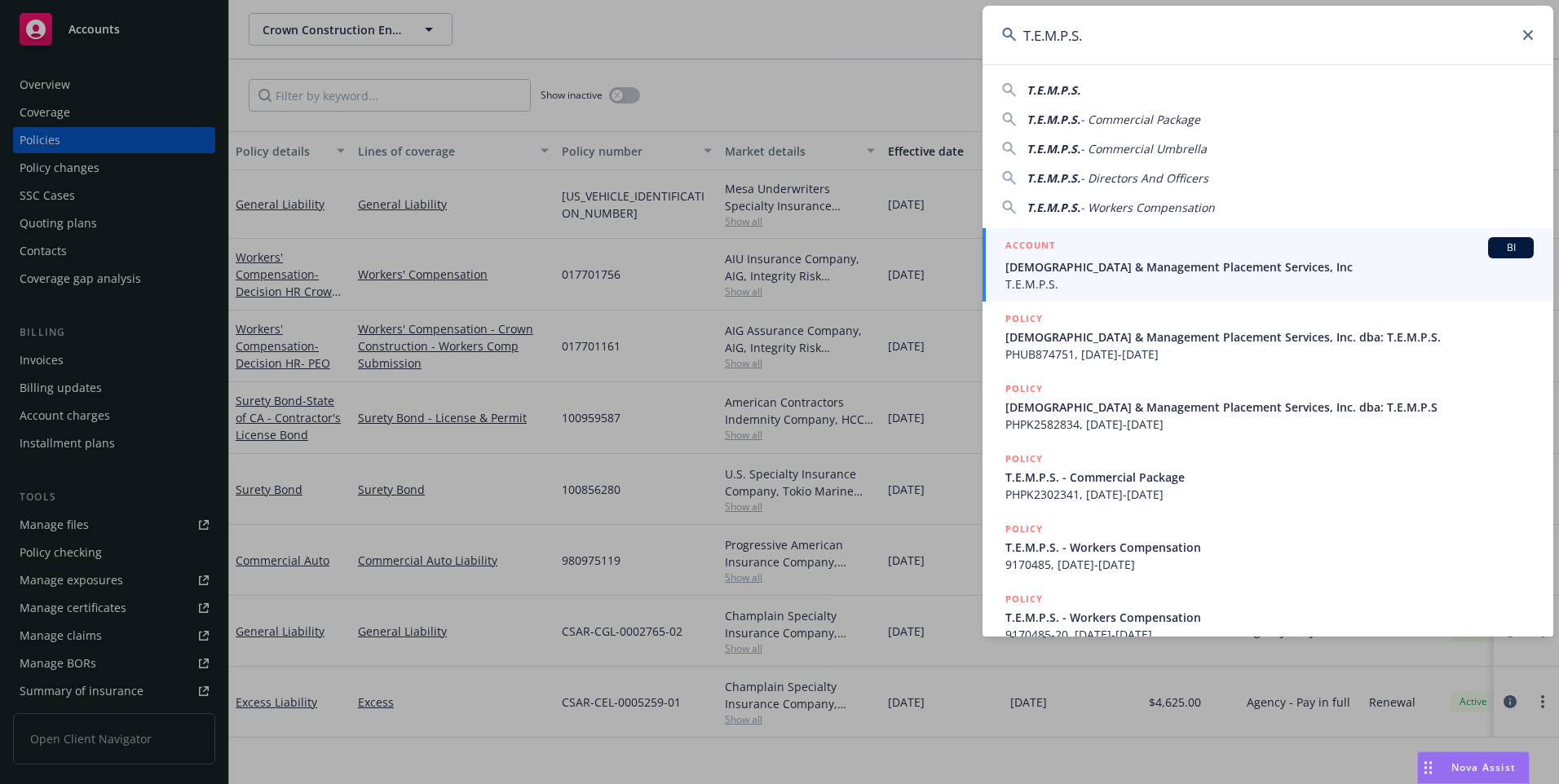
type input "T.E.M.P.S."
click at [1061, 277] on span "T.E.M.P.S." at bounding box center [1269, 284] width 529 height 17
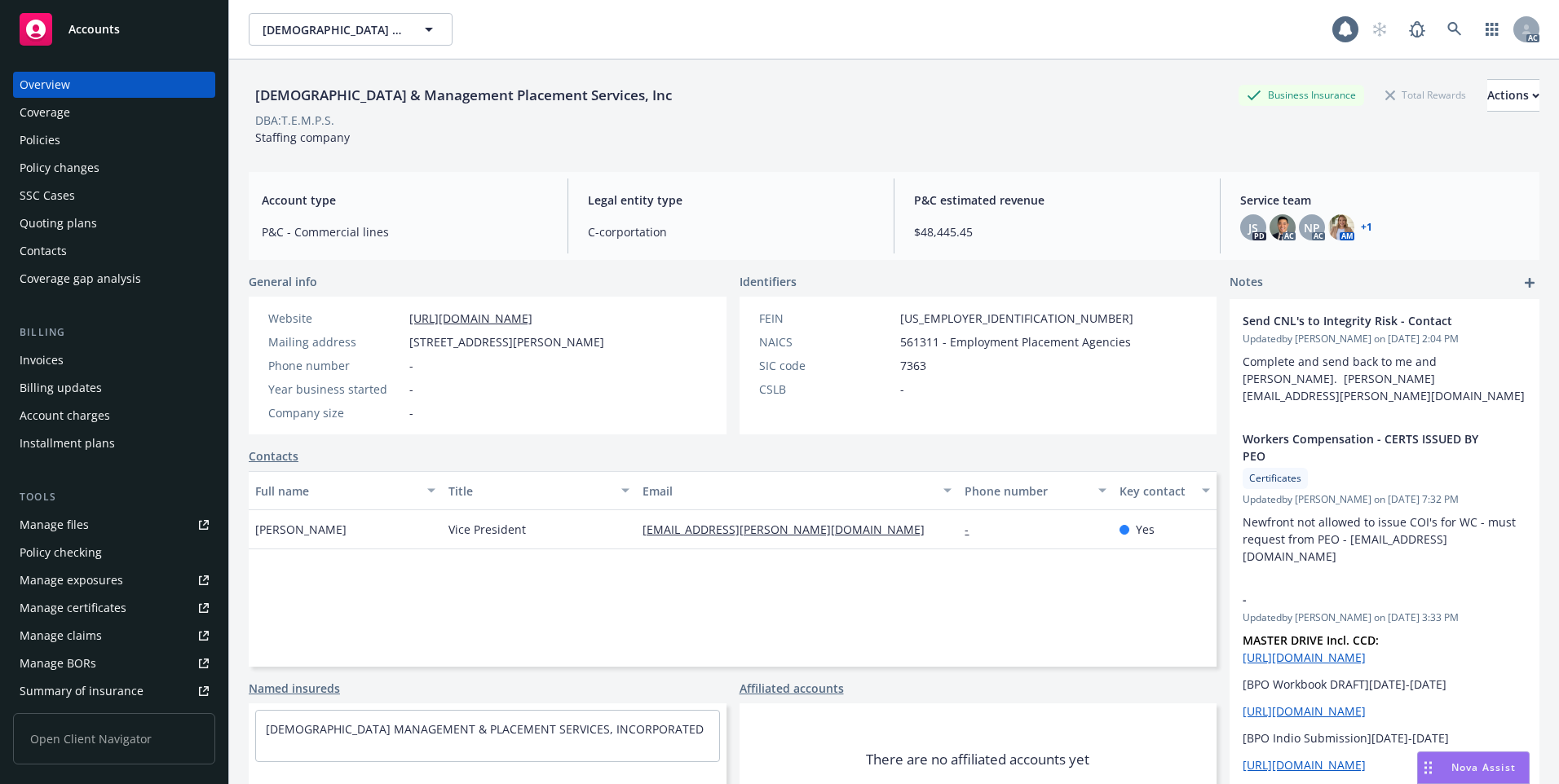
click at [148, 137] on div "Policies" at bounding box center [114, 140] width 189 height 26
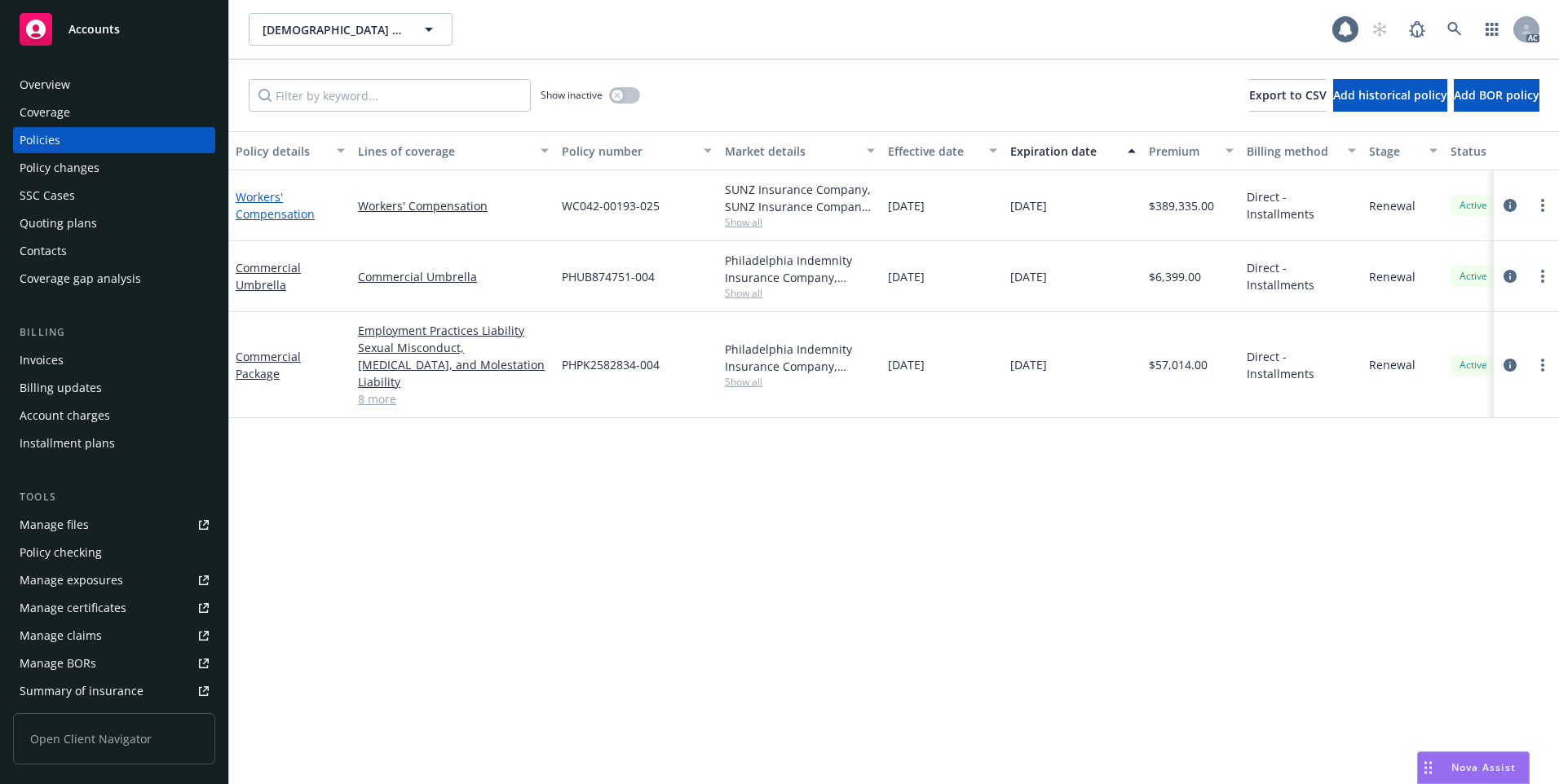
click at [267, 209] on link "Workers' Compensation" at bounding box center [275, 205] width 79 height 33
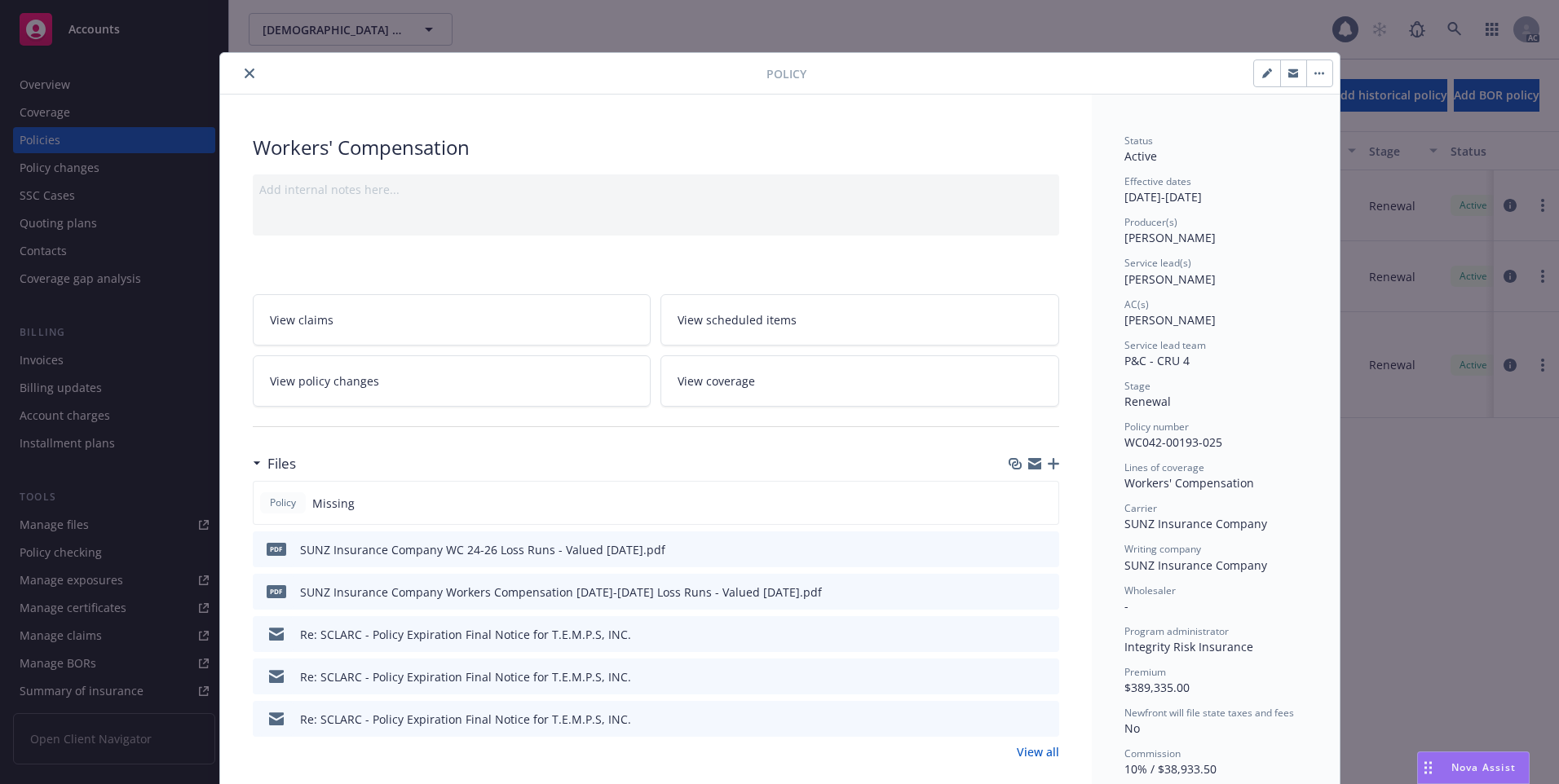
click at [245, 74] on icon "close" at bounding box center [250, 74] width 10 height 10
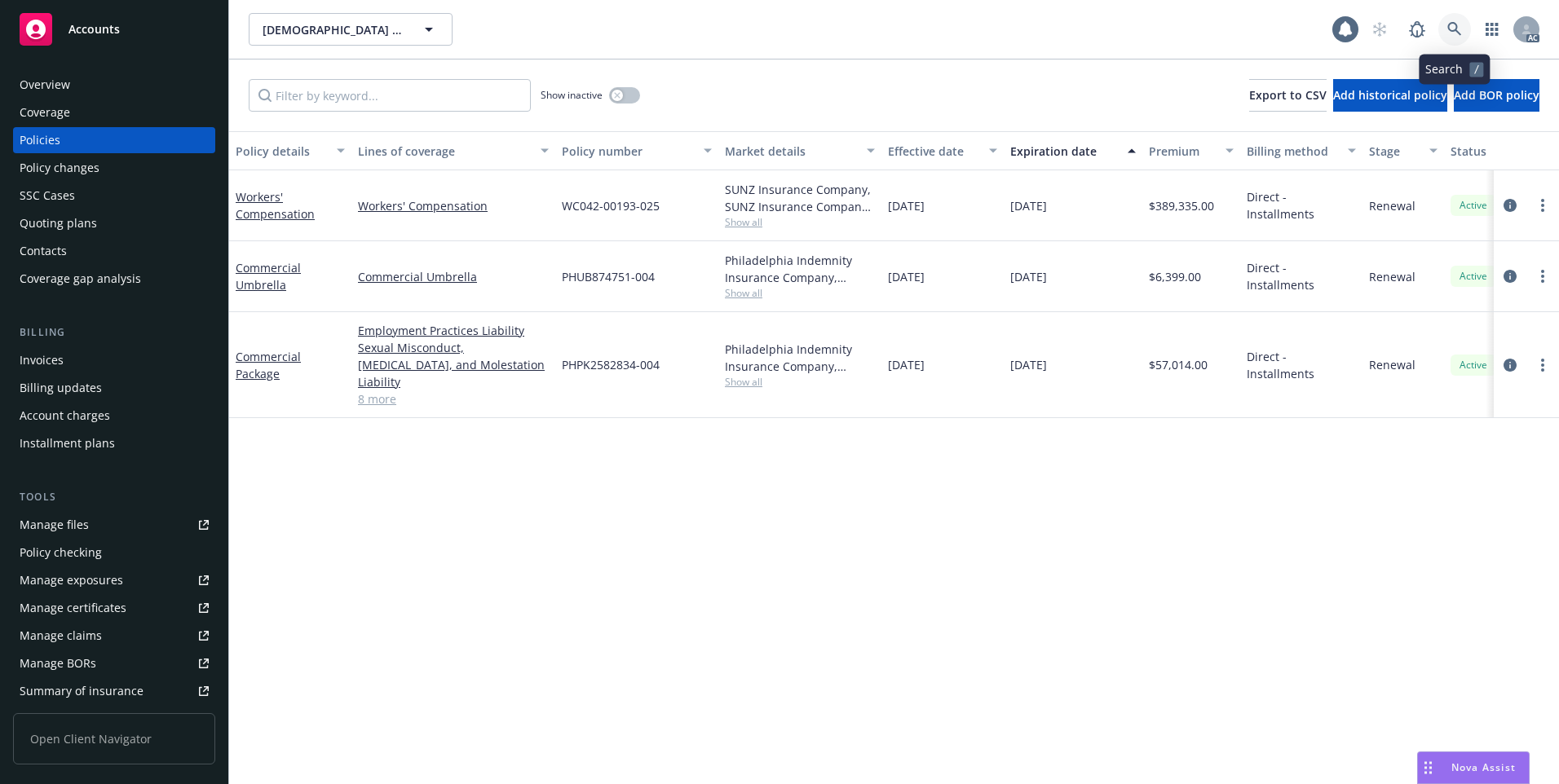
click at [1466, 35] on link at bounding box center [1454, 29] width 33 height 33
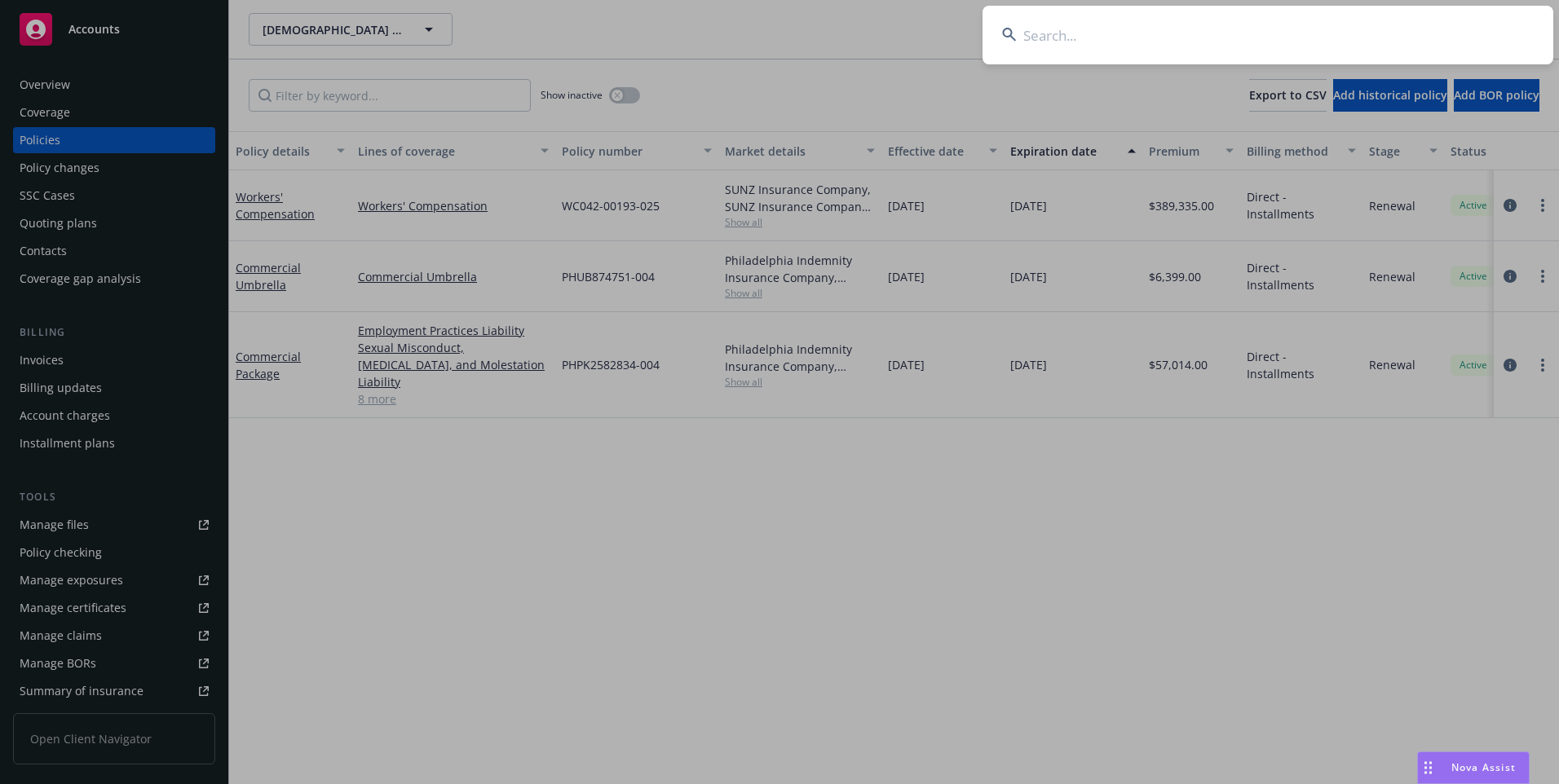
click at [1286, 48] on input at bounding box center [1267, 35] width 570 height 59
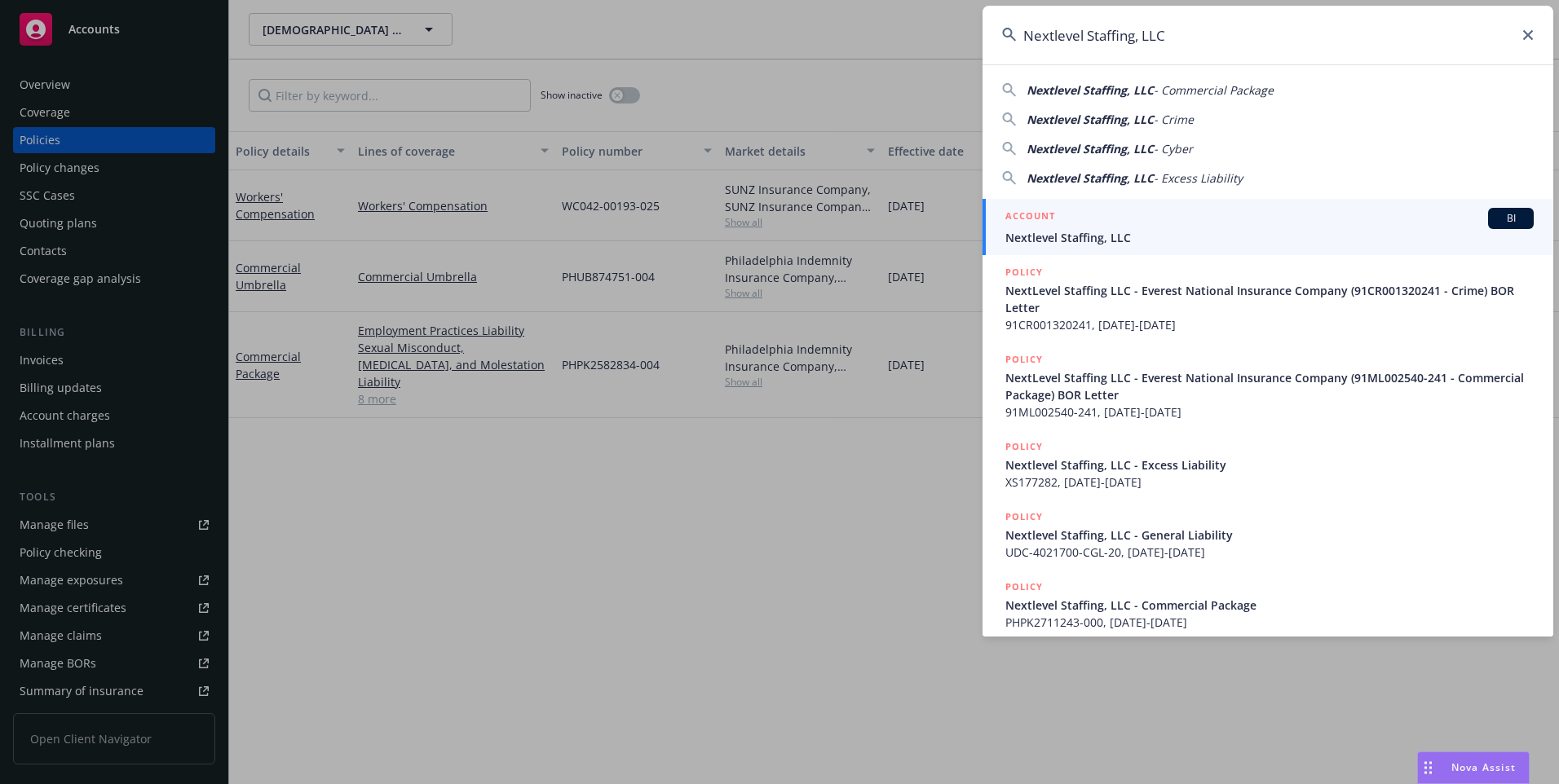
type input "Nextlevel Staffing, LLC"
drag, startPoint x: 1178, startPoint y: 224, endPoint x: 1169, endPoint y: 231, distance: 11.4
click at [1178, 224] on div "ACCOUNT BI" at bounding box center [1269, 219] width 529 height 21
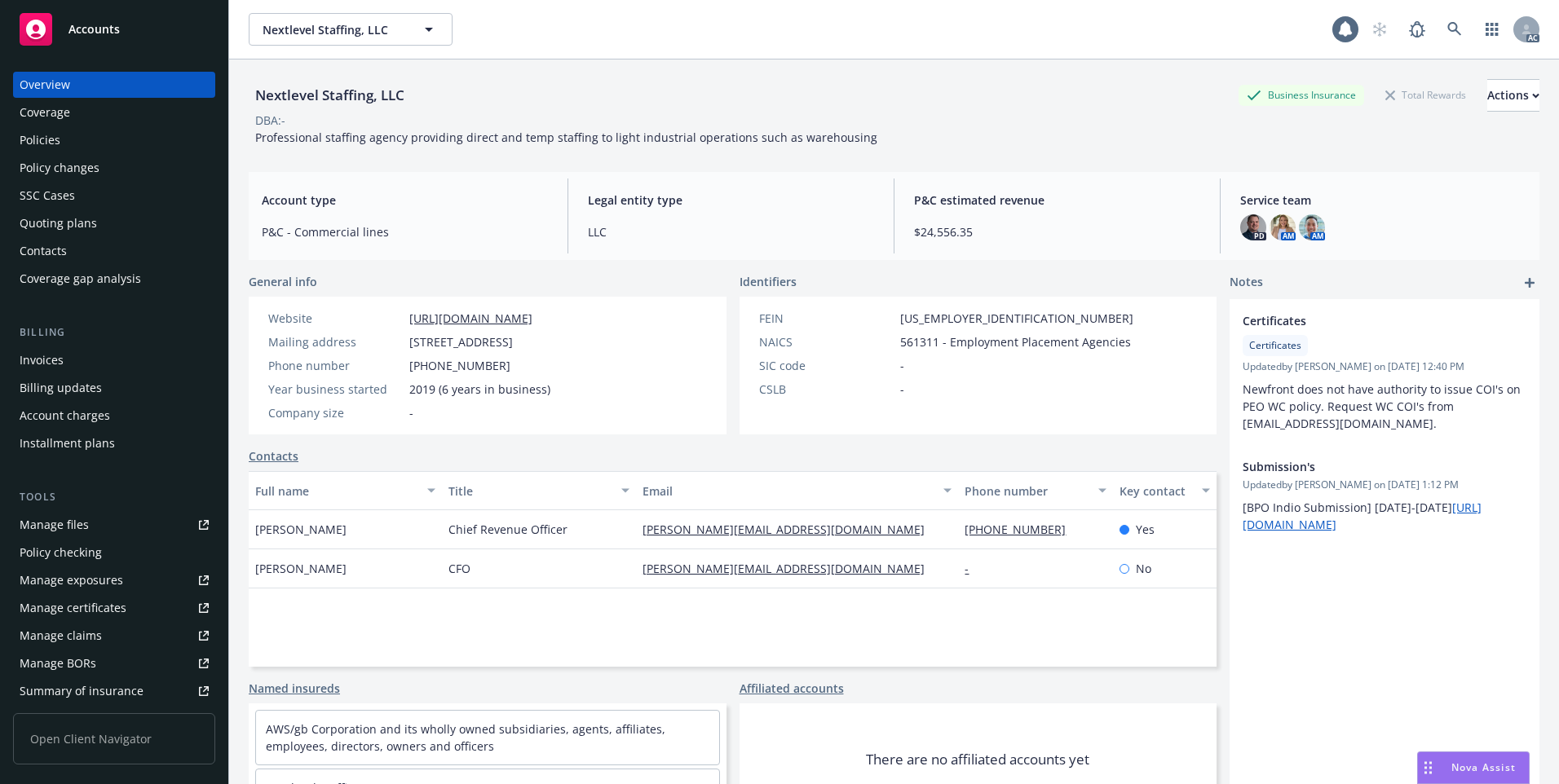
click at [132, 142] on div "Policies" at bounding box center [114, 140] width 189 height 26
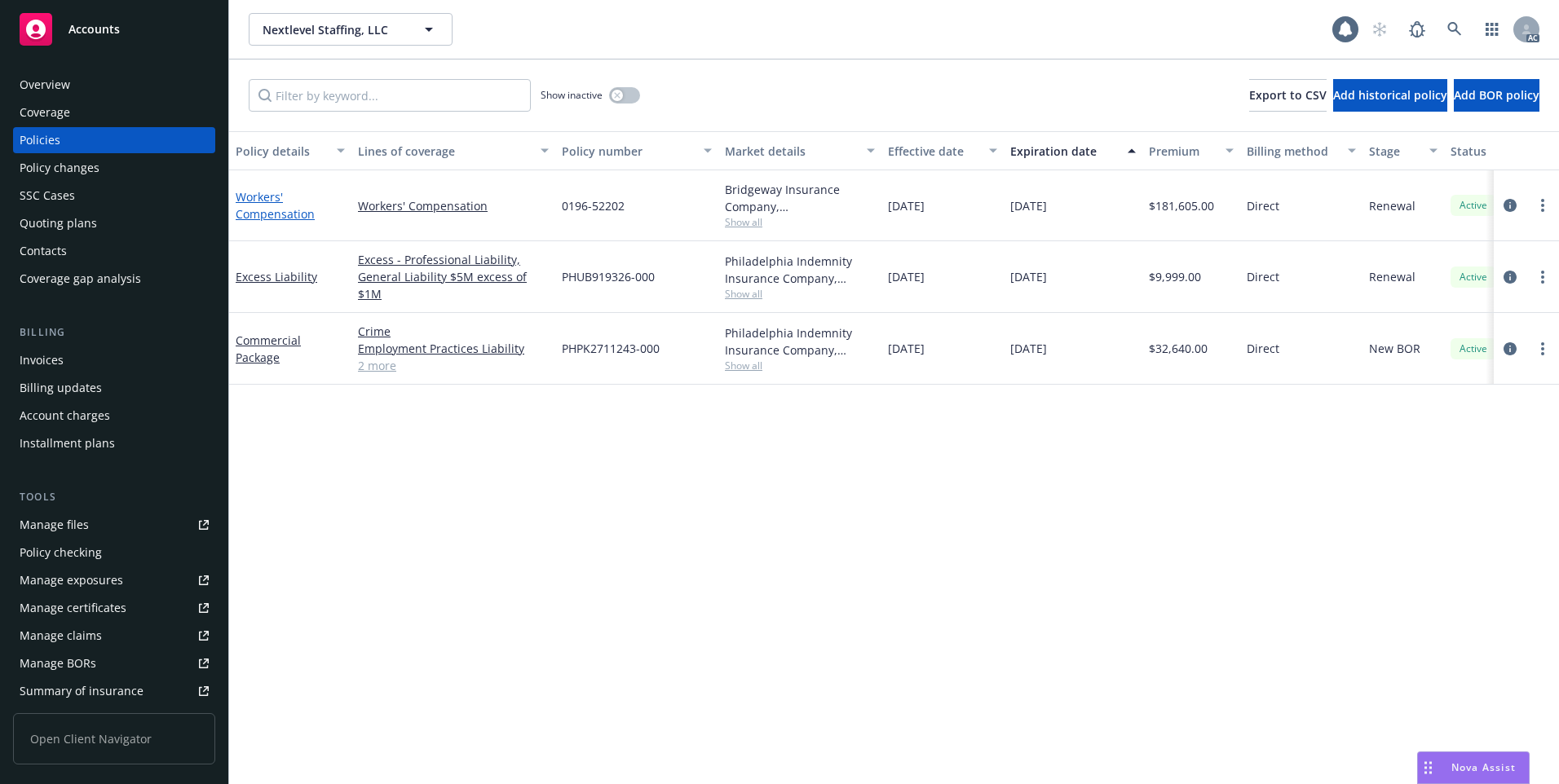
click at [259, 217] on link "Workers' Compensation" at bounding box center [275, 205] width 79 height 33
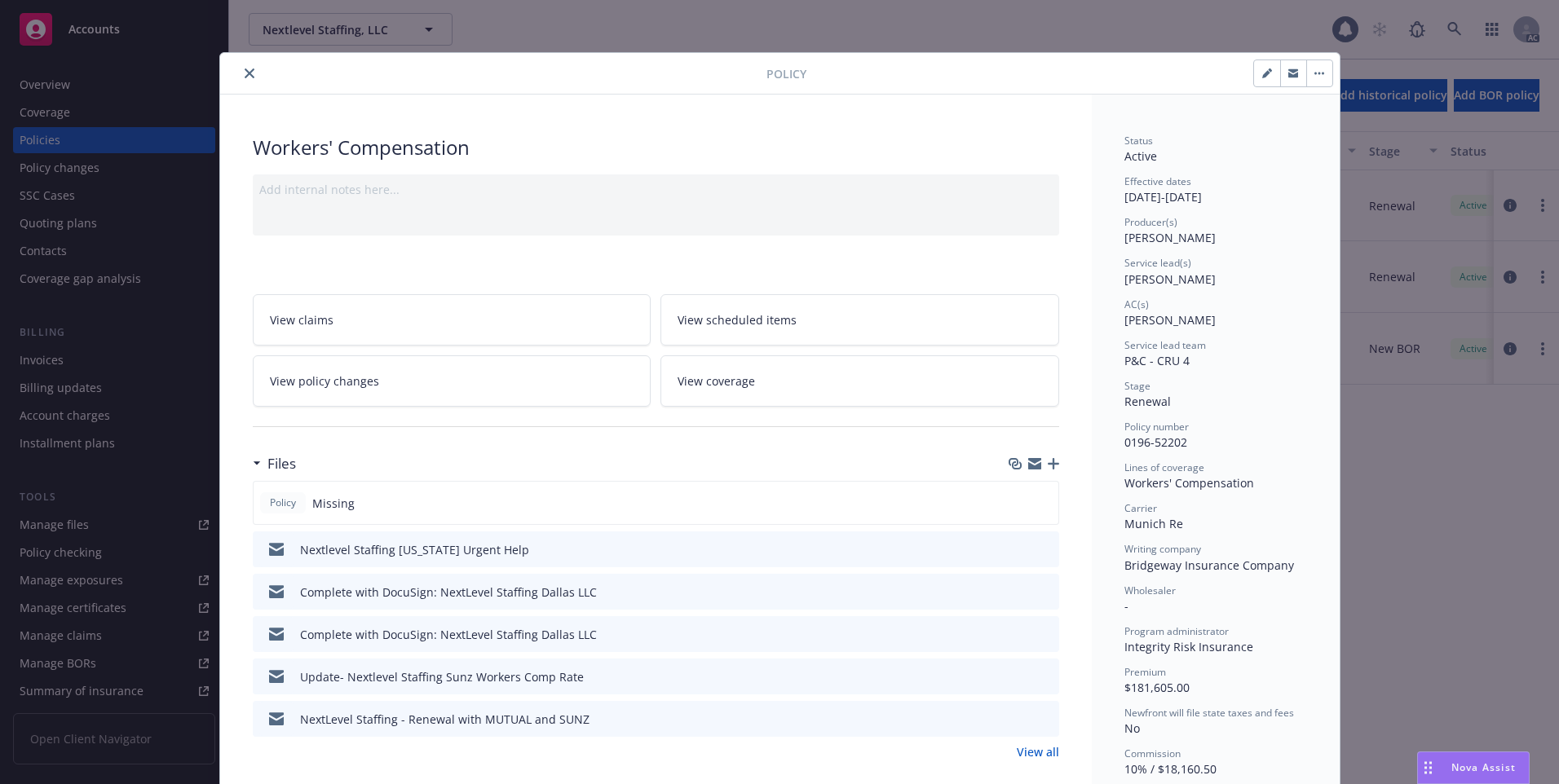
drag, startPoint x: 241, startPoint y: 74, endPoint x: 249, endPoint y: 80, distance: 10.0
click at [245, 74] on icon "close" at bounding box center [250, 74] width 10 height 10
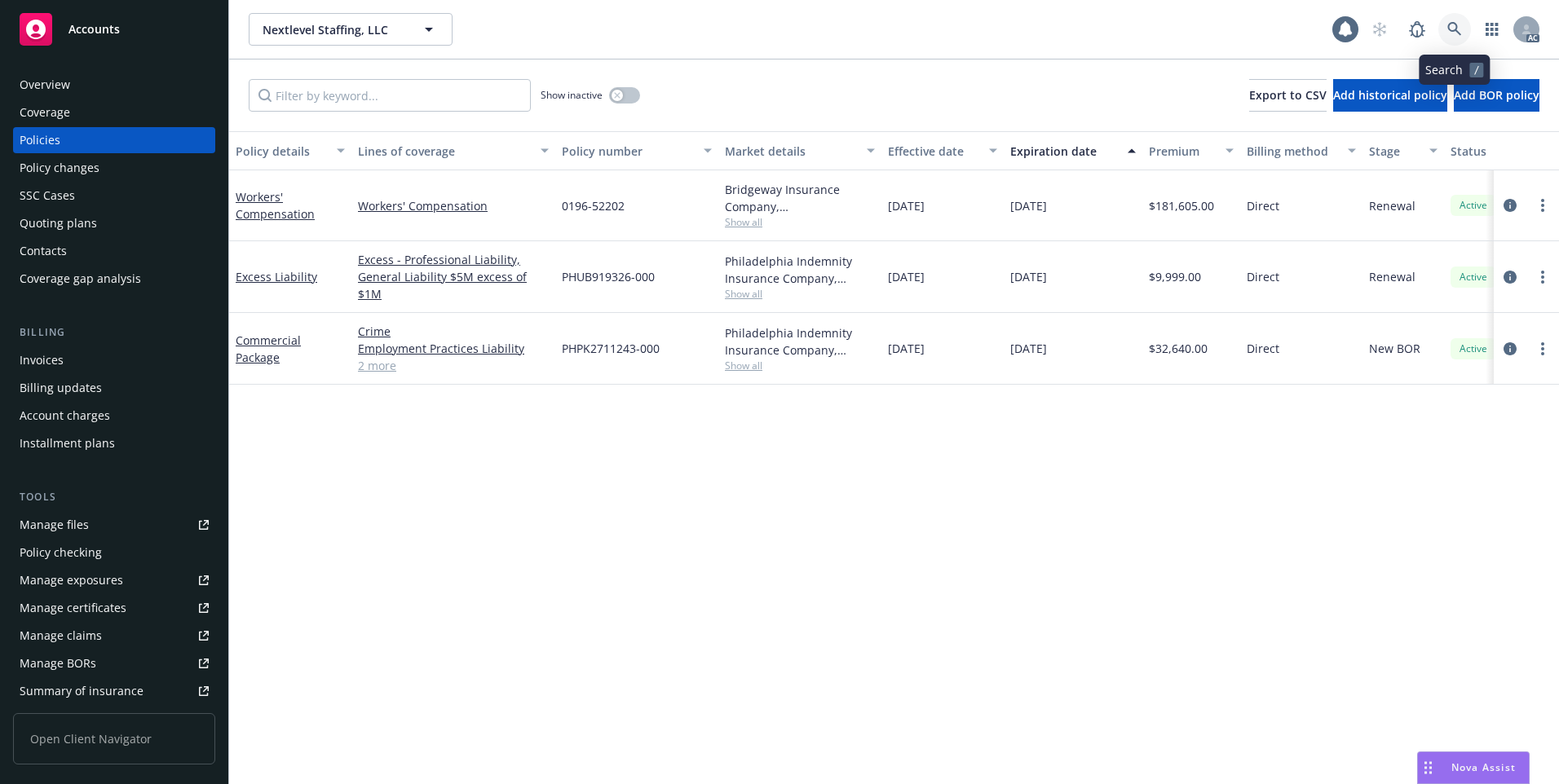
click at [1462, 22] on link at bounding box center [1454, 29] width 33 height 33
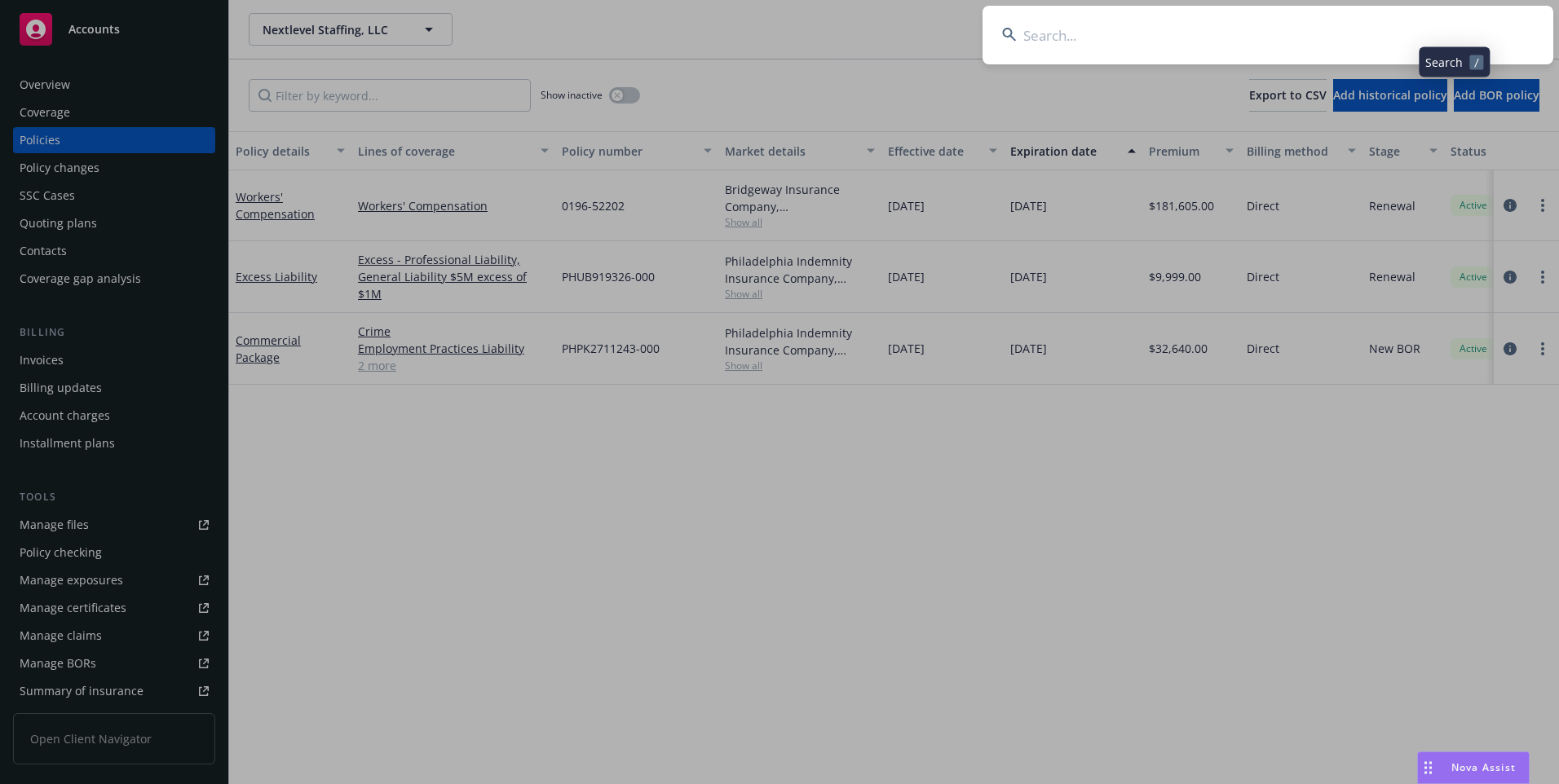
click at [1363, 25] on input at bounding box center [1267, 35] width 570 height 59
click at [1313, 32] on input at bounding box center [1267, 35] width 570 height 59
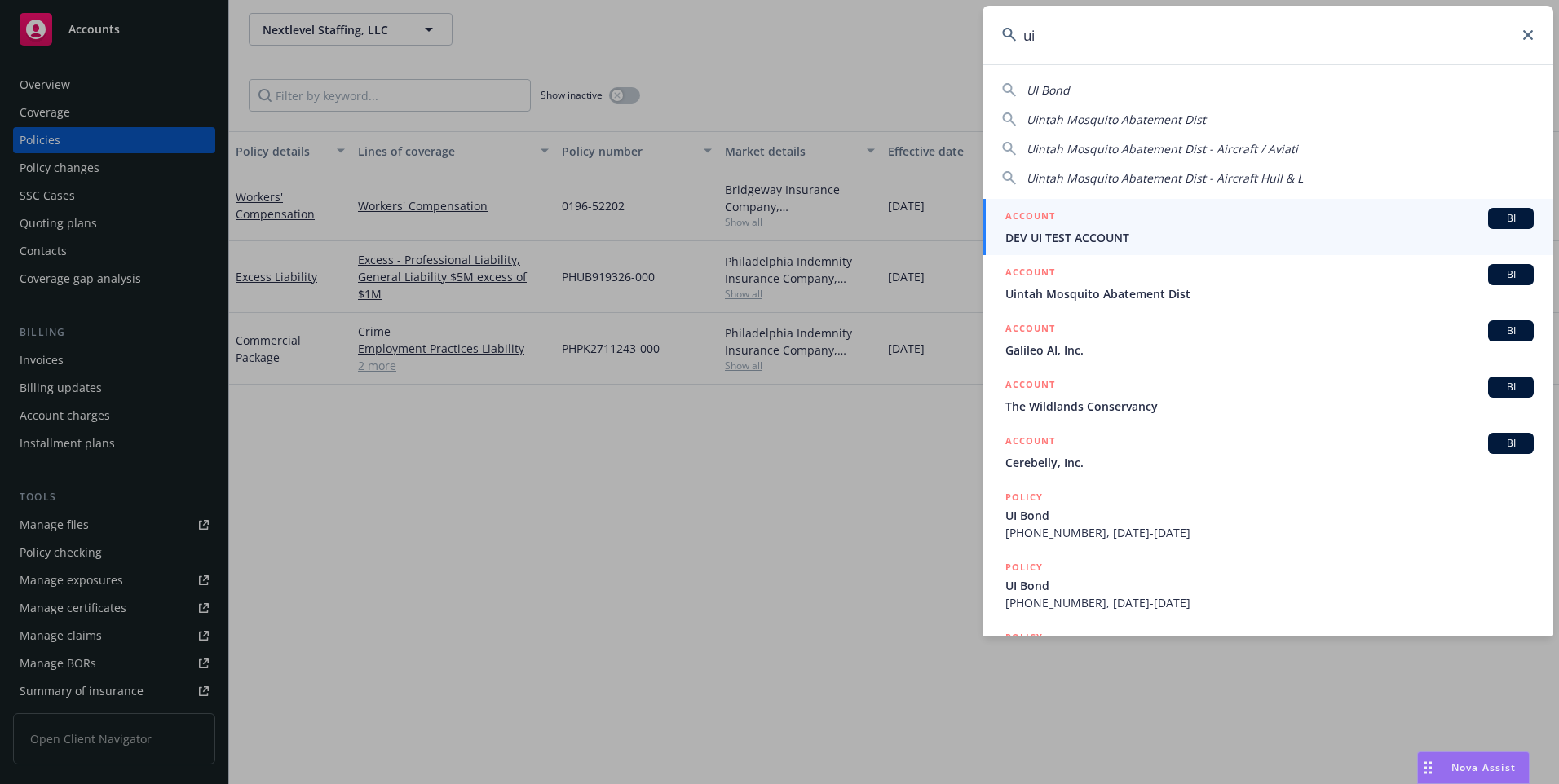
type input "u"
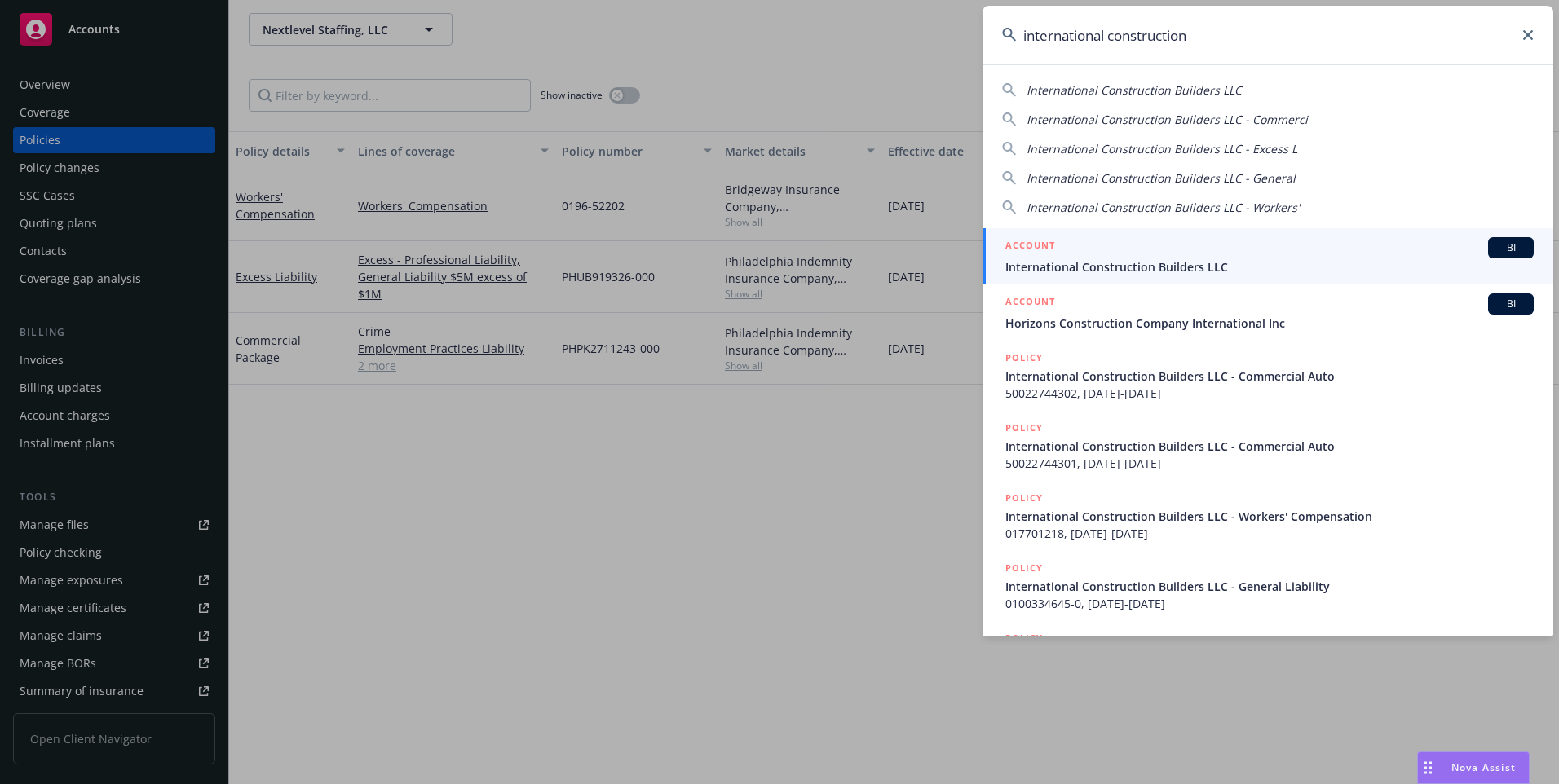
click at [1221, 92] on span "International Construction Builders LLC" at bounding box center [1133, 90] width 215 height 16
type input "International Construction Builders LLC"
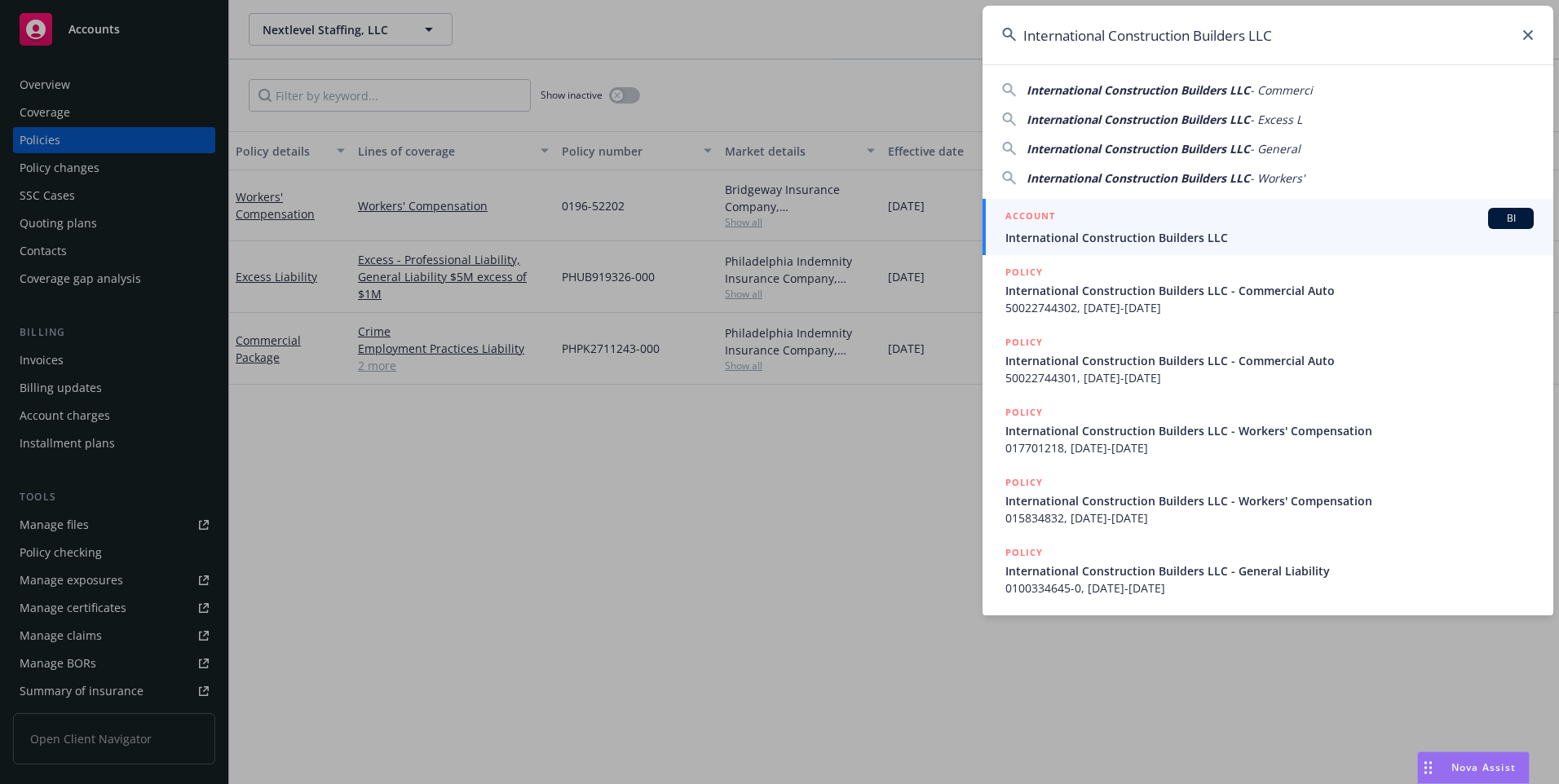
click at [1214, 218] on div "ACCOUNT BI" at bounding box center [1269, 219] width 529 height 21
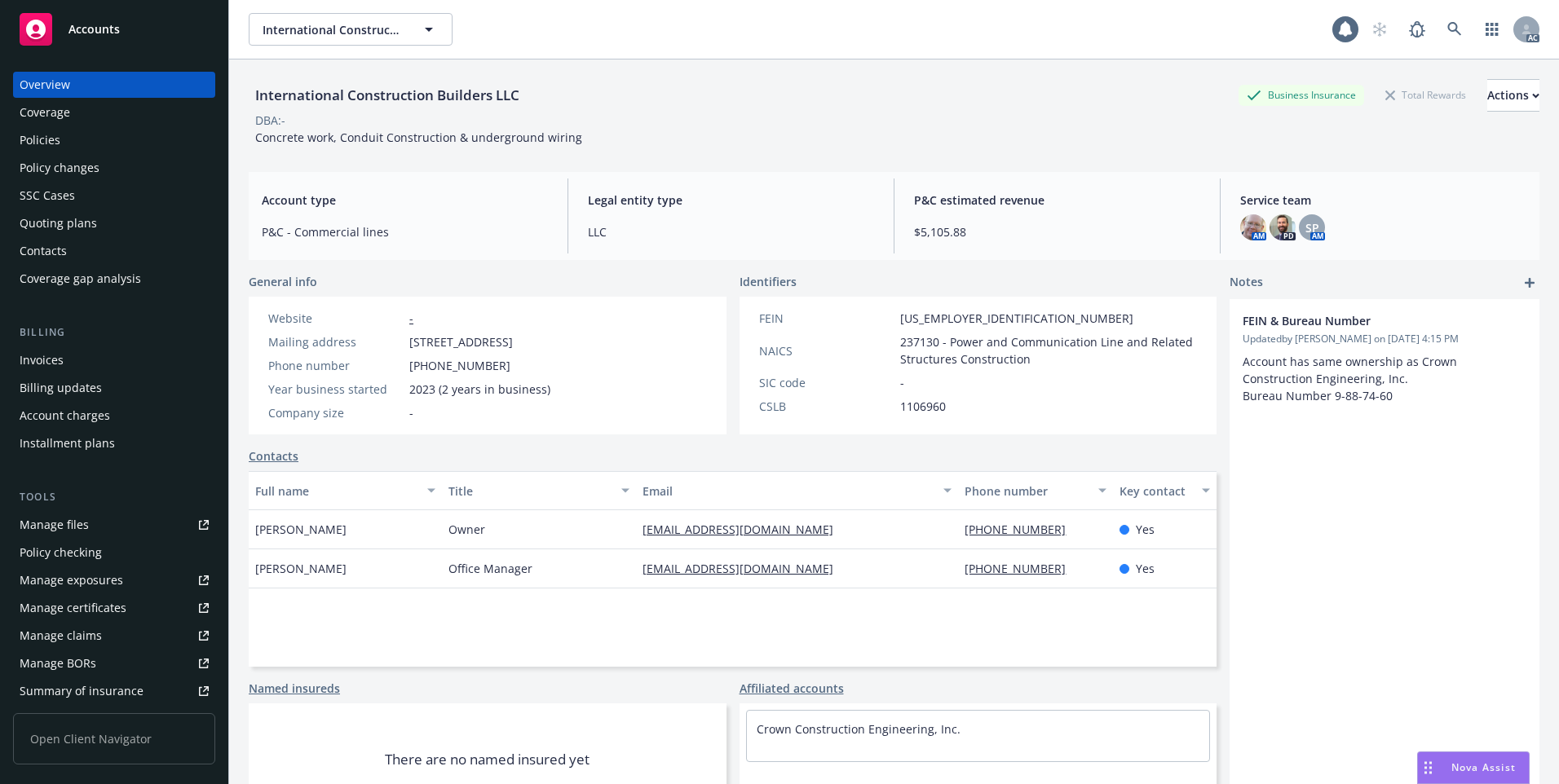
click at [150, 137] on div "Policies" at bounding box center [114, 140] width 189 height 26
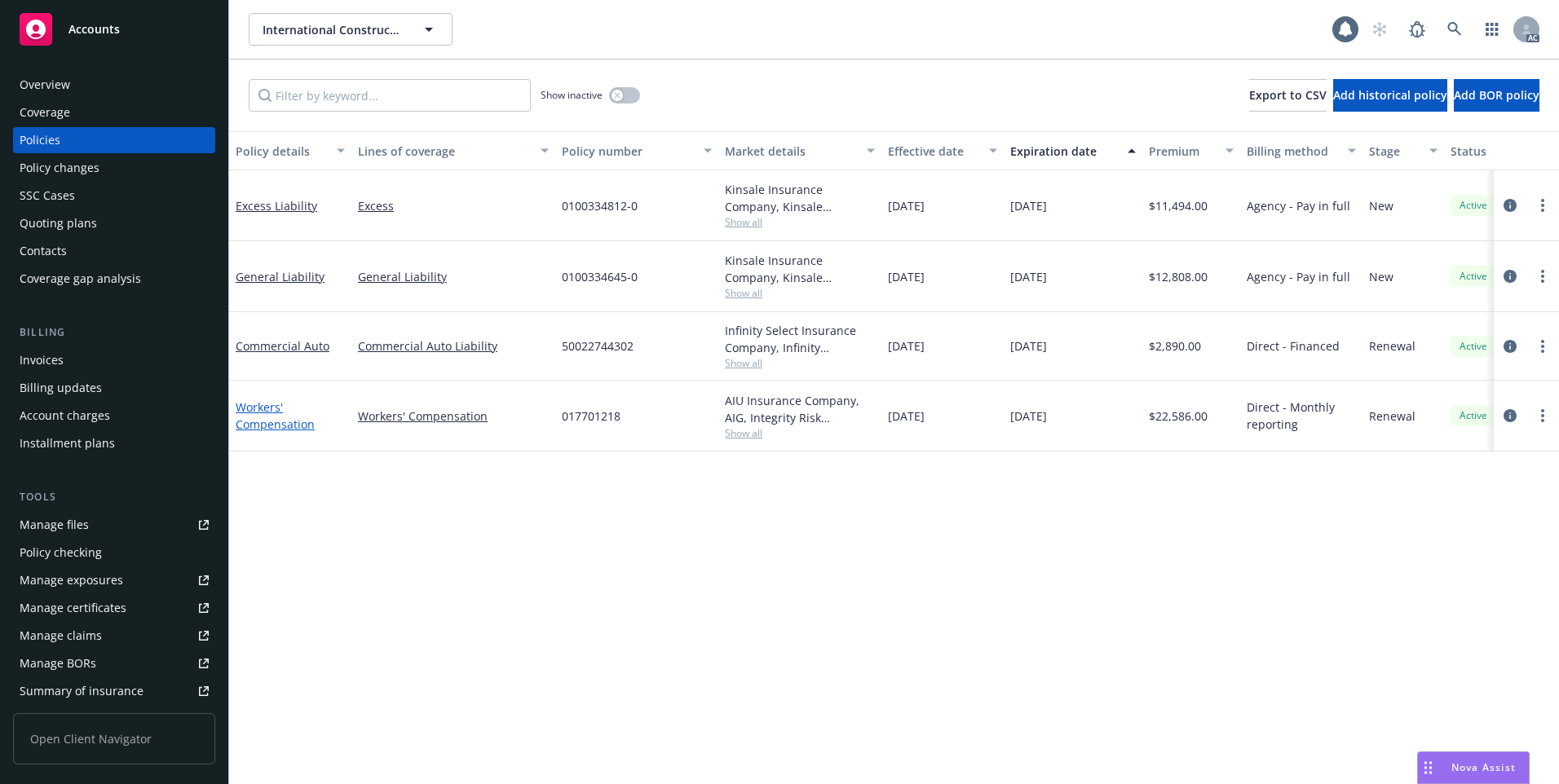
click at [277, 424] on link "Workers' Compensation" at bounding box center [275, 416] width 79 height 33
